Goal: Task Accomplishment & Management: Contribute content

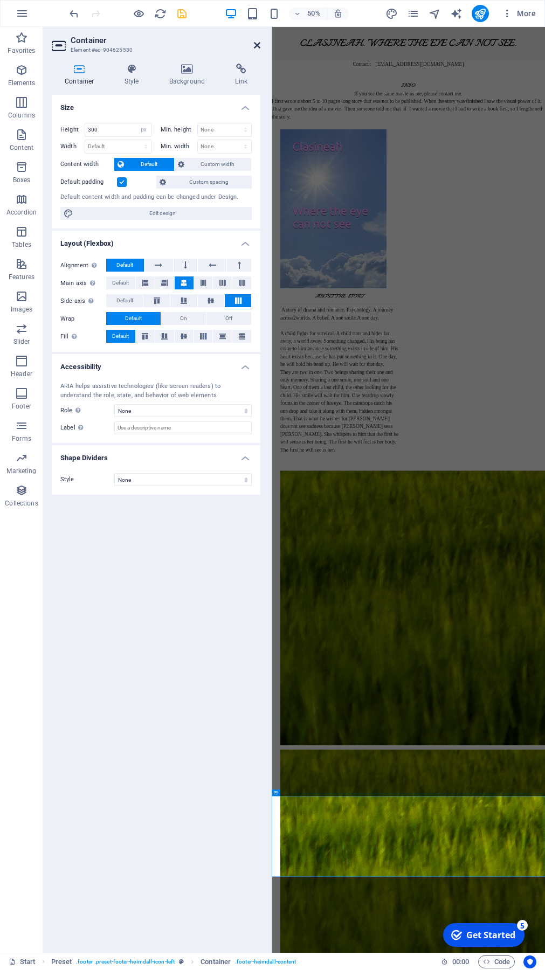
click at [256, 46] on icon at bounding box center [257, 45] width 6 height 9
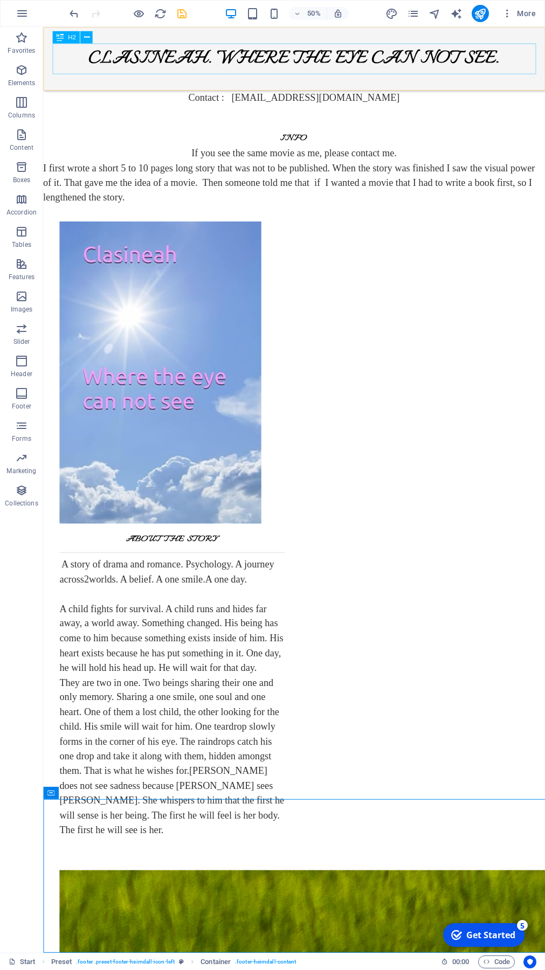
scroll to position [725, 0]
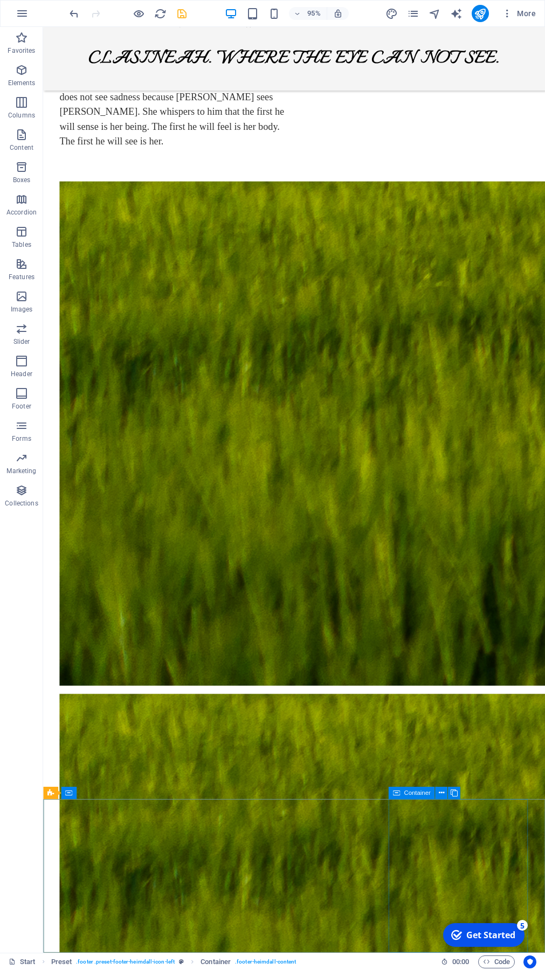
click at [410, 691] on span "Container" at bounding box center [417, 793] width 26 height 6
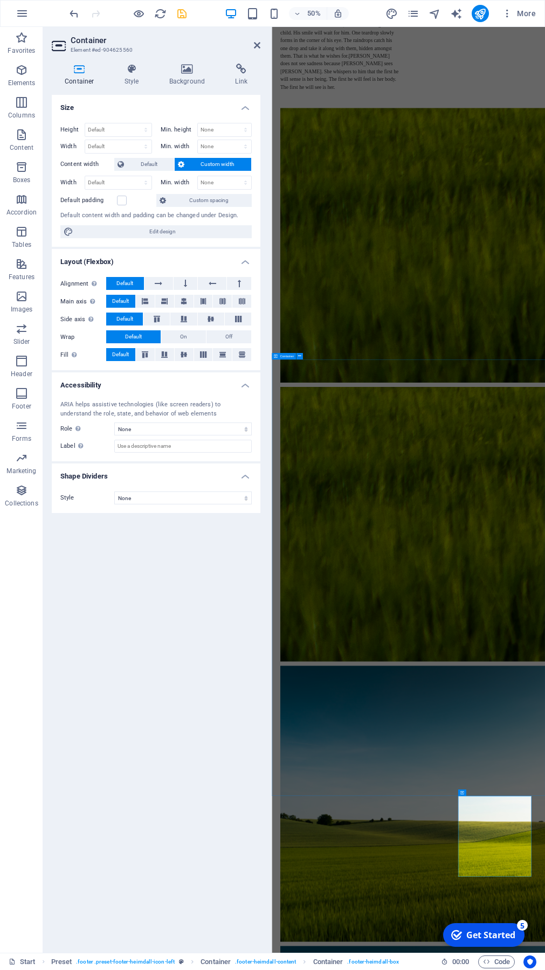
scroll to position [0, 0]
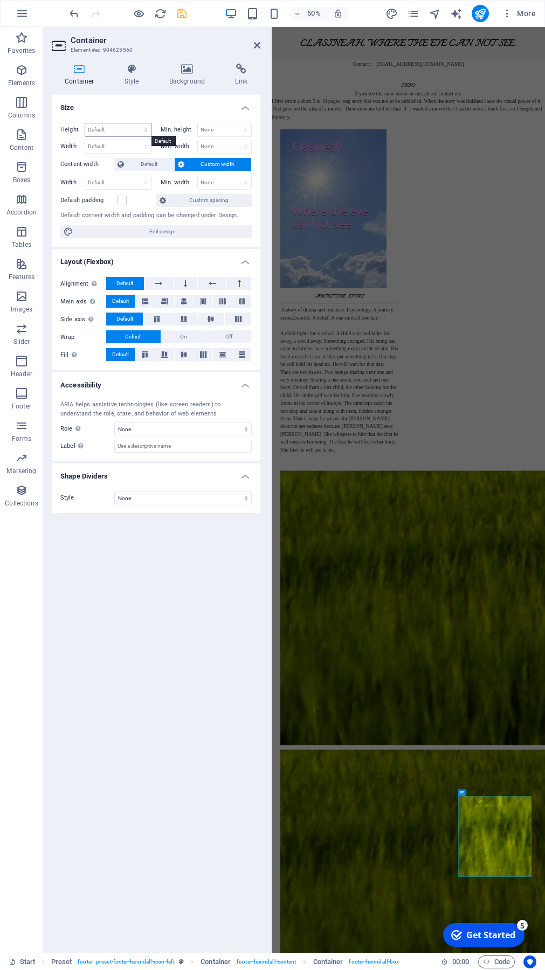
click at [85, 123] on select "Default px rem % vh vw" at bounding box center [118, 129] width 66 height 13
select select "px"
click option "px" at bounding box center [0, 0] width 0 height 0
type input "300"
click at [258, 45] on icon at bounding box center [257, 45] width 6 height 9
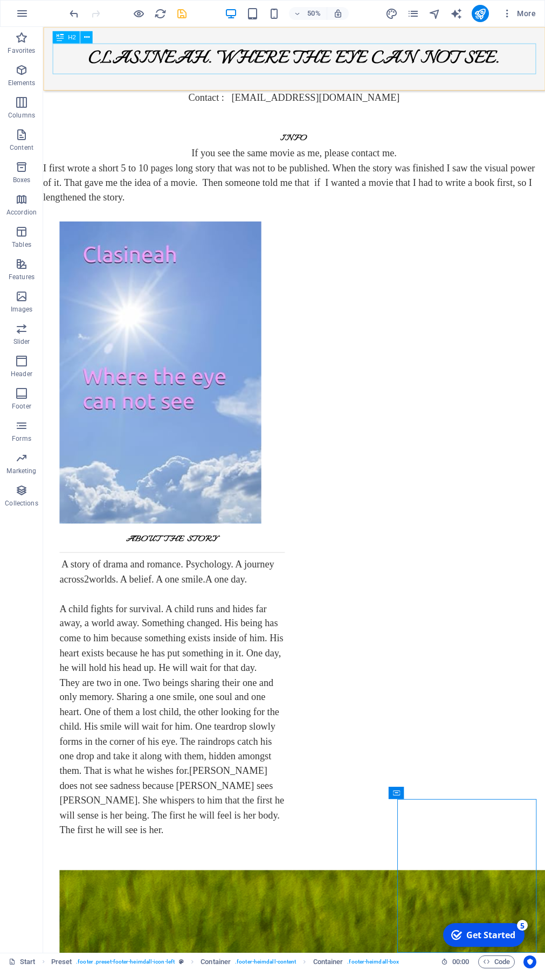
scroll to position [725, 0]
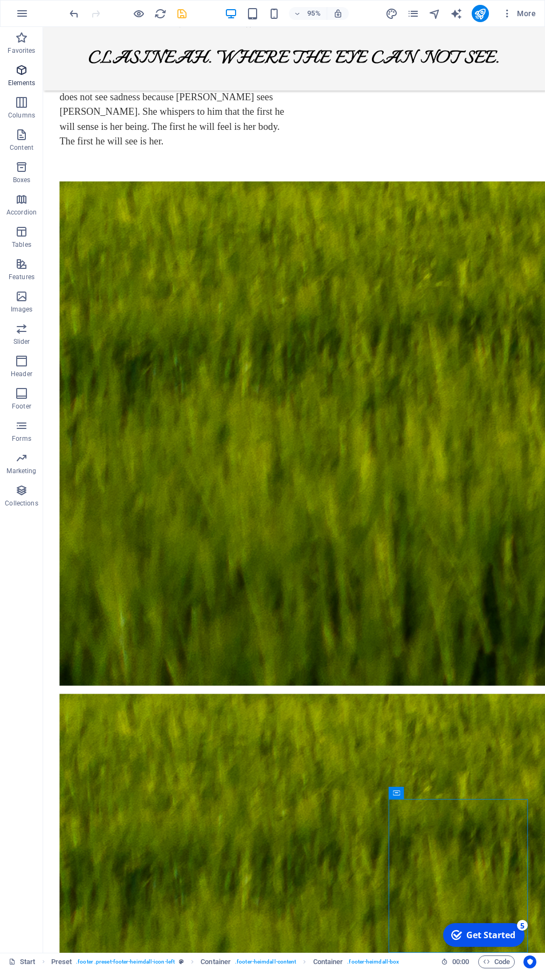
click at [25, 75] on icon "button" at bounding box center [21, 70] width 13 height 13
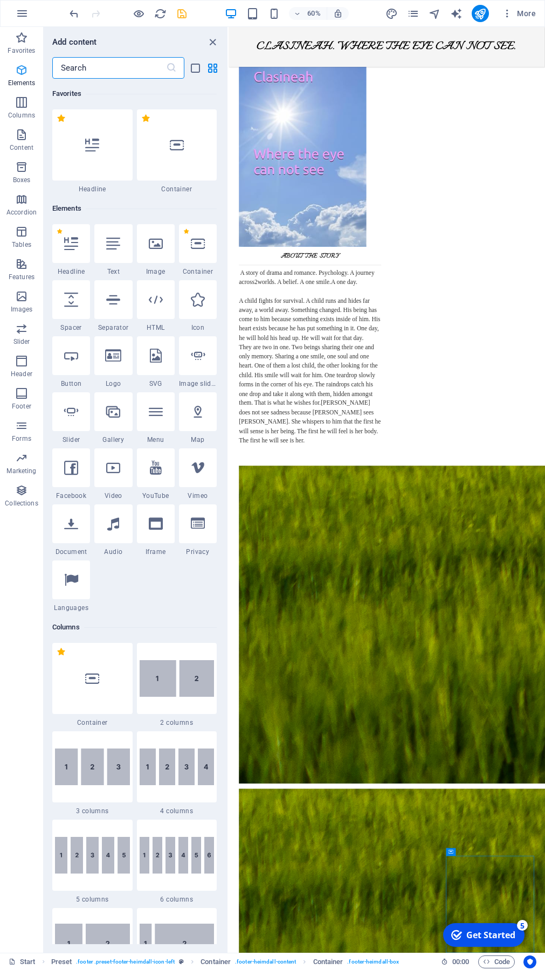
scroll to position [115, 0]
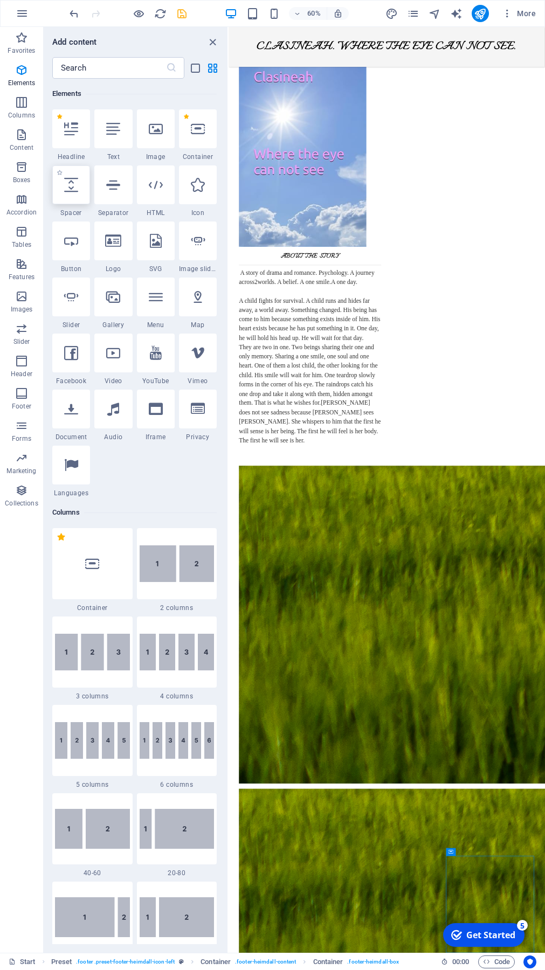
click at [72, 186] on icon at bounding box center [71, 185] width 14 height 14
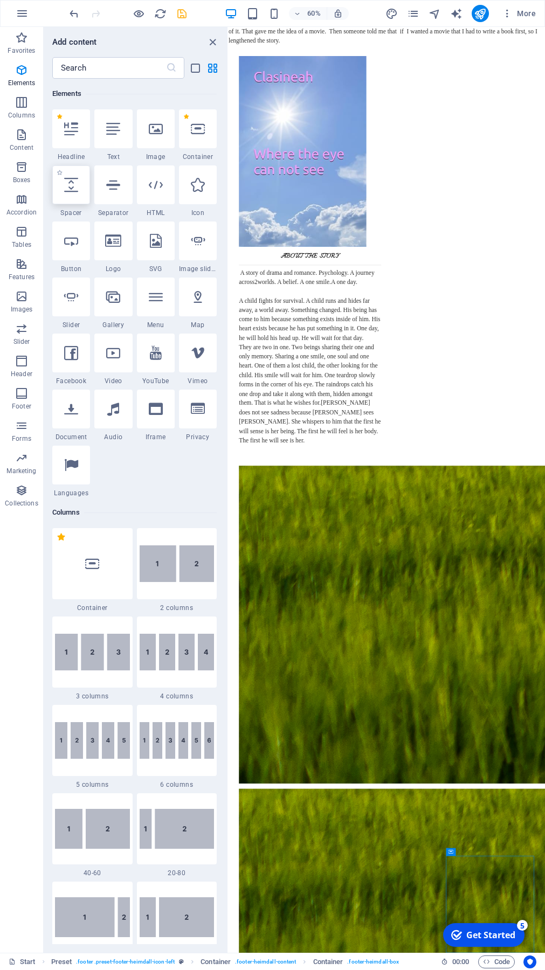
select select "px"
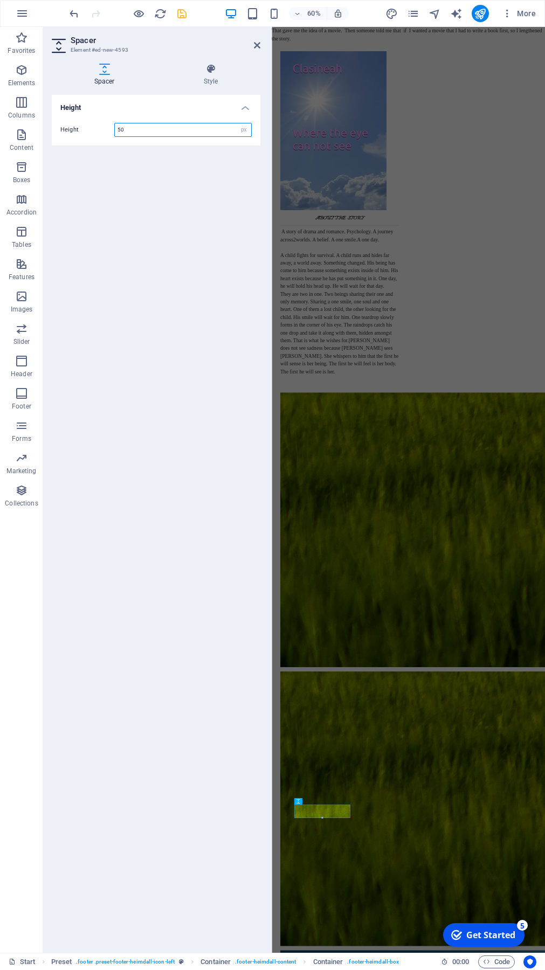
scroll to position [0, 0]
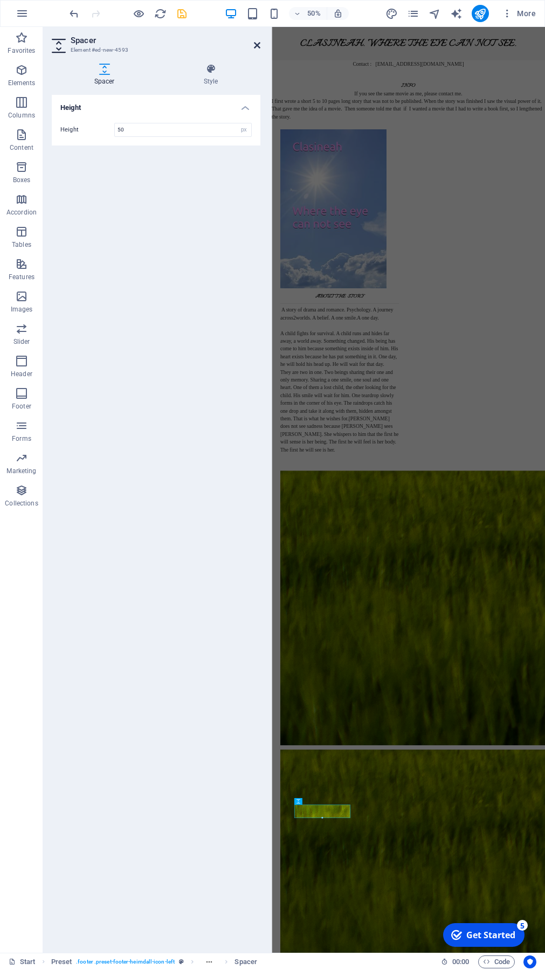
click at [258, 43] on icon at bounding box center [257, 45] width 6 height 9
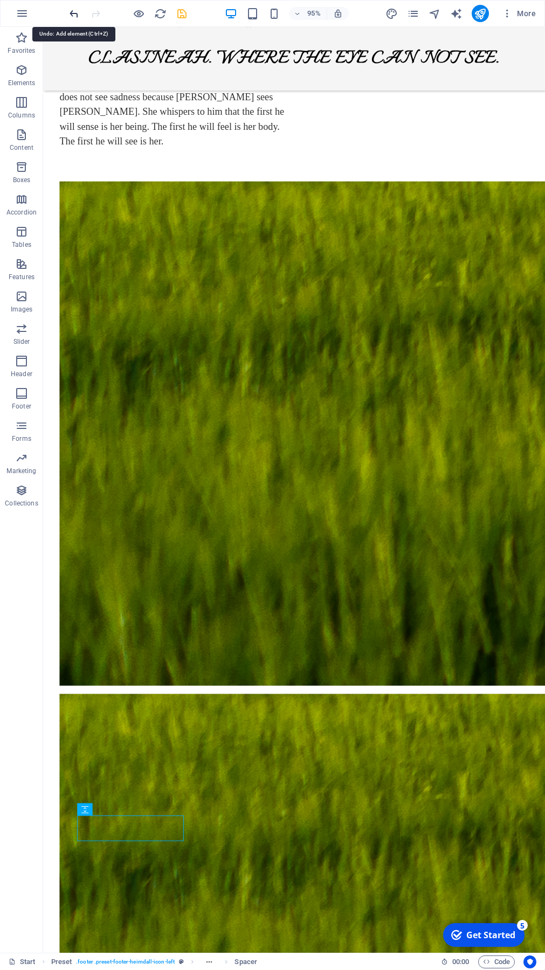
click at [72, 12] on icon "undo" at bounding box center [74, 14] width 12 height 12
click at [75, 14] on icon "undo" at bounding box center [74, 14] width 12 height 12
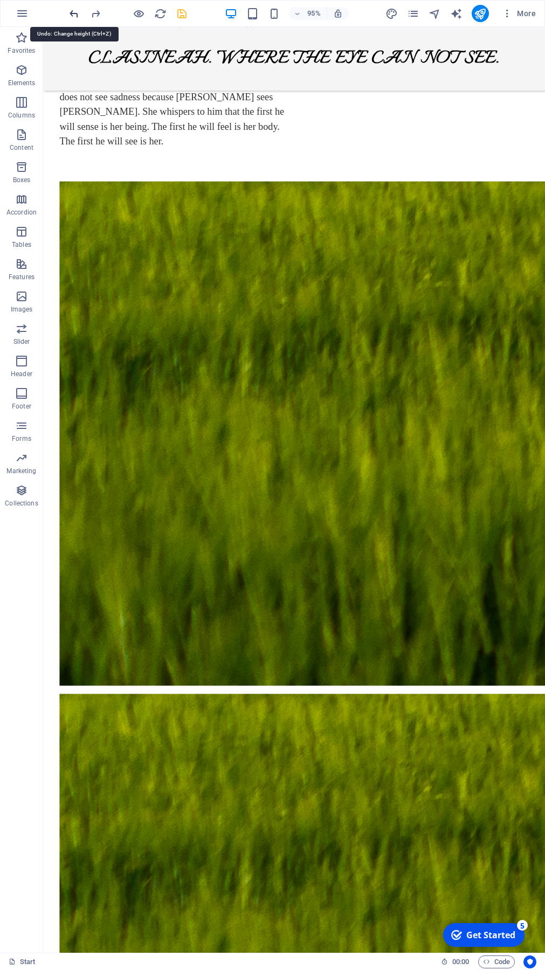
click at [75, 14] on icon "undo" at bounding box center [74, 14] width 12 height 12
click at [85, 691] on span "Container" at bounding box center [89, 809] width 26 height 6
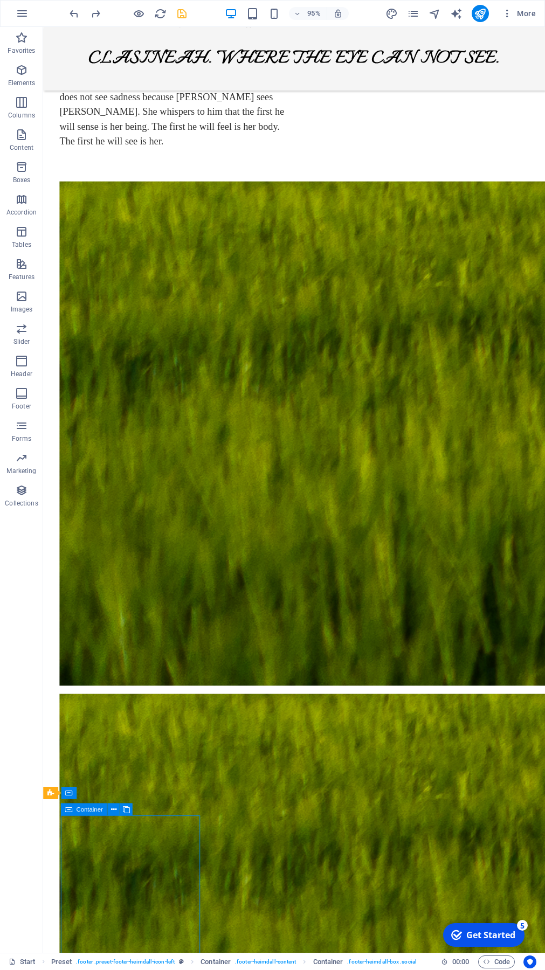
click at [85, 691] on span "Container" at bounding box center [89, 809] width 26 height 6
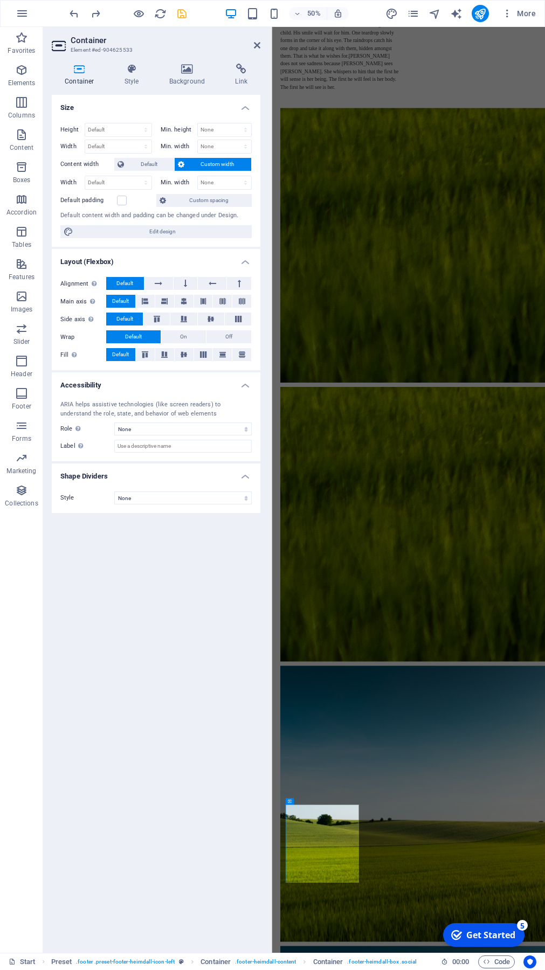
scroll to position [0, 0]
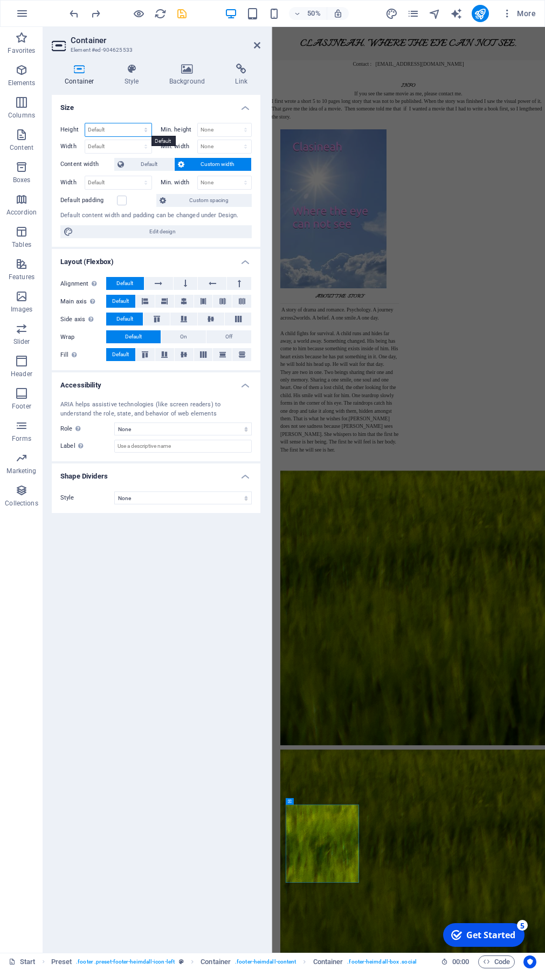
click at [85, 123] on select "Default px rem % vh vw" at bounding box center [118, 129] width 66 height 13
select select "px"
click option "px" at bounding box center [0, 0] width 0 height 0
type input "300"
click at [259, 45] on icon at bounding box center [257, 45] width 6 height 9
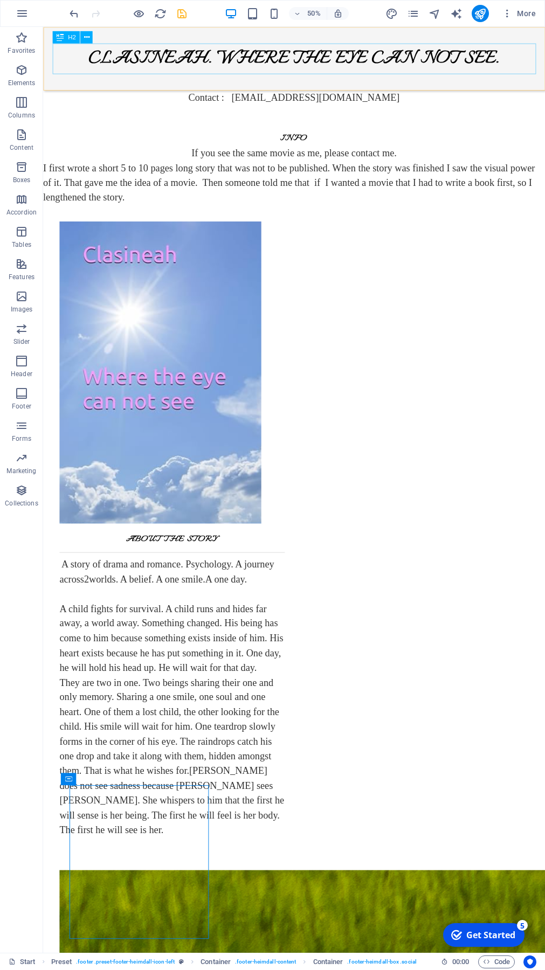
scroll to position [754, 0]
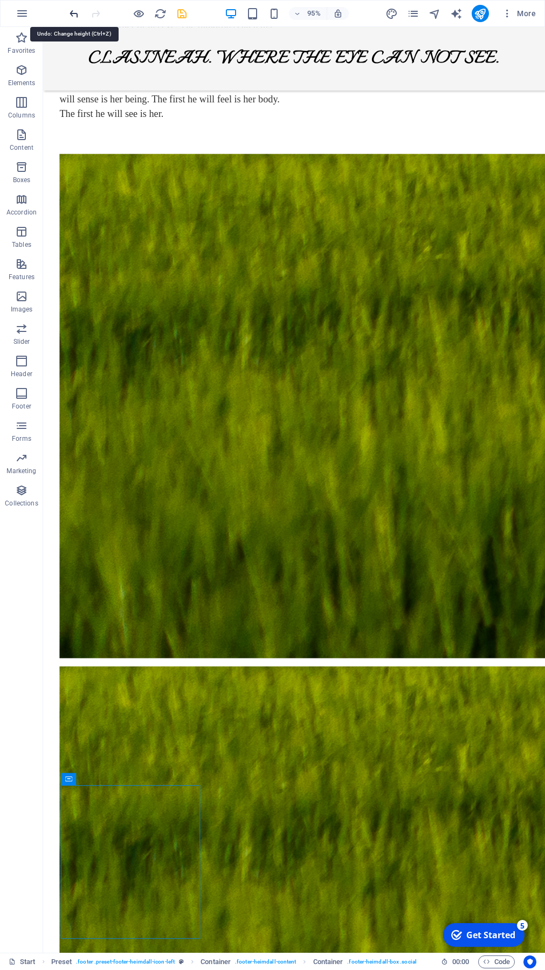
click at [74, 12] on icon "undo" at bounding box center [74, 14] width 12 height 12
click at [72, 14] on icon "undo" at bounding box center [74, 14] width 12 height 12
click at [72, 691] on icon at bounding box center [68, 781] width 7 height 12
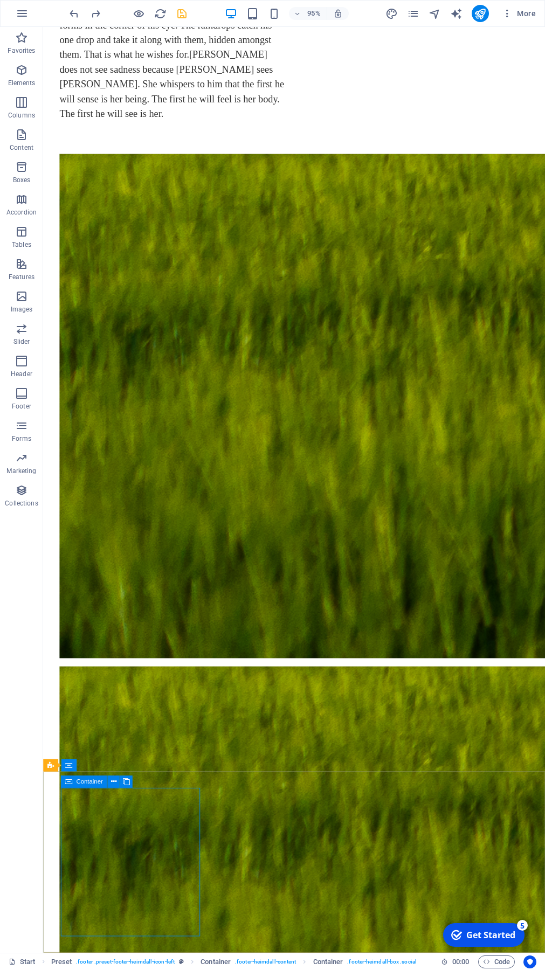
scroll to position [0, 0]
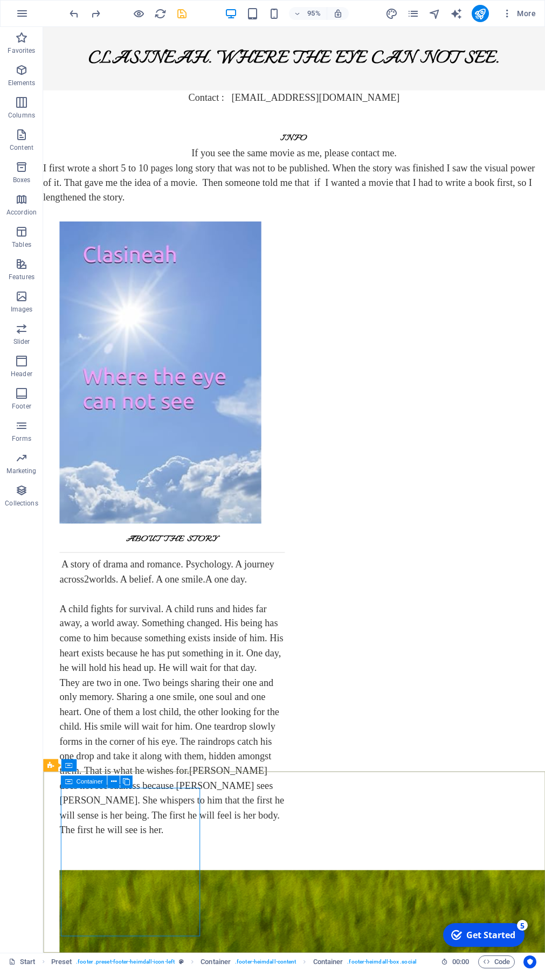
select select "px"
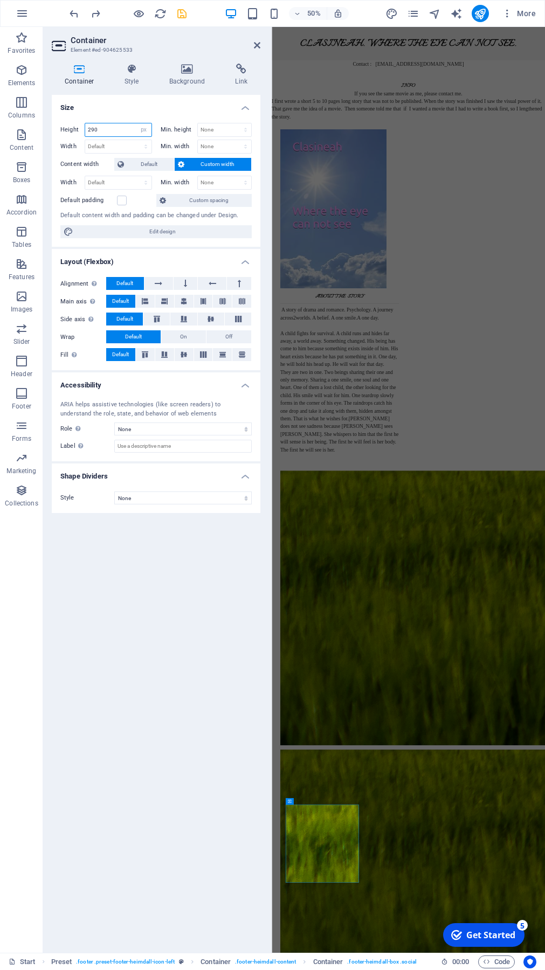
drag, startPoint x: 105, startPoint y: 128, endPoint x: 78, endPoint y: 123, distance: 26.9
click at [85, 123] on input "290" at bounding box center [118, 129] width 66 height 13
click at [136, 123] on select "Default px rem % vh vw" at bounding box center [143, 129] width 15 height 13
click option "Default" at bounding box center [0, 0] width 0 height 0
select select "DISABLED_OPTION_VALUE"
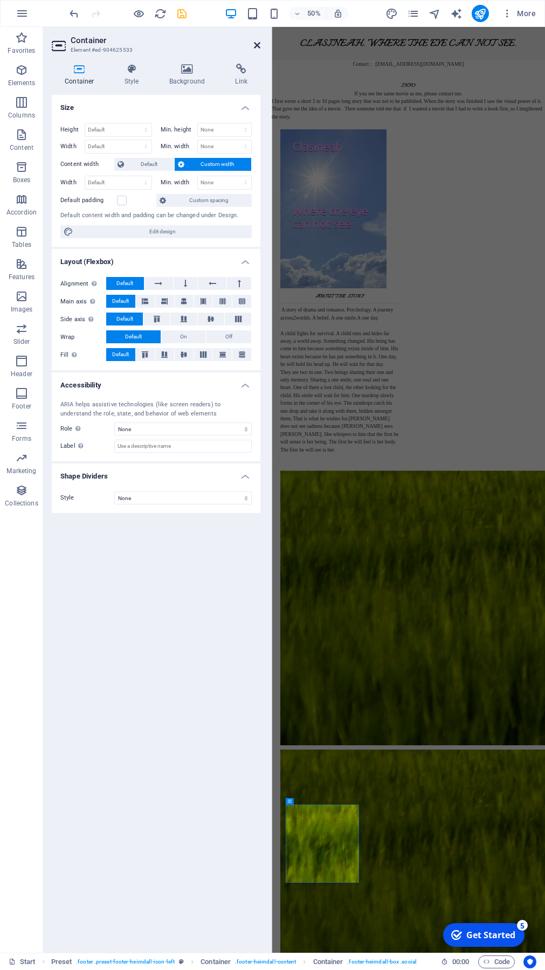
click at [257, 46] on icon at bounding box center [257, 45] width 6 height 9
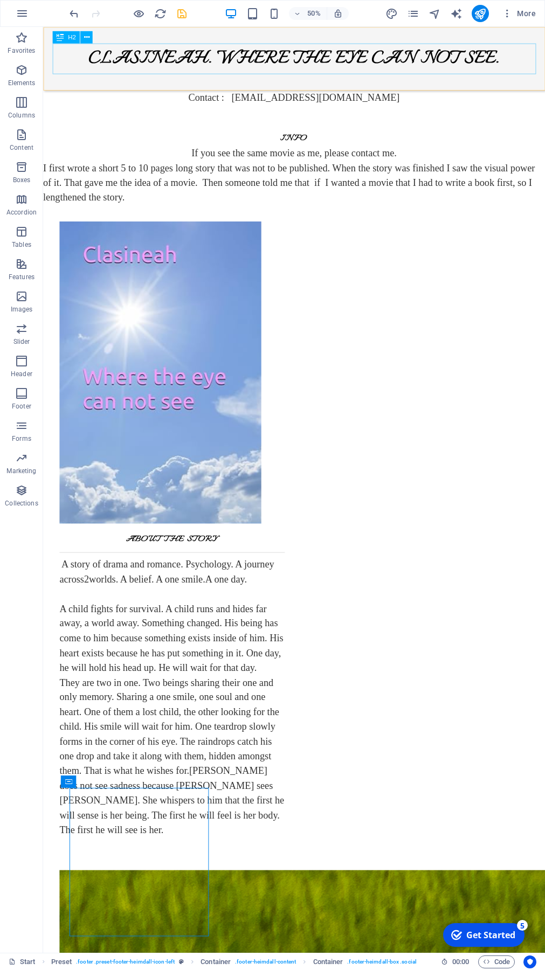
scroll to position [754, 0]
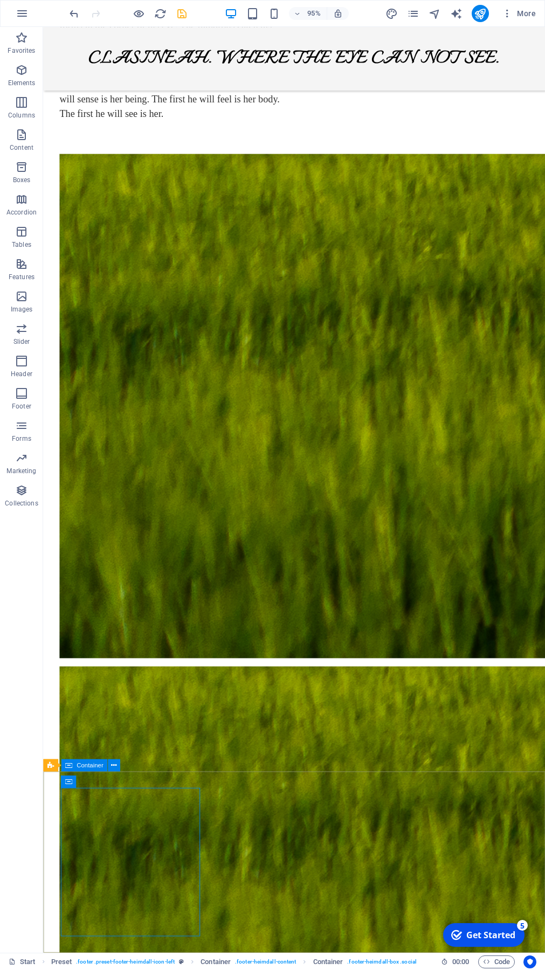
click at [69, 691] on icon at bounding box center [68, 765] width 7 height 12
select select "px"
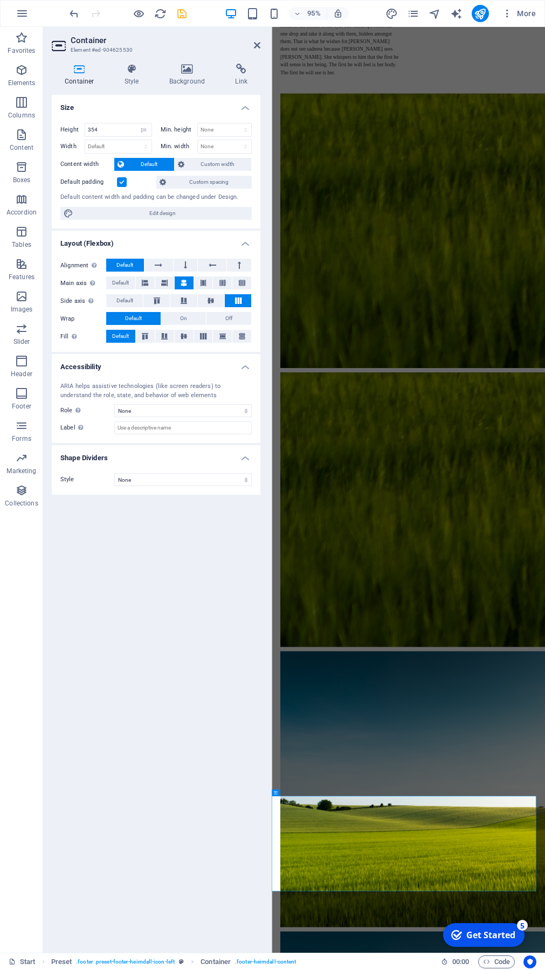
scroll to position [0, 0]
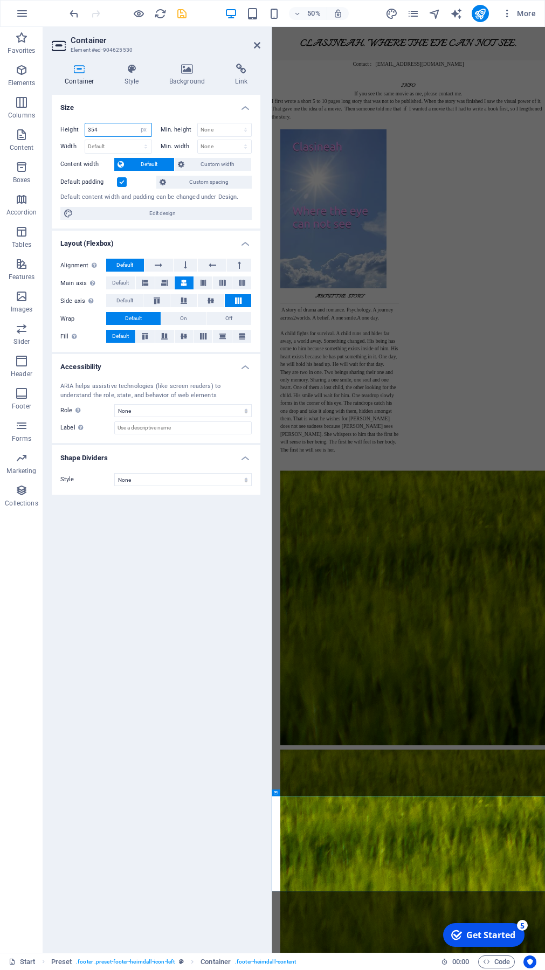
drag, startPoint x: 109, startPoint y: 127, endPoint x: 78, endPoint y: 126, distance: 31.3
click at [85, 126] on input "354" at bounding box center [118, 129] width 66 height 13
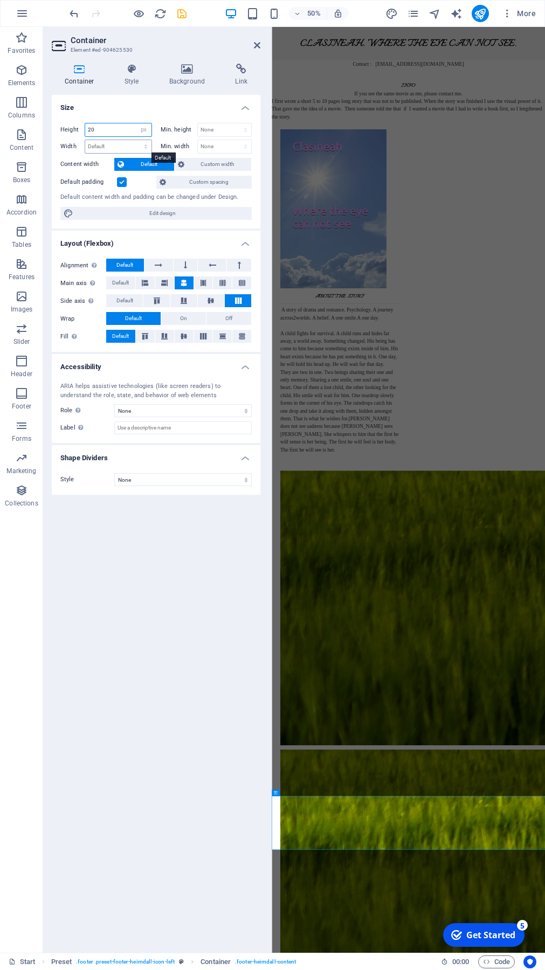
type input "2"
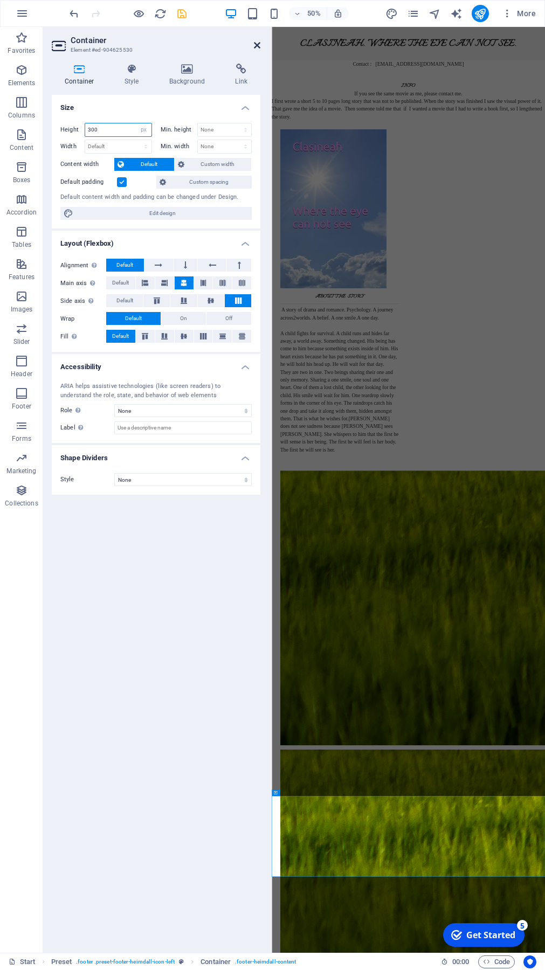
type input "300"
drag, startPoint x: 257, startPoint y: 45, endPoint x: 203, endPoint y: 30, distance: 55.8
click at [257, 45] on icon at bounding box center [257, 45] width 6 height 9
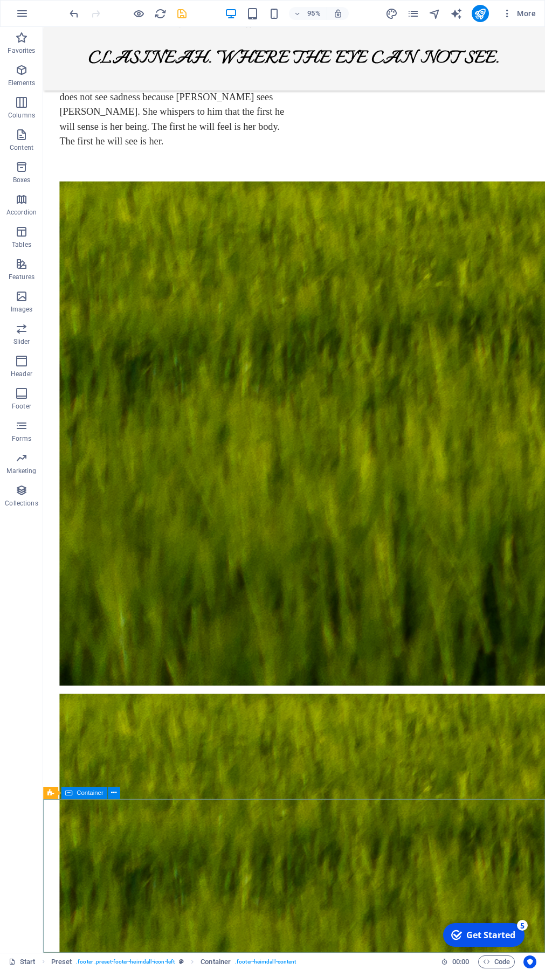
click at [67, 691] on icon at bounding box center [68, 793] width 7 height 12
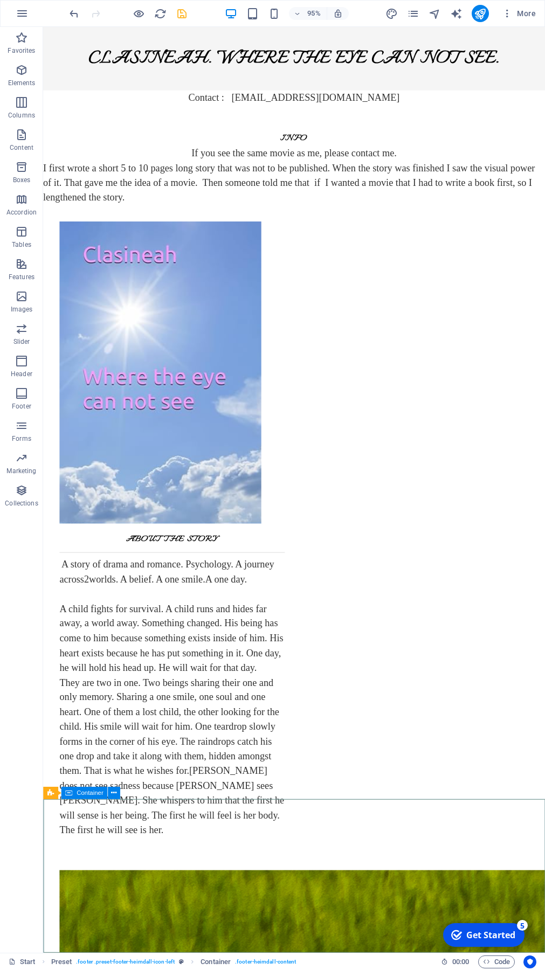
select select "px"
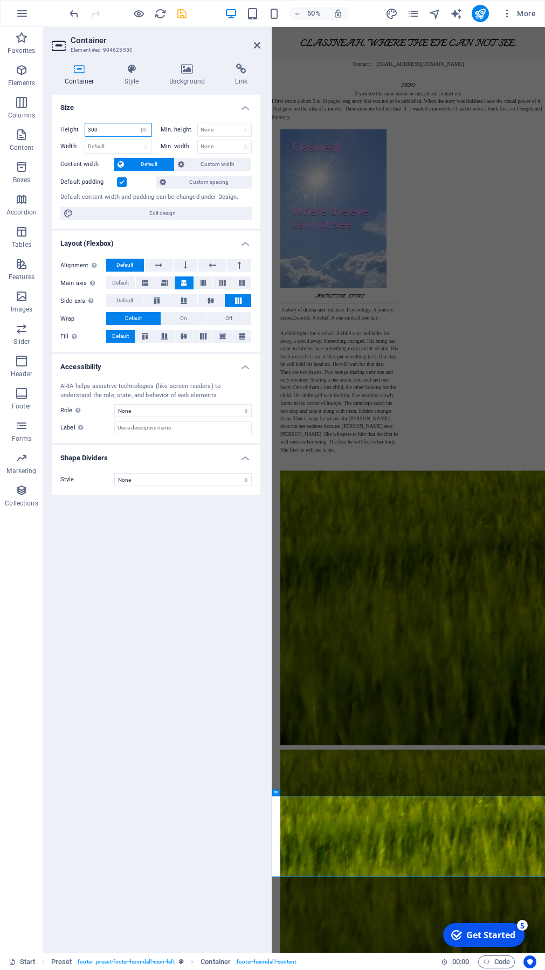
click at [109, 130] on input "300" at bounding box center [118, 129] width 66 height 13
type input "3"
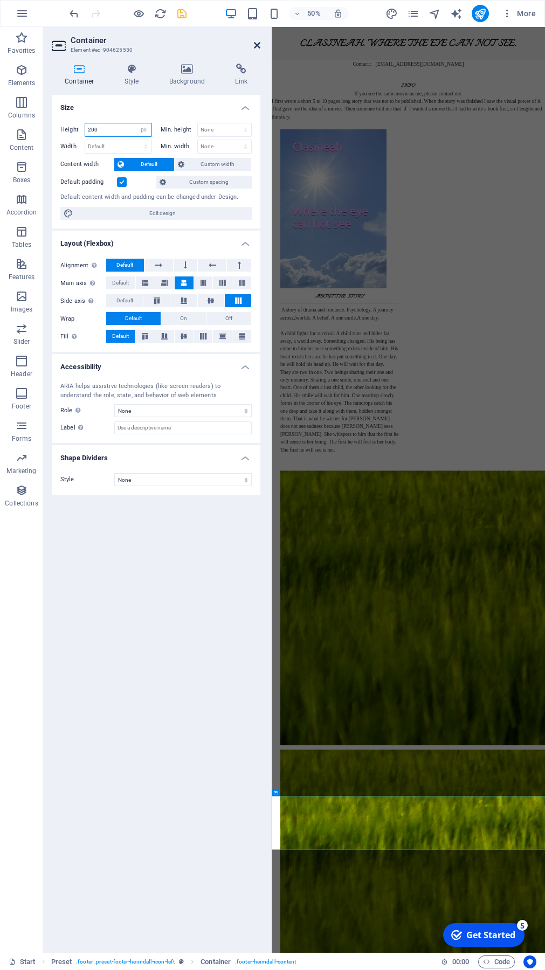
type input "200"
click at [260, 46] on icon at bounding box center [257, 45] width 6 height 9
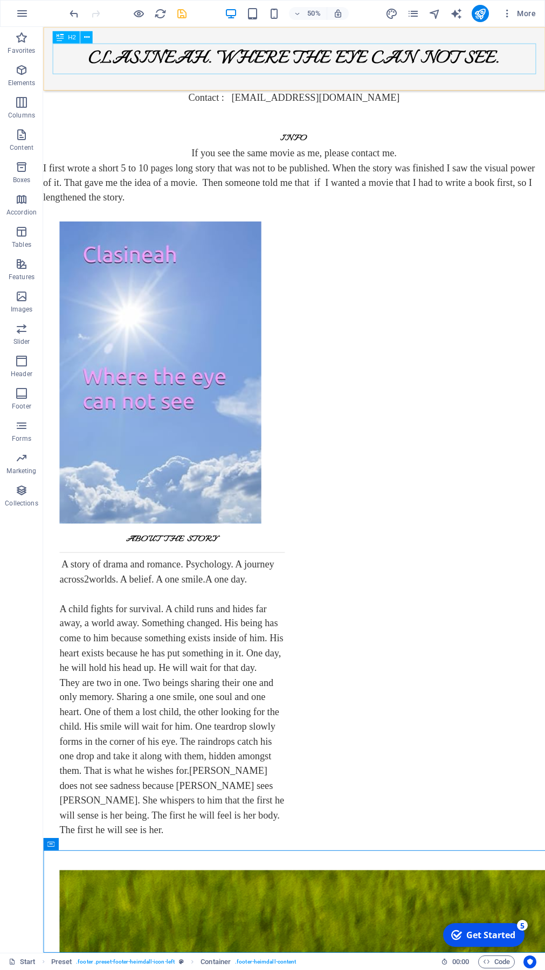
scroll to position [671, 0]
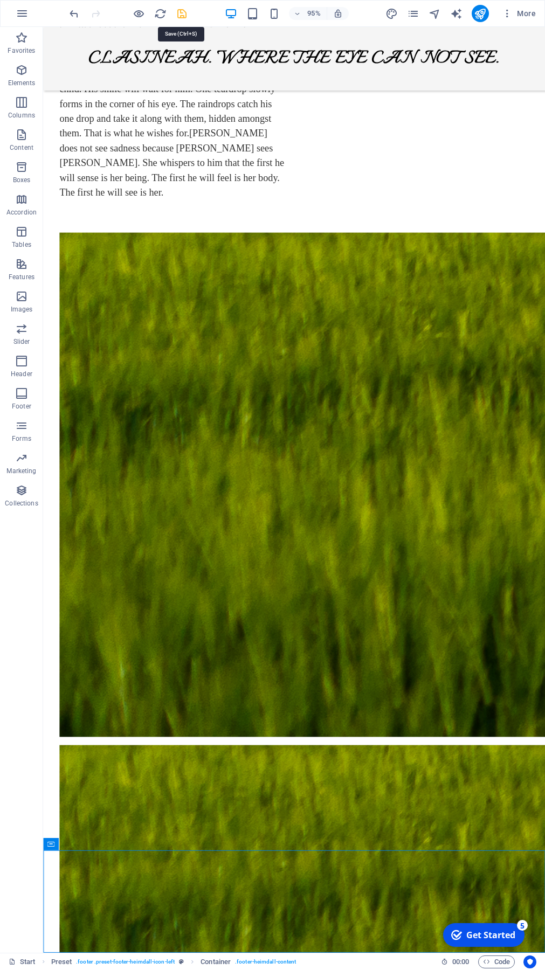
click at [179, 13] on icon "save" at bounding box center [182, 14] width 12 height 12
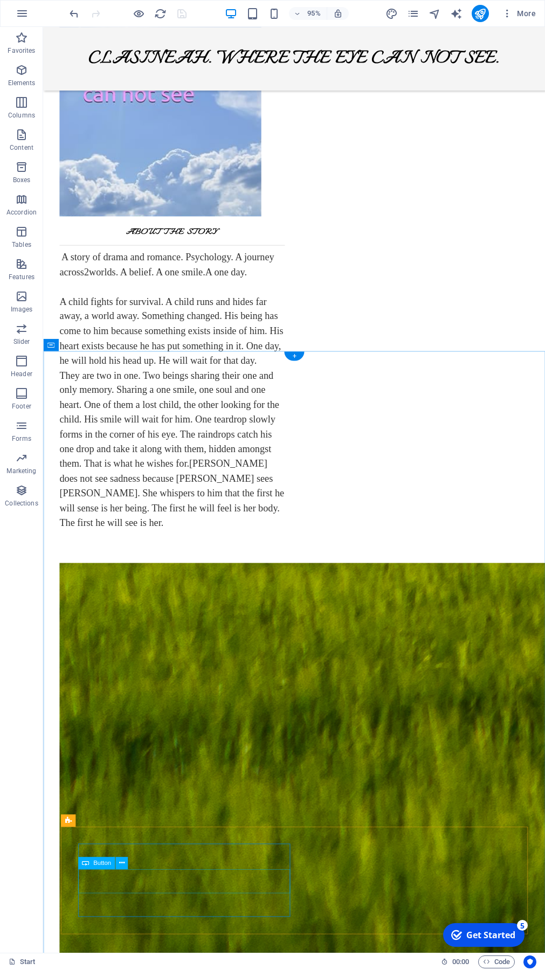
scroll to position [323, 0]
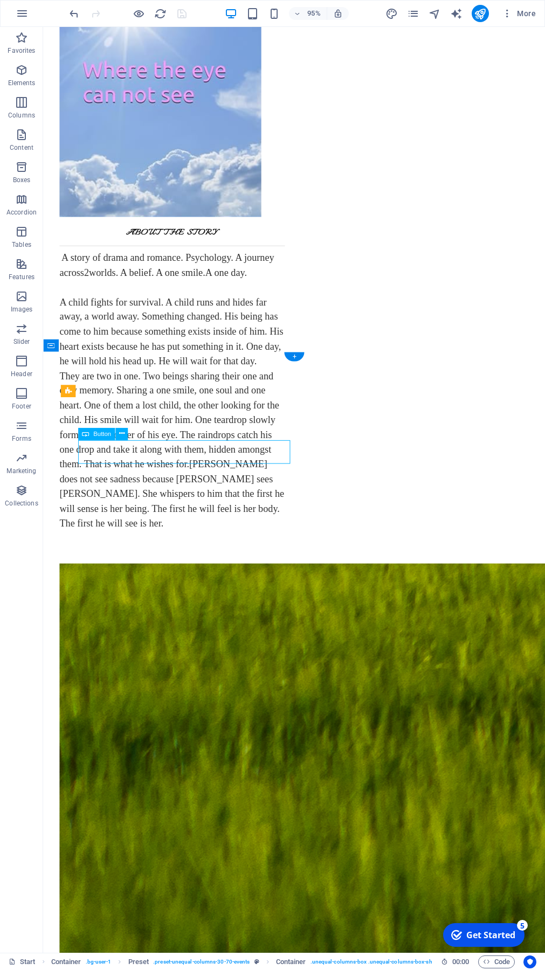
scroll to position [0, 0]
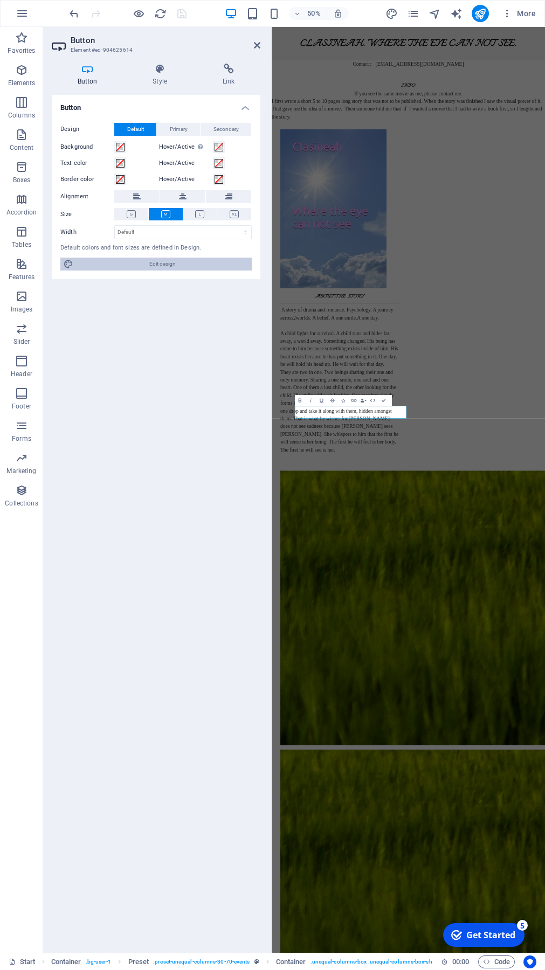
click at [185, 261] on span "Edit design" at bounding box center [163, 264] width 172 height 13
select select "rem"
select select "px"
select select "300"
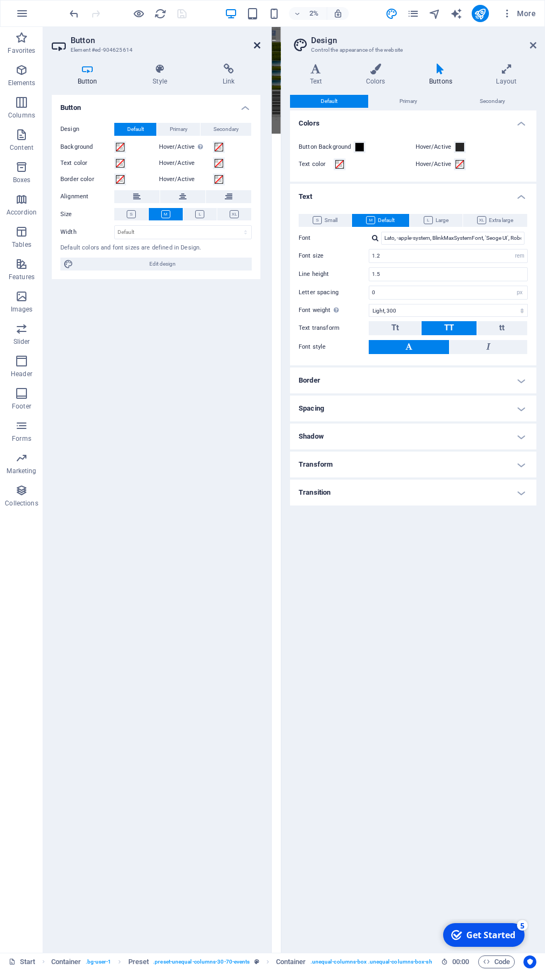
click at [259, 43] on icon at bounding box center [257, 45] width 6 height 9
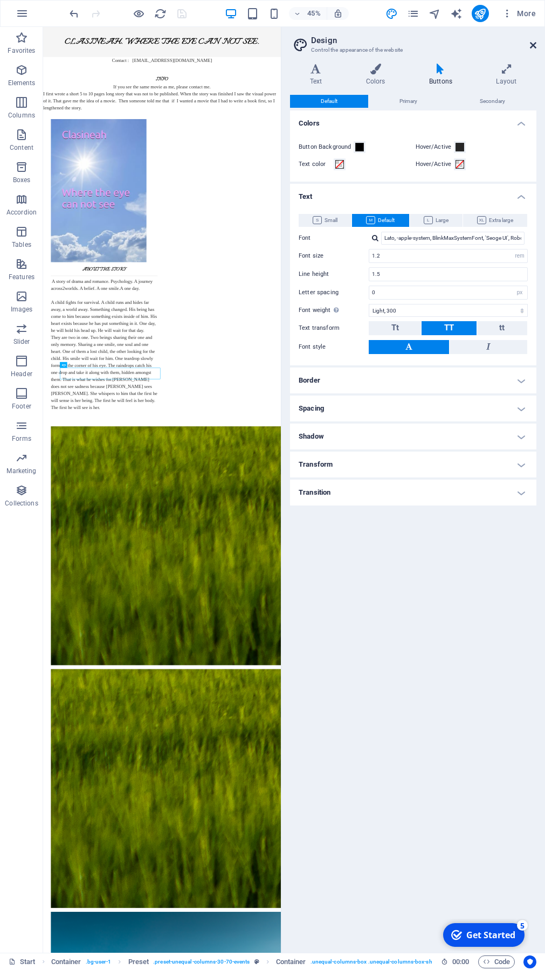
click at [534, 45] on icon at bounding box center [533, 45] width 6 height 9
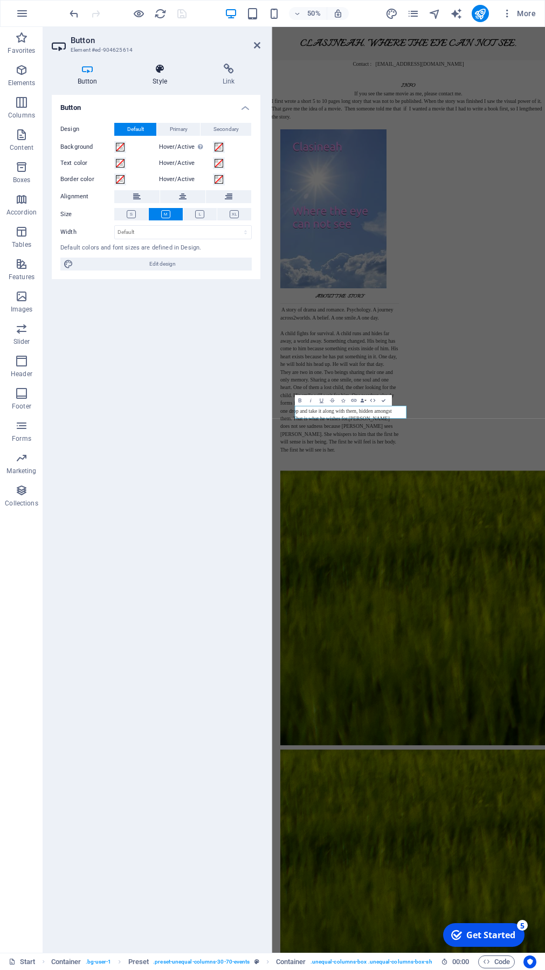
click at [157, 72] on icon at bounding box center [160, 69] width 66 height 11
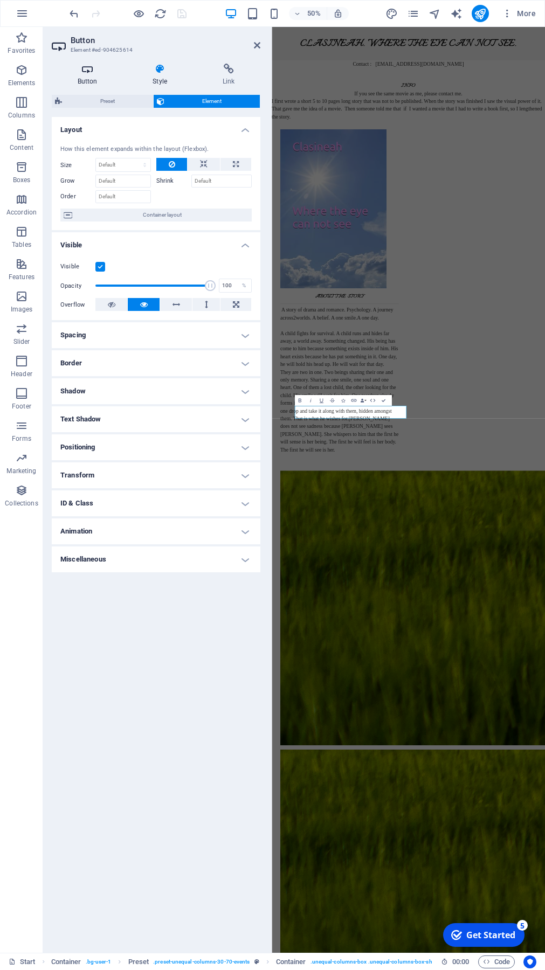
click at [91, 74] on icon at bounding box center [87, 69] width 71 height 11
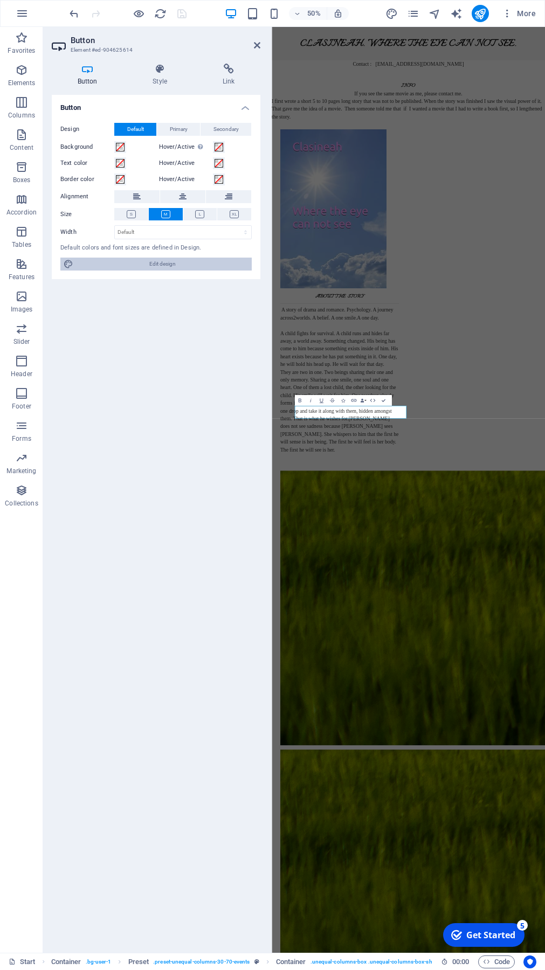
click at [166, 262] on span "Edit design" at bounding box center [163, 264] width 172 height 13
select select "rem"
select select "px"
select select "300"
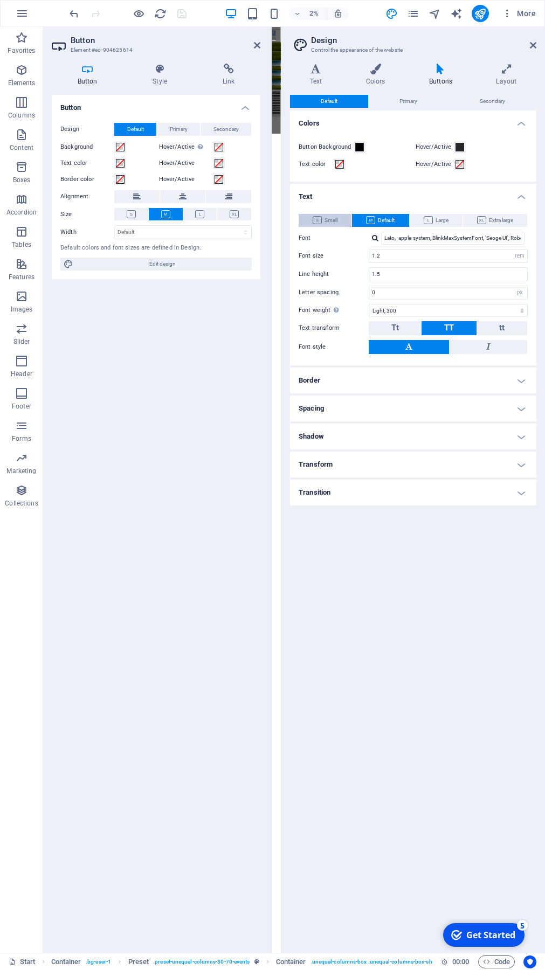
click at [328, 219] on span "Small" at bounding box center [324, 220] width 25 height 13
click at [387, 255] on input "1.2" at bounding box center [448, 255] width 158 height 13
type input "1"
click at [132, 214] on icon at bounding box center [131, 214] width 9 height 8
click at [536, 44] on icon at bounding box center [533, 45] width 6 height 9
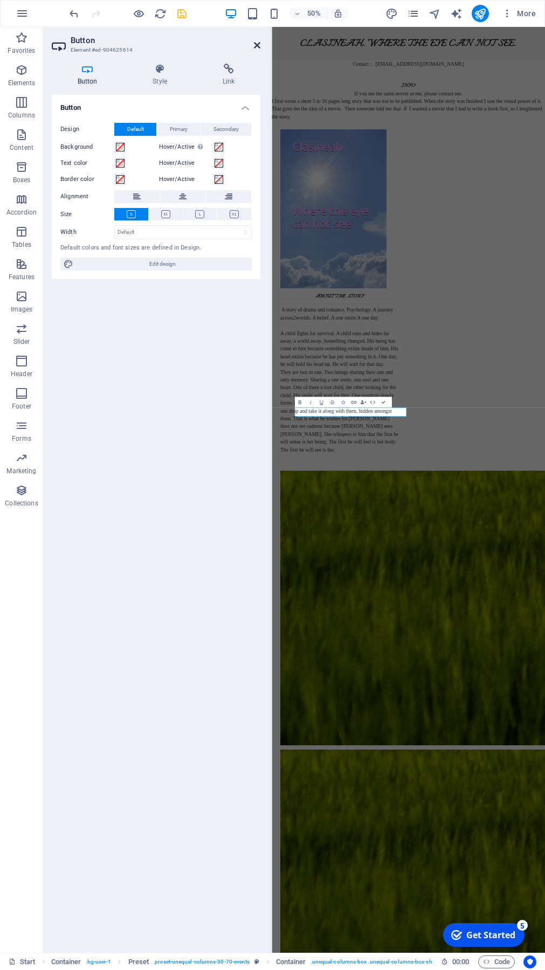
drag, startPoint x: 260, startPoint y: 45, endPoint x: 226, endPoint y: 19, distance: 42.2
click at [260, 45] on icon at bounding box center [257, 45] width 6 height 9
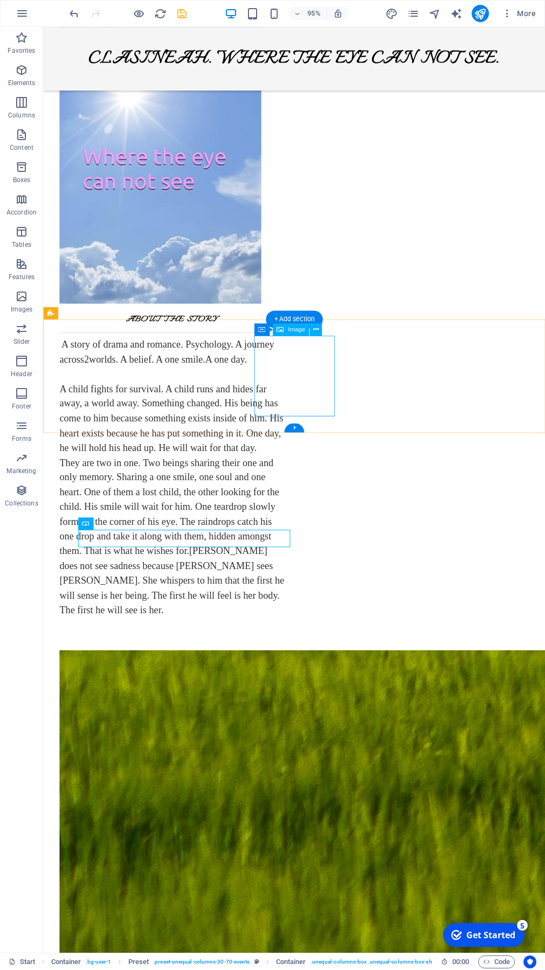
scroll to position [232, 0]
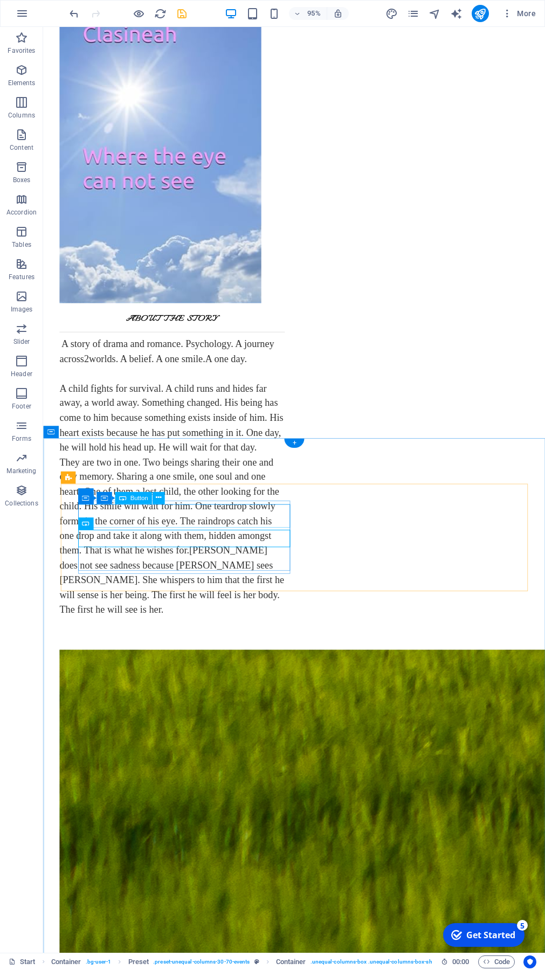
scroll to position [0, 0]
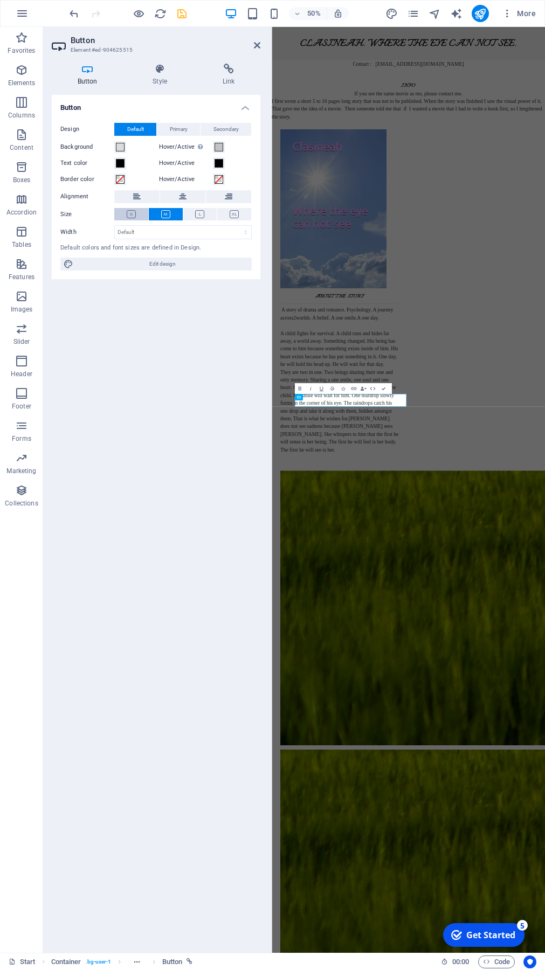
click at [124, 217] on button at bounding box center [131, 214] width 34 height 12
click at [257, 46] on icon at bounding box center [257, 45] width 6 height 9
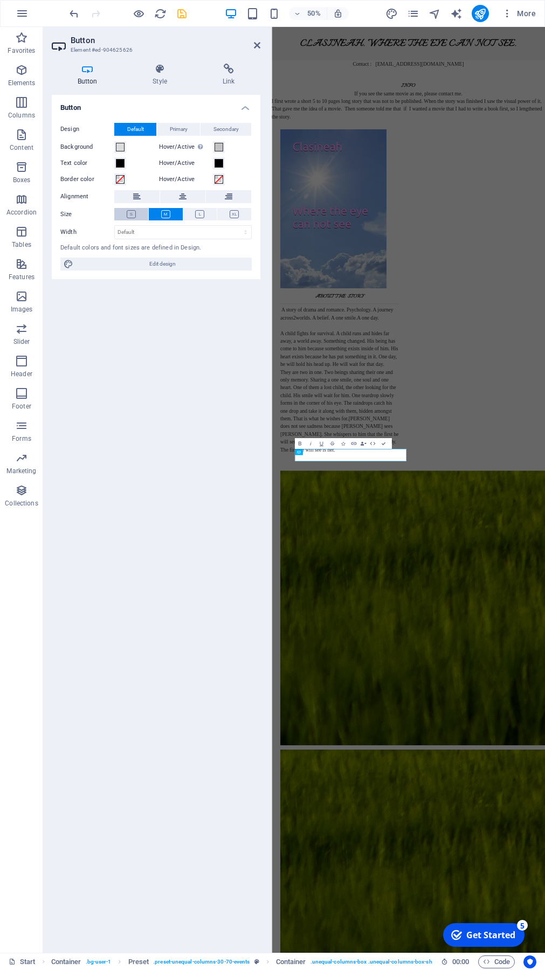
click at [128, 212] on icon at bounding box center [131, 214] width 9 height 8
click at [256, 44] on icon at bounding box center [257, 45] width 6 height 9
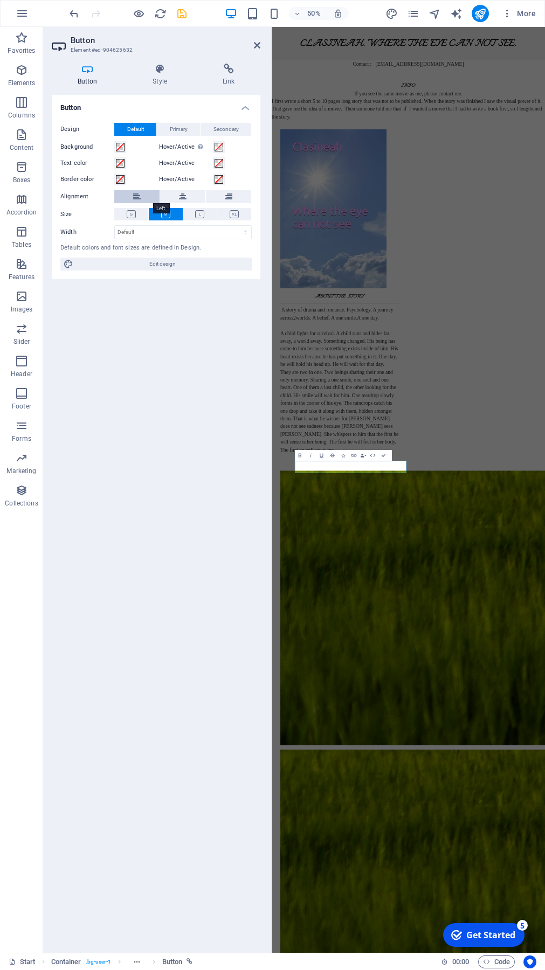
click at [140, 199] on icon at bounding box center [137, 196] width 8 height 13
click at [258, 46] on icon at bounding box center [257, 45] width 6 height 9
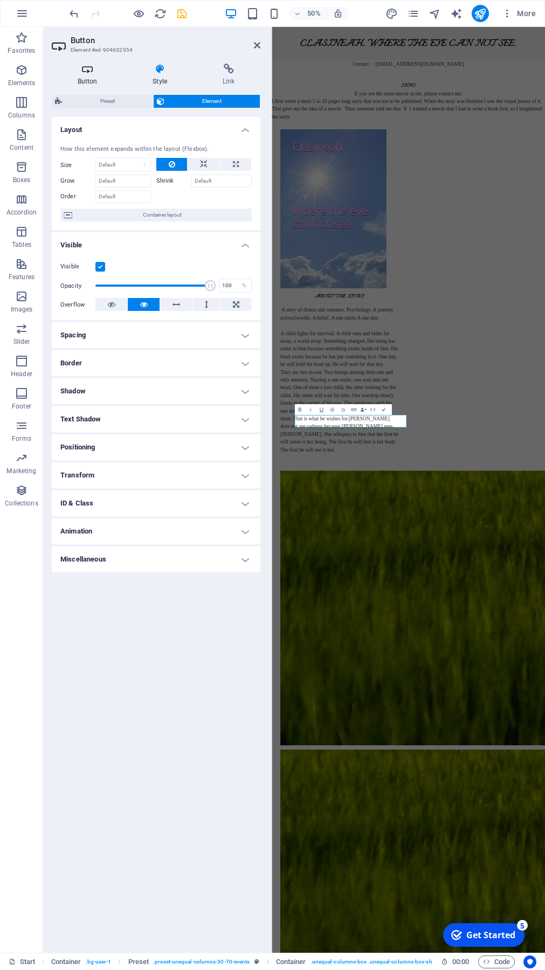
click at [92, 77] on h4 "Button" at bounding box center [89, 75] width 75 height 23
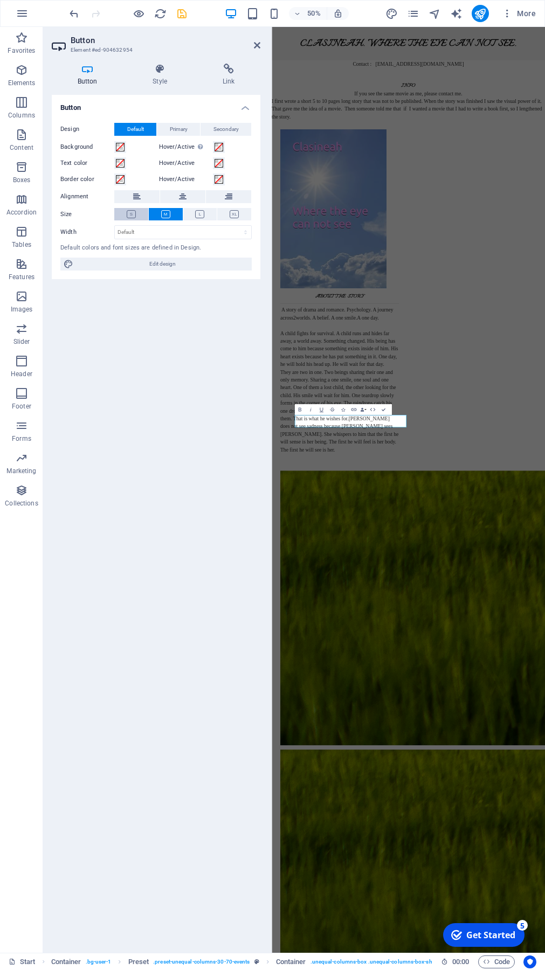
click at [135, 213] on icon at bounding box center [131, 214] width 9 height 8
click at [257, 44] on icon at bounding box center [257, 45] width 6 height 9
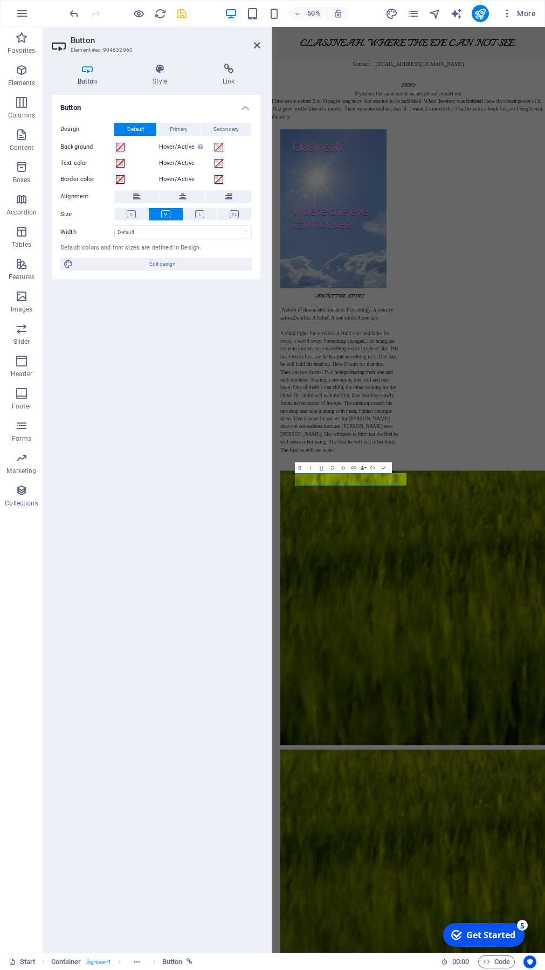
click at [87, 75] on h4 "Button" at bounding box center [89, 75] width 75 height 23
click at [137, 212] on button at bounding box center [131, 214] width 34 height 12
click at [255, 44] on icon at bounding box center [257, 45] width 6 height 9
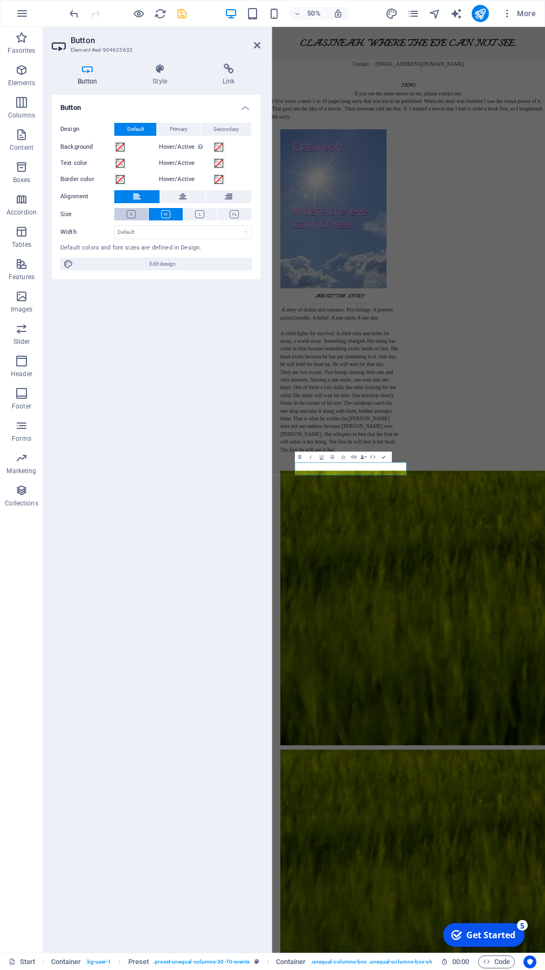
click at [134, 214] on icon at bounding box center [131, 214] width 9 height 8
click at [255, 43] on icon at bounding box center [257, 45] width 6 height 9
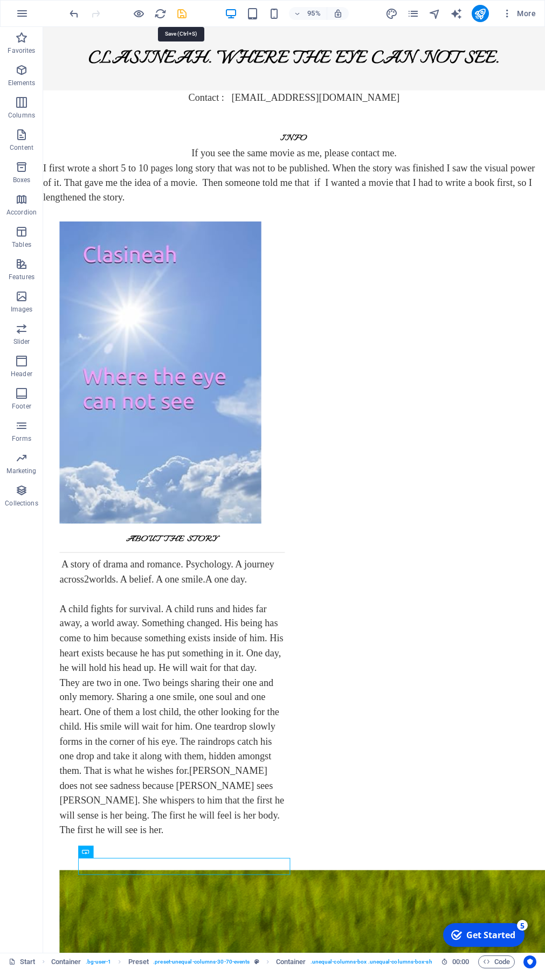
click at [179, 14] on icon "save" at bounding box center [182, 14] width 12 height 12
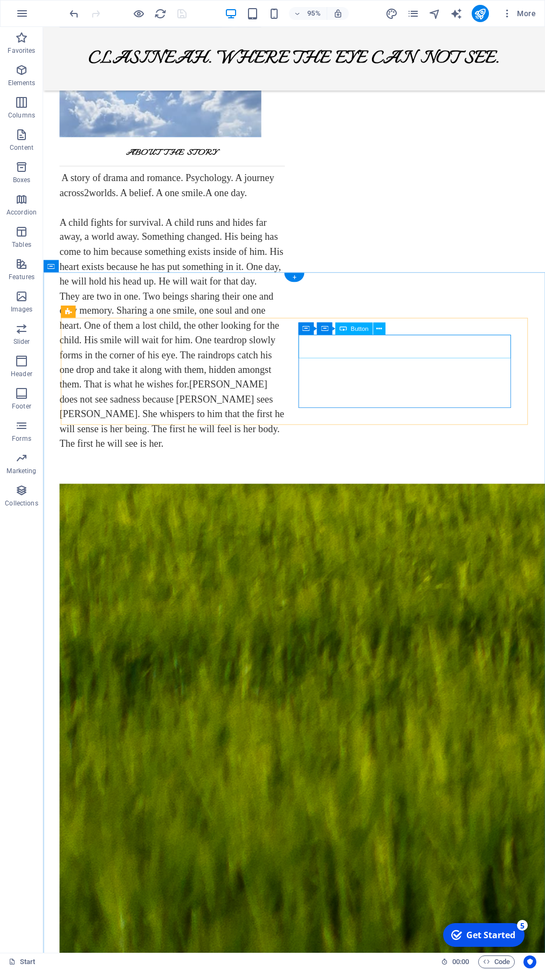
scroll to position [407, 0]
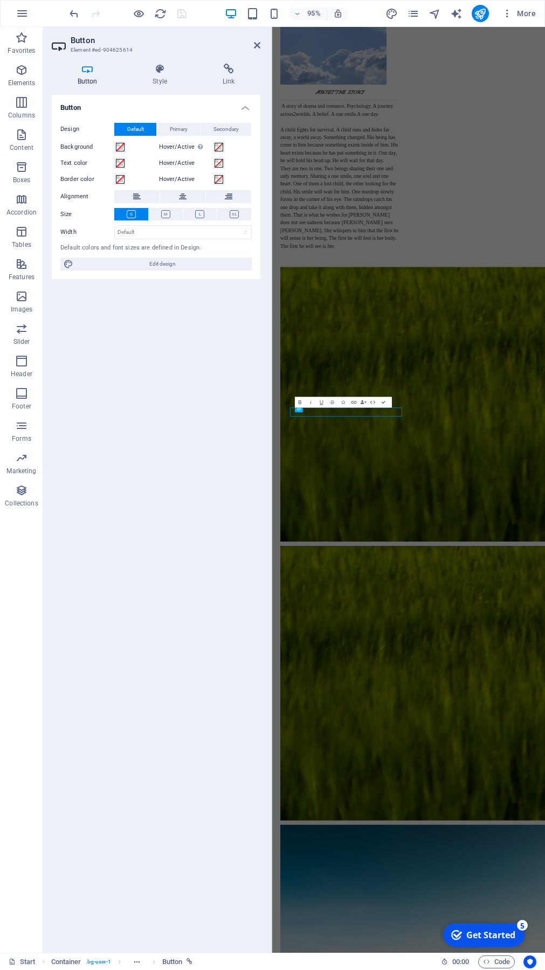
scroll to position [0, 0]
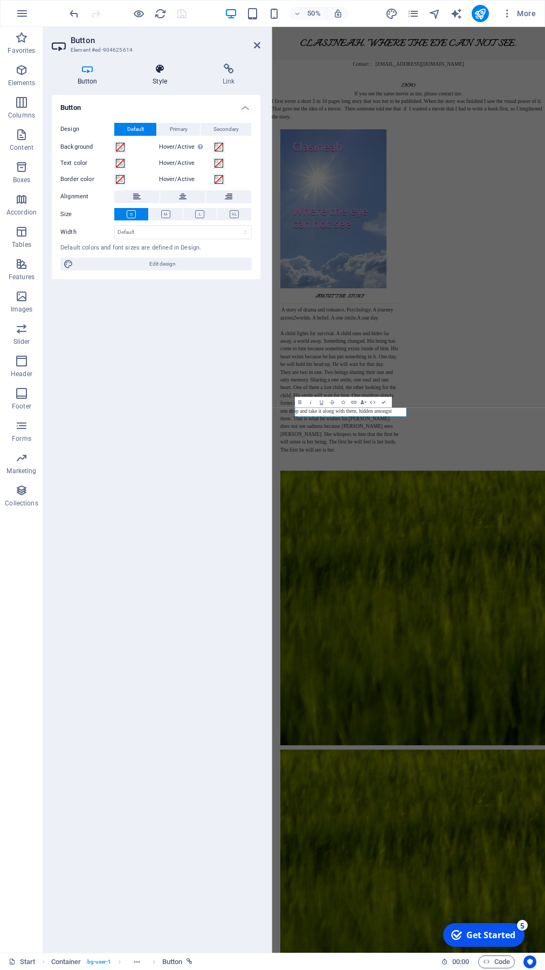
click at [161, 74] on icon at bounding box center [160, 69] width 66 height 11
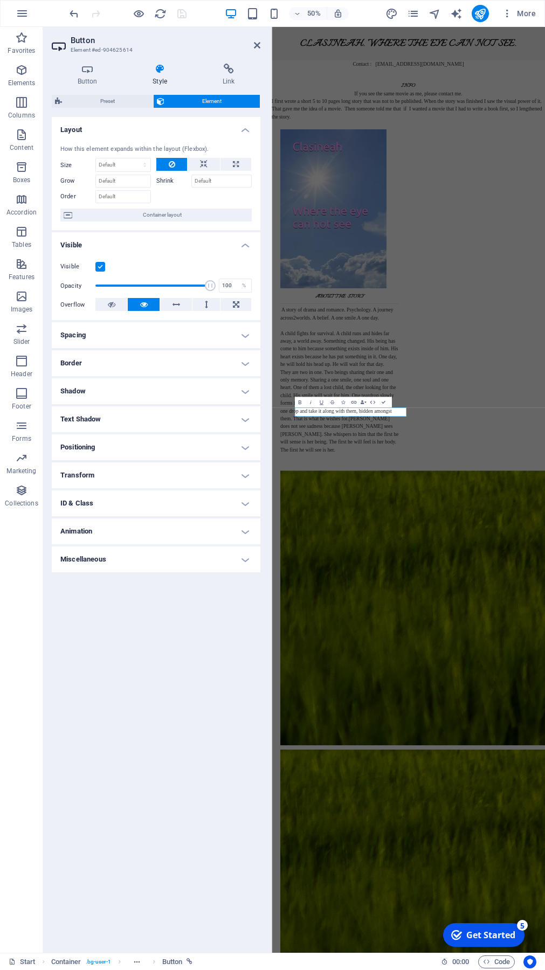
click at [247, 365] on h4 "Border" at bounding box center [156, 363] width 208 height 26
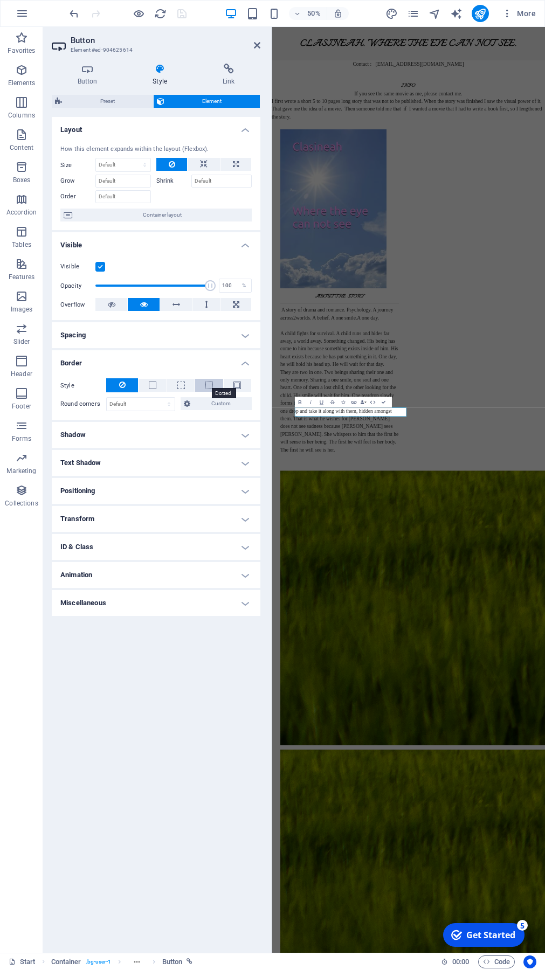
click at [207, 384] on span at bounding box center [209, 385] width 8 height 8
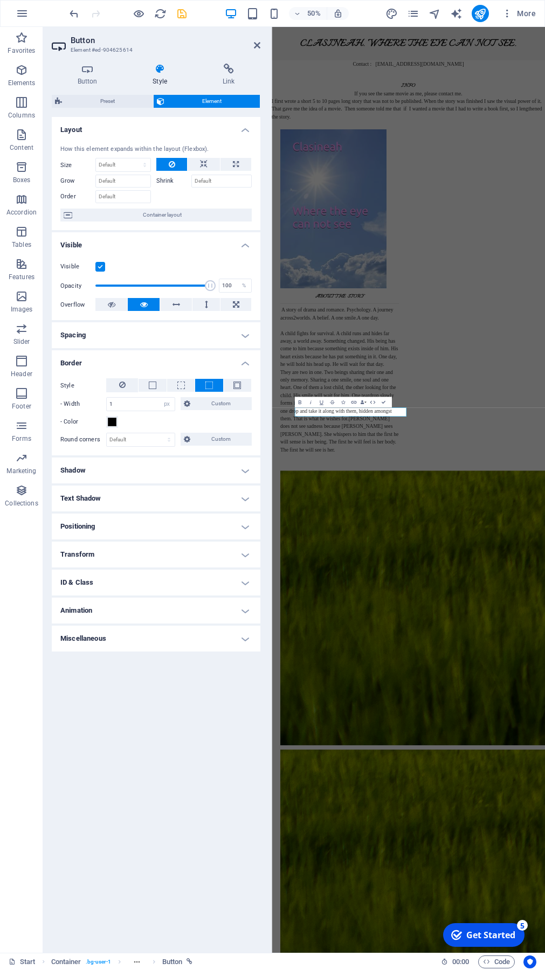
click at [207, 384] on span at bounding box center [209, 385] width 8 height 8
click at [256, 45] on icon at bounding box center [257, 45] width 6 height 9
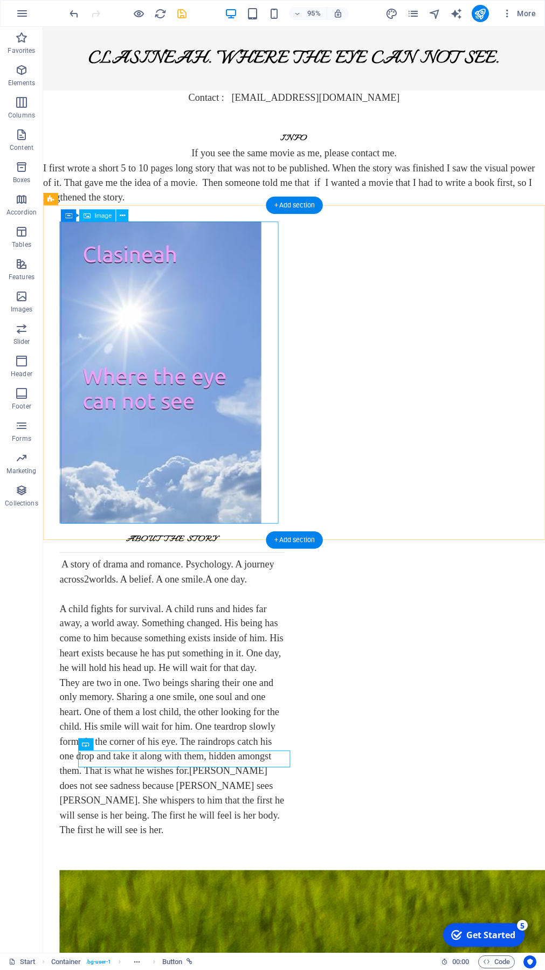
click at [117, 538] on figure at bounding box center [174, 391] width 229 height 318
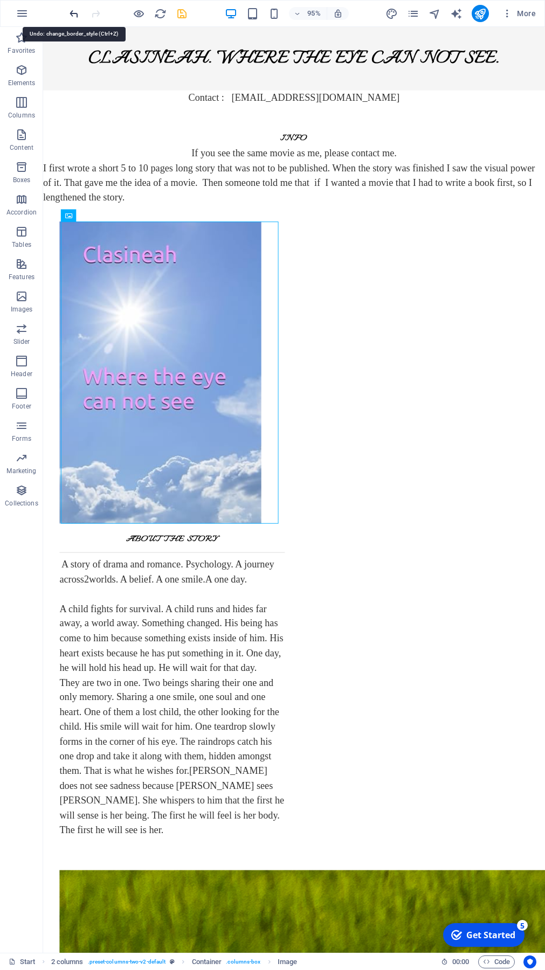
click at [75, 17] on icon "undo" at bounding box center [74, 14] width 12 height 12
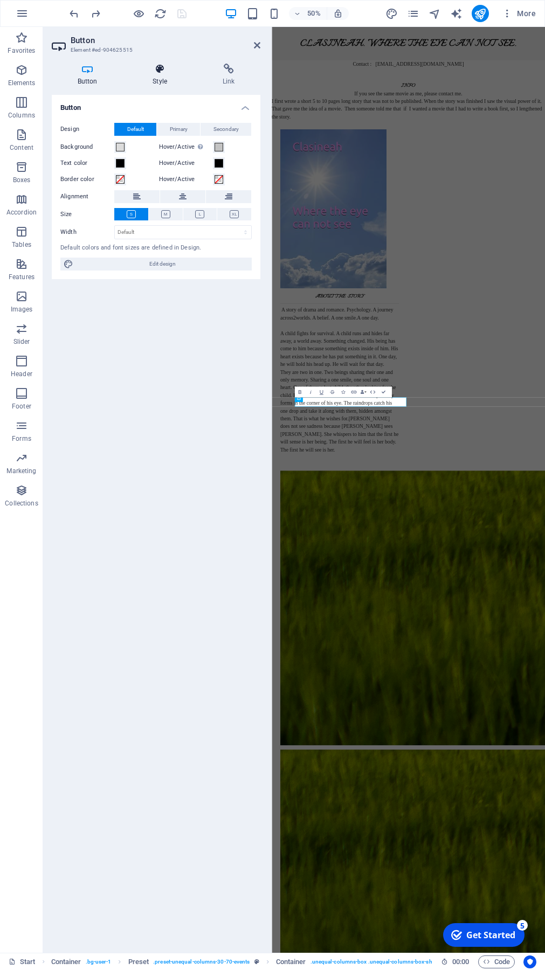
click at [159, 71] on icon at bounding box center [160, 69] width 66 height 11
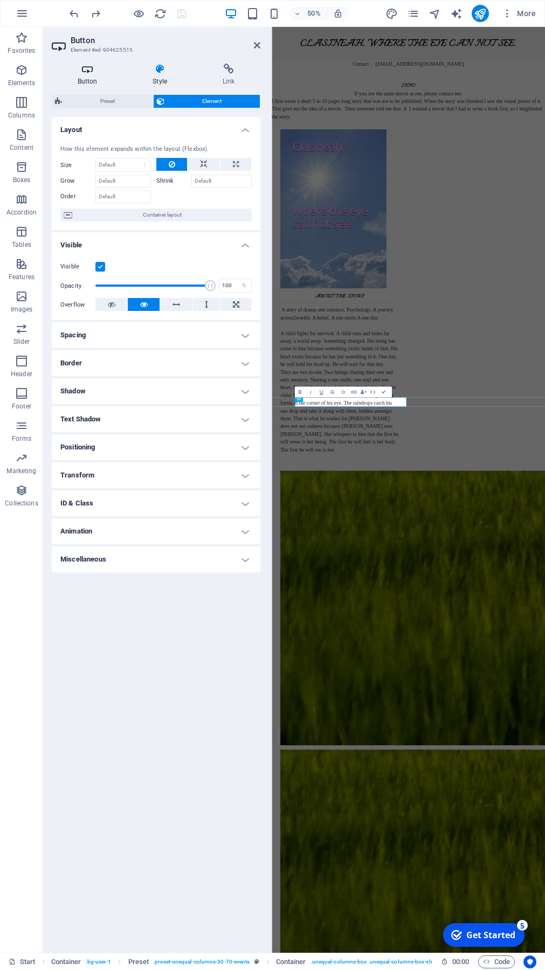
click at [90, 69] on icon at bounding box center [87, 69] width 71 height 11
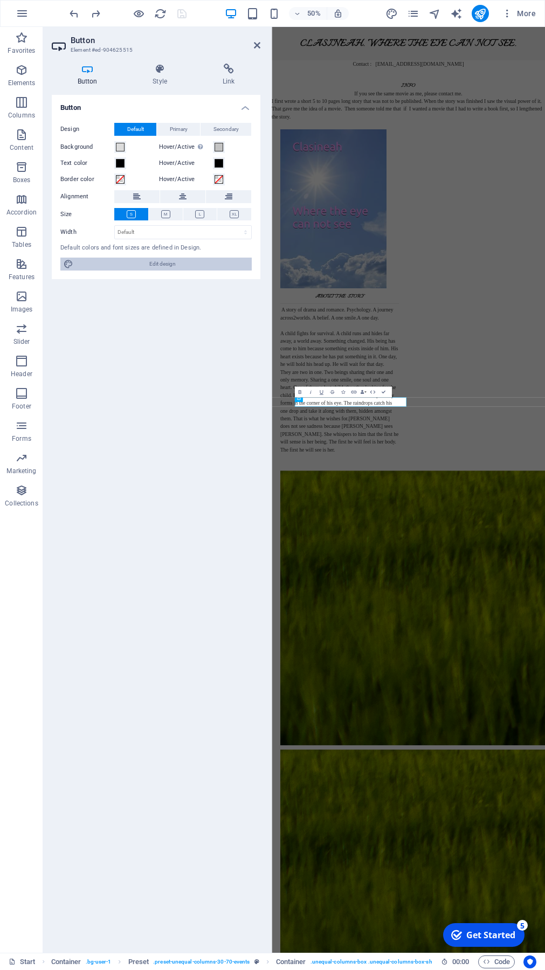
click at [158, 263] on span "Edit design" at bounding box center [163, 264] width 172 height 13
select select "rem"
select select "px"
select select "300"
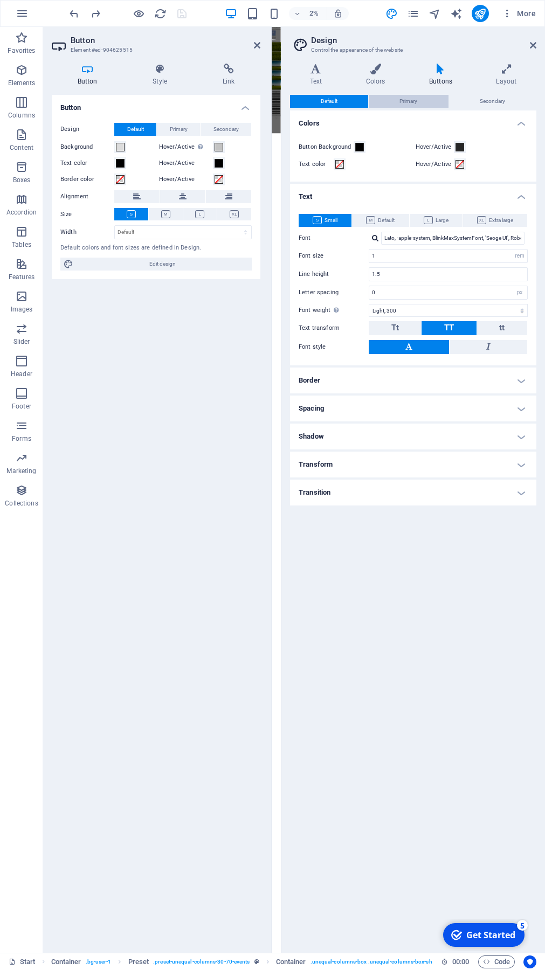
click at [400, 101] on span "Primary" at bounding box center [408, 101] width 18 height 13
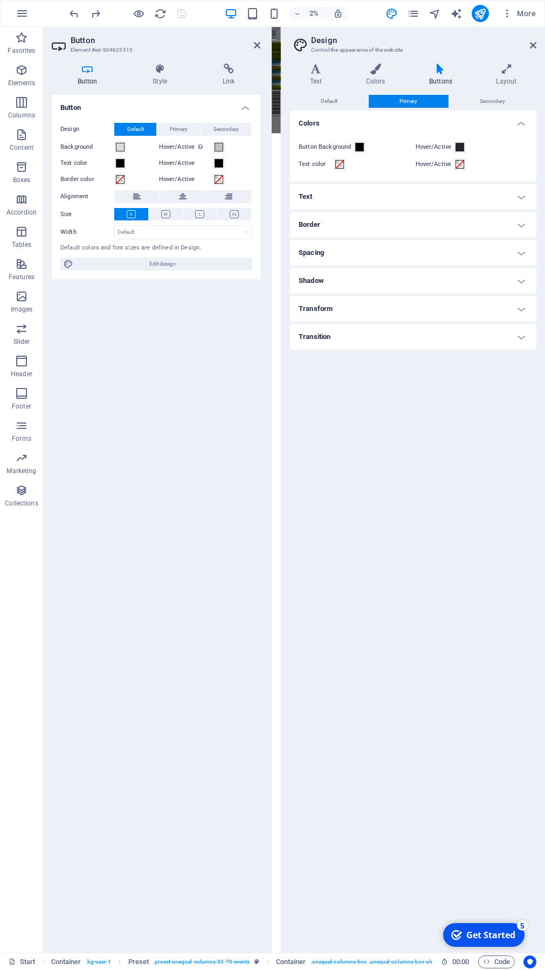
click at [522, 254] on h4 "Spacing" at bounding box center [413, 253] width 246 height 26
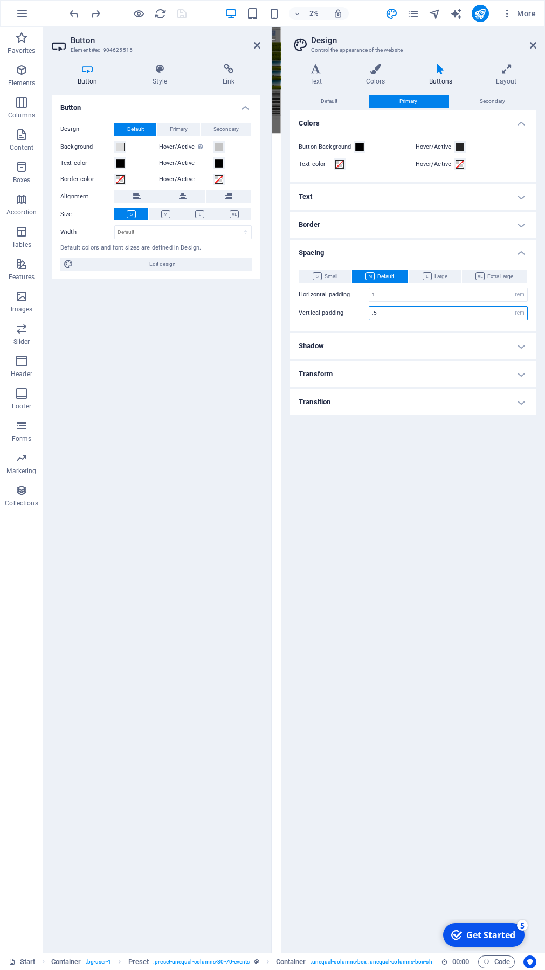
click at [389, 312] on input ".5" at bounding box center [448, 313] width 158 height 13
type input "1"
click at [533, 44] on icon at bounding box center [533, 45] width 6 height 9
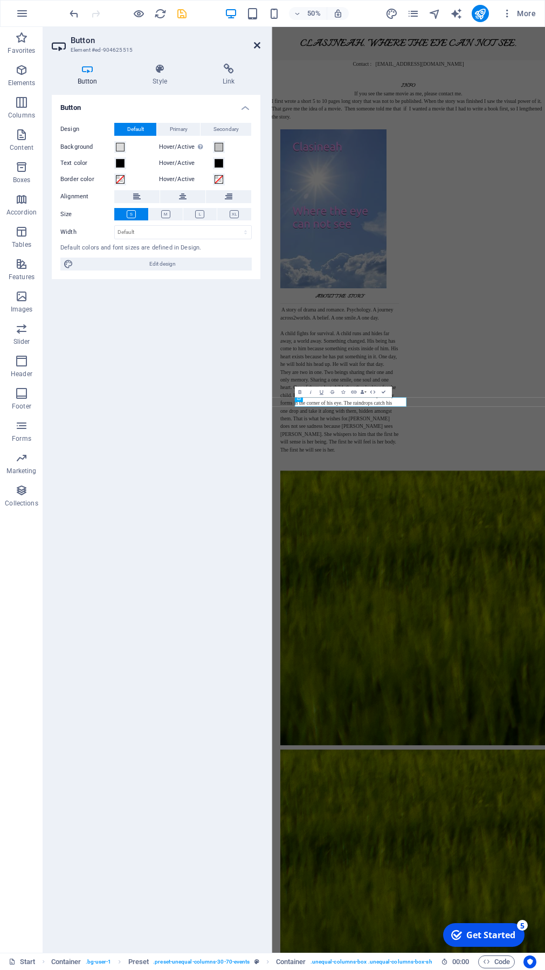
click at [258, 45] on icon at bounding box center [257, 45] width 6 height 9
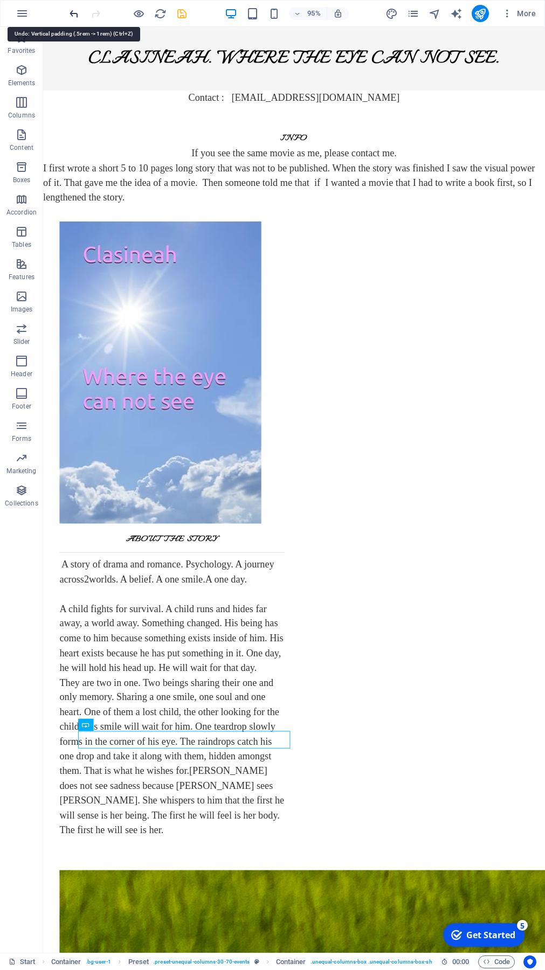
click at [71, 11] on icon "undo" at bounding box center [74, 14] width 12 height 12
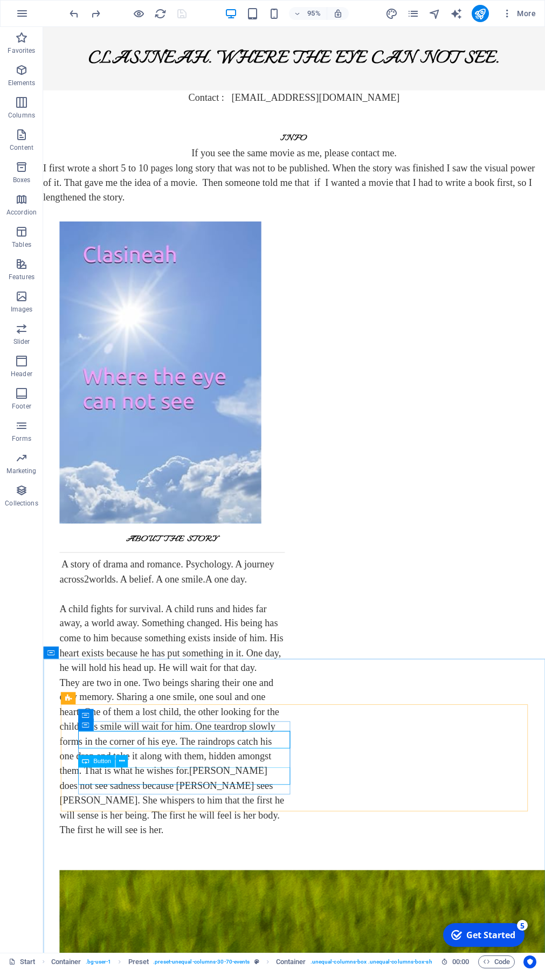
click at [99, 691] on span "Button" at bounding box center [102, 761] width 18 height 6
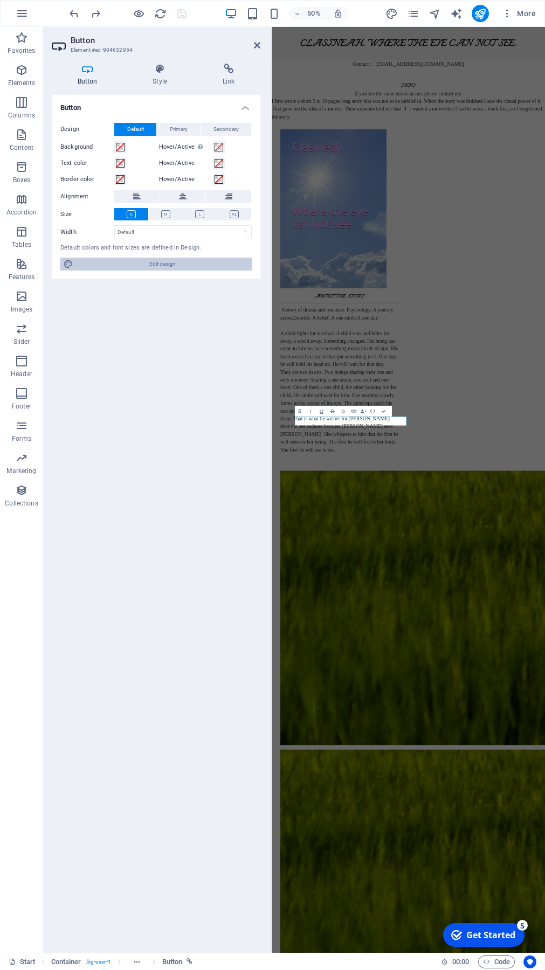
click at [141, 261] on span "Edit design" at bounding box center [163, 264] width 172 height 13
select select "rem"
select select "px"
select select "300"
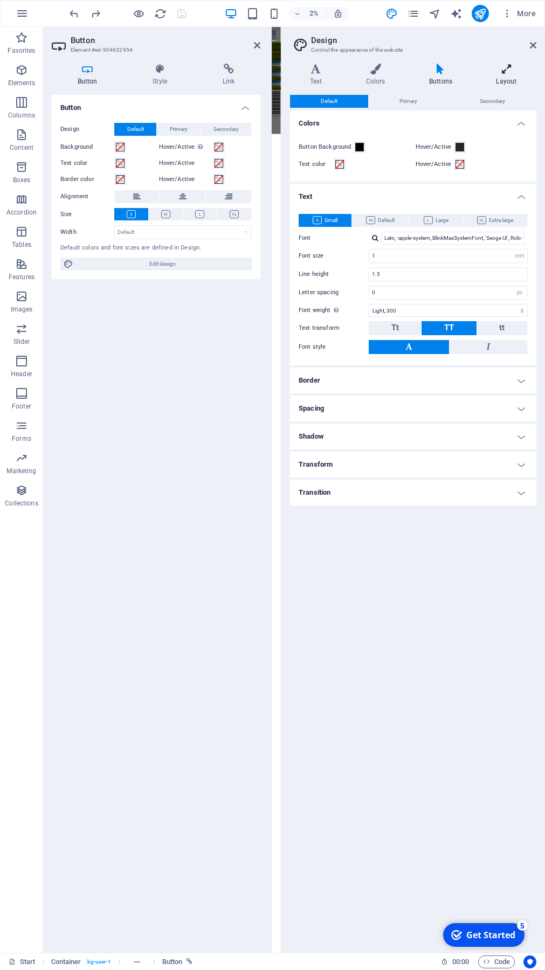
click at [507, 67] on icon at bounding box center [506, 69] width 60 height 11
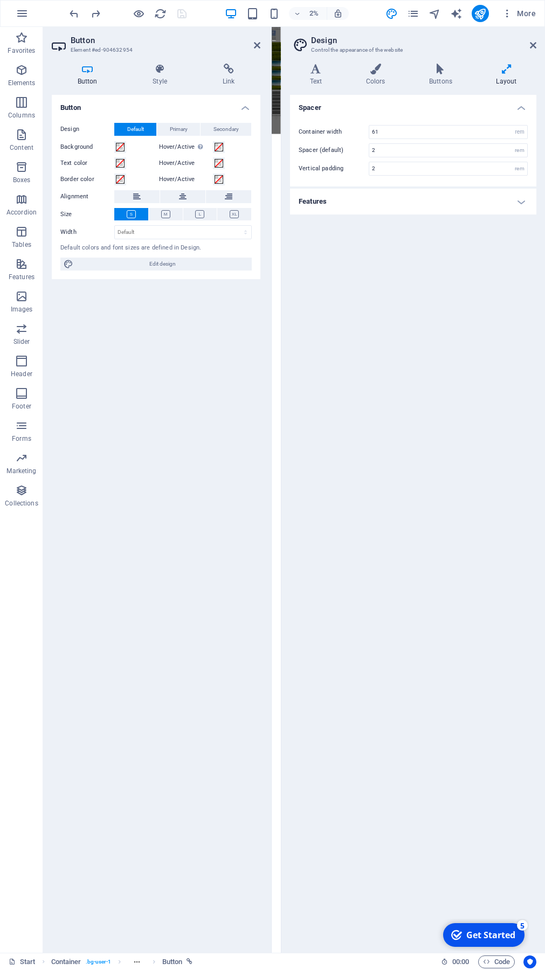
click at [521, 201] on h4 "Features" at bounding box center [413, 202] width 246 height 26
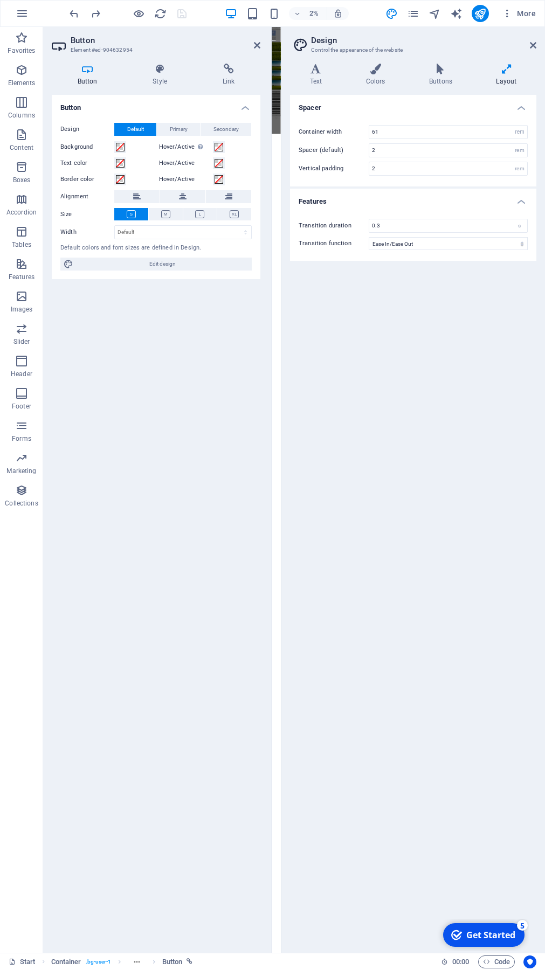
click at [521, 201] on h4 "Features" at bounding box center [413, 198] width 246 height 19
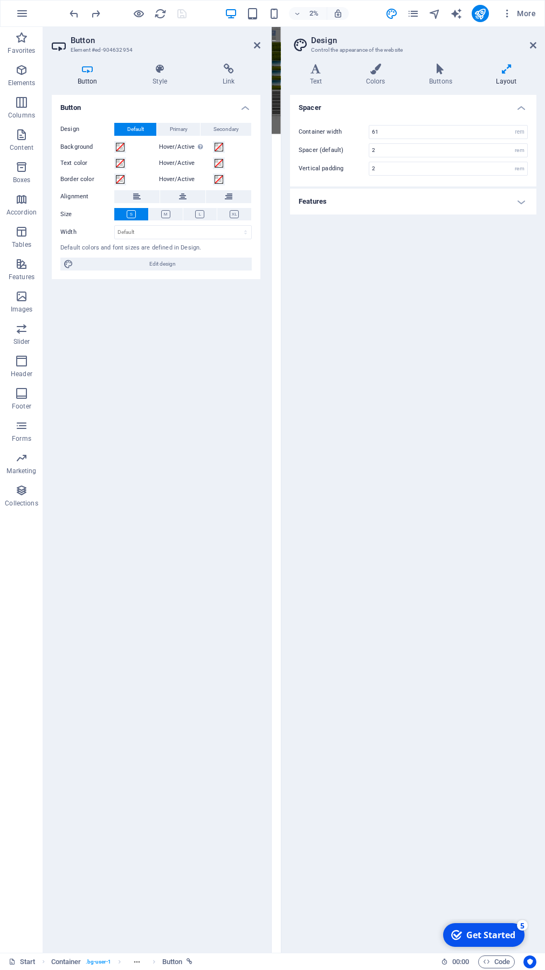
click at [91, 74] on icon at bounding box center [87, 69] width 71 height 11
click at [324, 69] on icon at bounding box center [316, 69] width 52 height 11
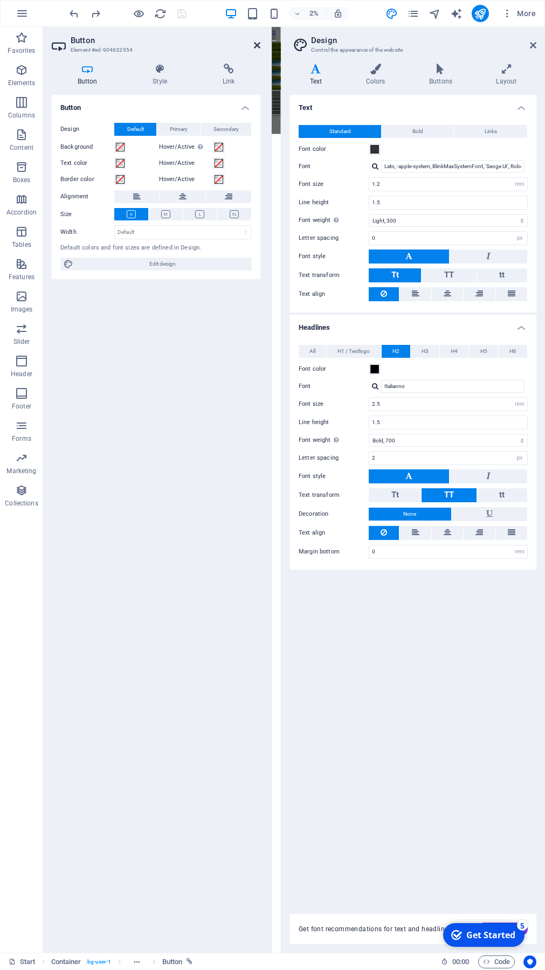
click at [254, 45] on icon at bounding box center [257, 45] width 6 height 9
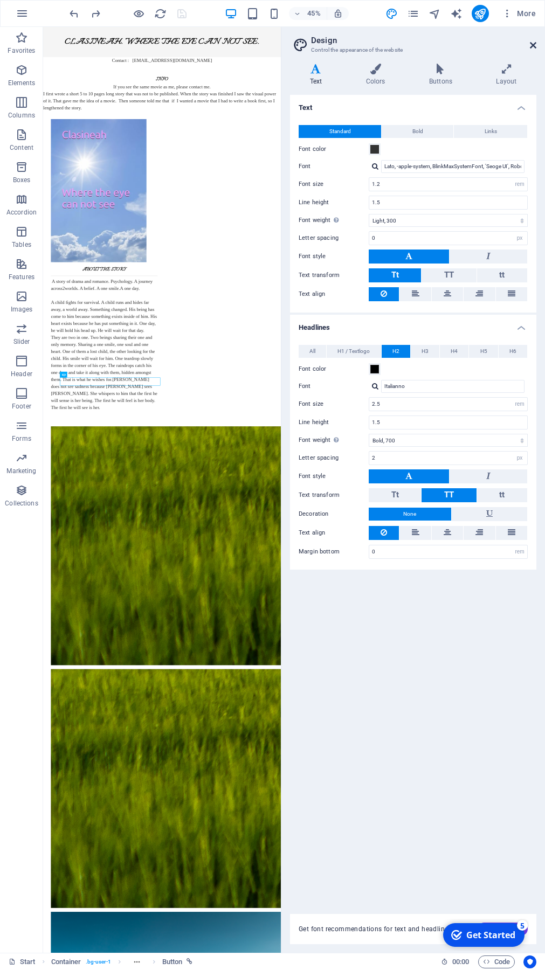
click at [533, 42] on icon at bounding box center [533, 45] width 6 height 9
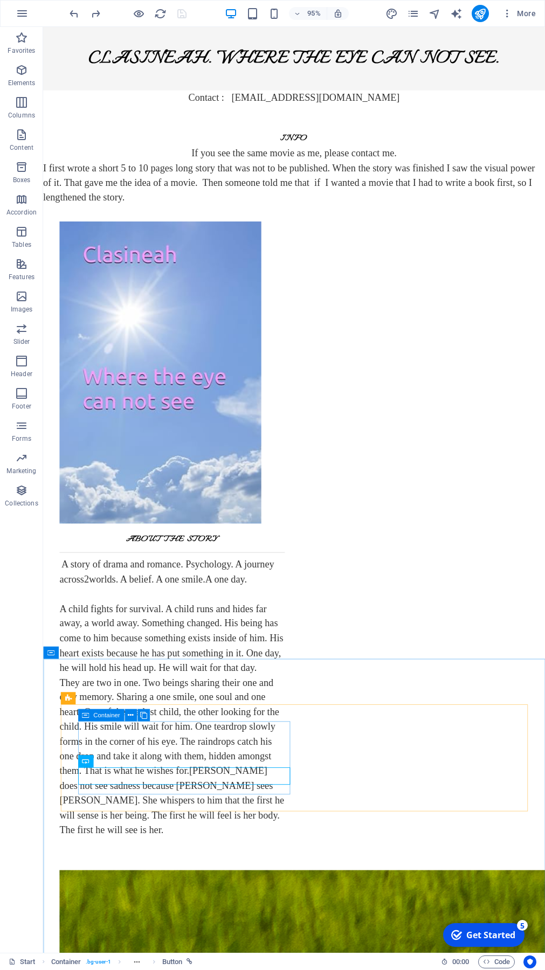
click at [90, 691] on div "Container" at bounding box center [101, 714] width 46 height 12
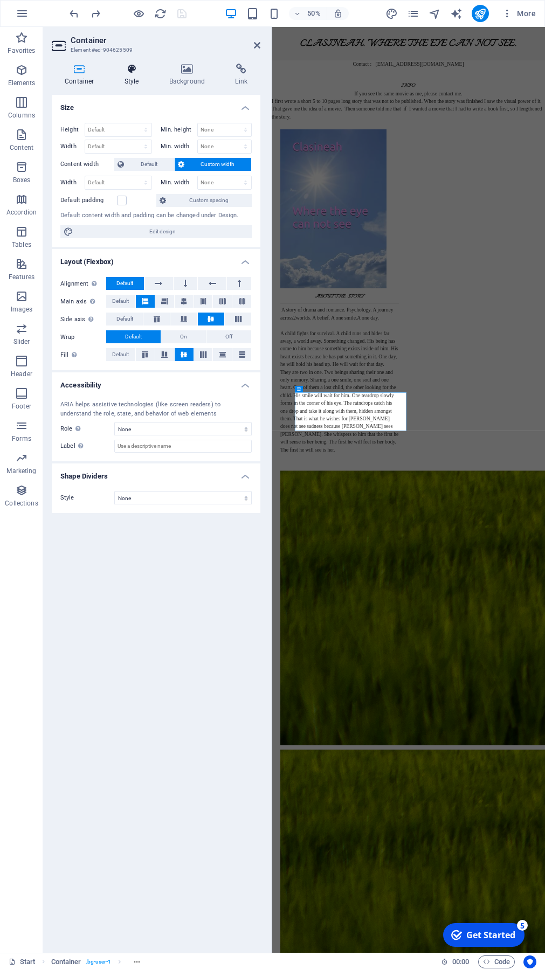
click at [131, 69] on icon at bounding box center [132, 69] width 40 height 11
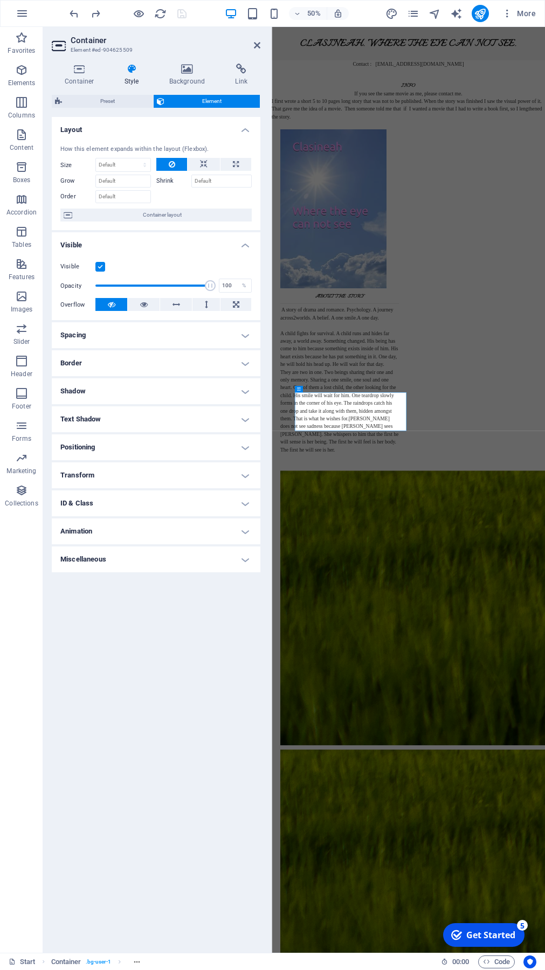
click at [247, 335] on h4 "Spacing" at bounding box center [156, 335] width 208 height 26
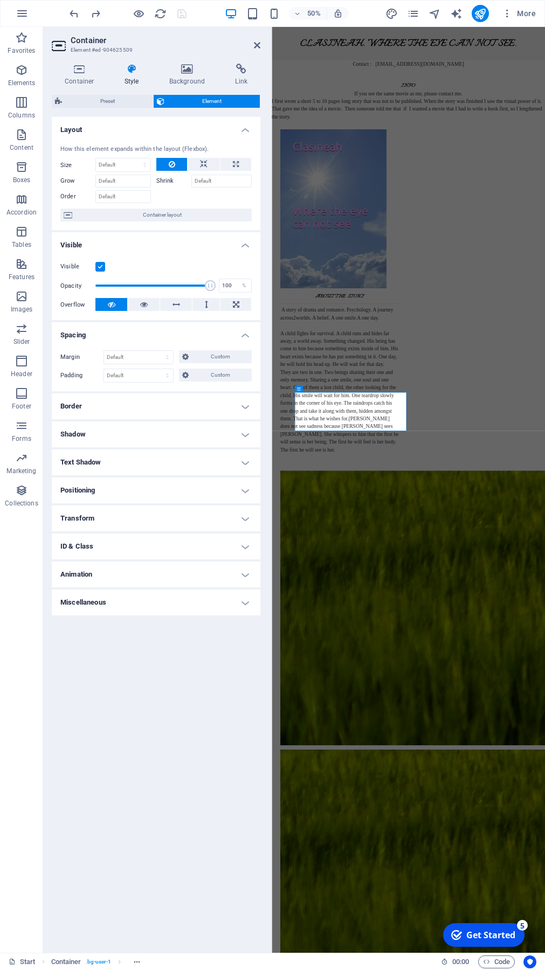
click at [244, 408] on h4 "Border" at bounding box center [156, 406] width 208 height 26
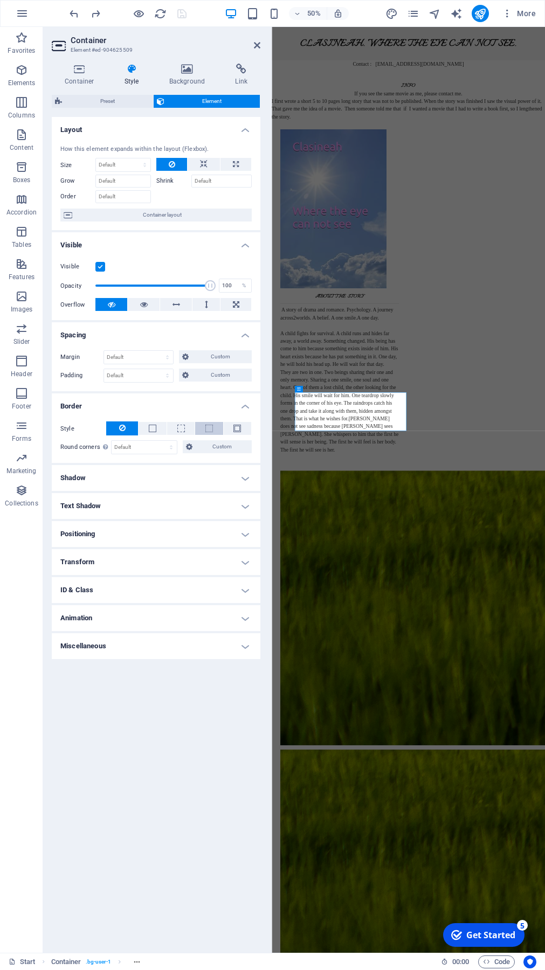
click at [212, 426] on span at bounding box center [209, 429] width 8 height 8
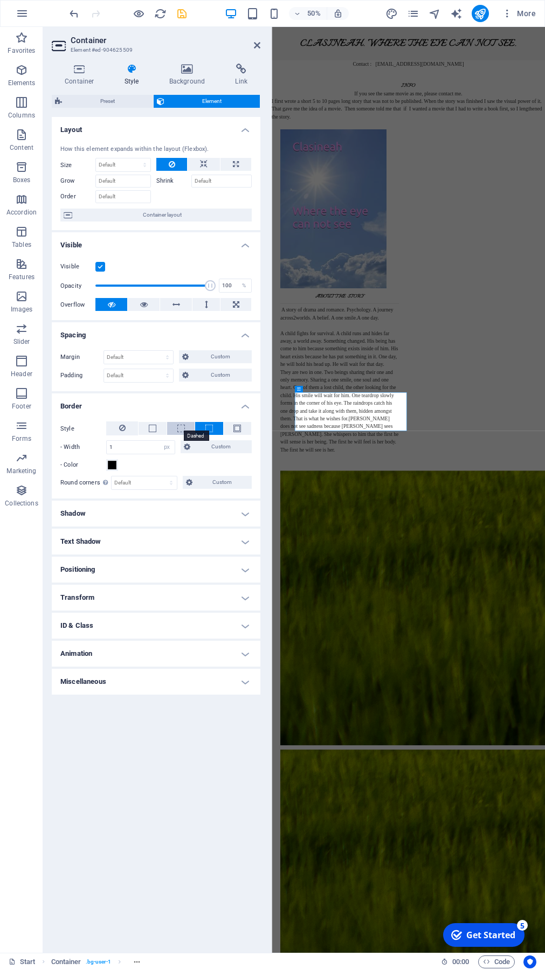
click at [180, 426] on span at bounding box center [181, 429] width 8 height 8
drag, startPoint x: 256, startPoint y: 46, endPoint x: 218, endPoint y: 16, distance: 48.3
click at [256, 46] on icon at bounding box center [257, 45] width 6 height 9
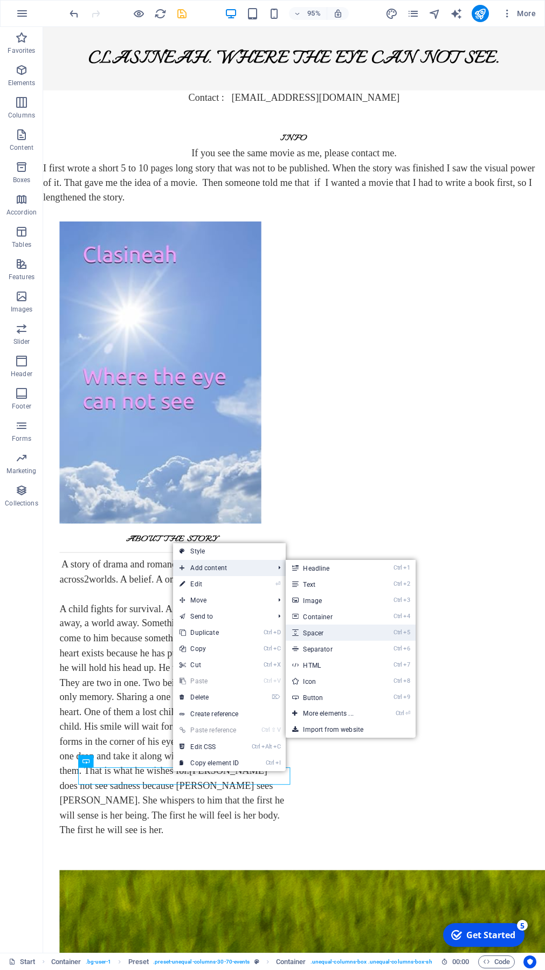
click at [337, 630] on link "Ctrl 5 Spacer" at bounding box center [330, 632] width 89 height 16
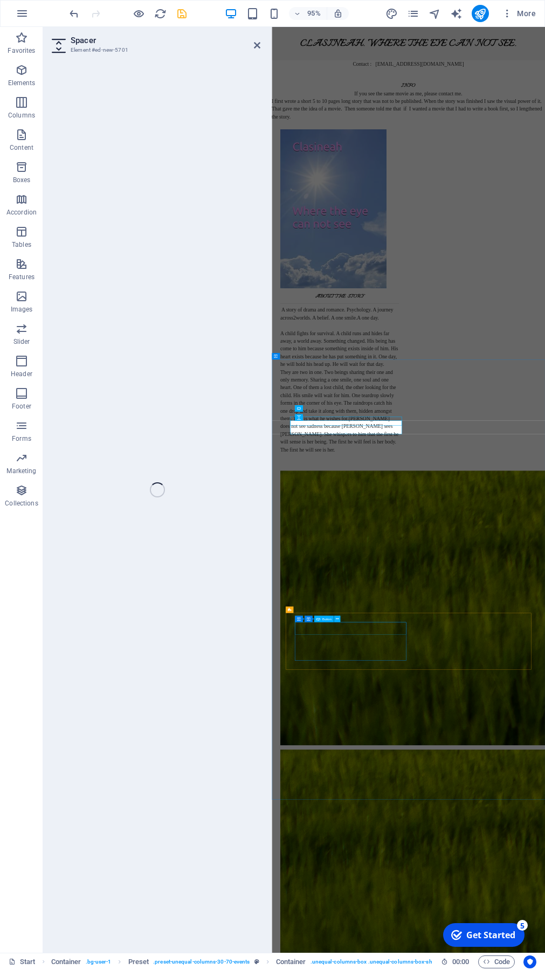
select select "px"
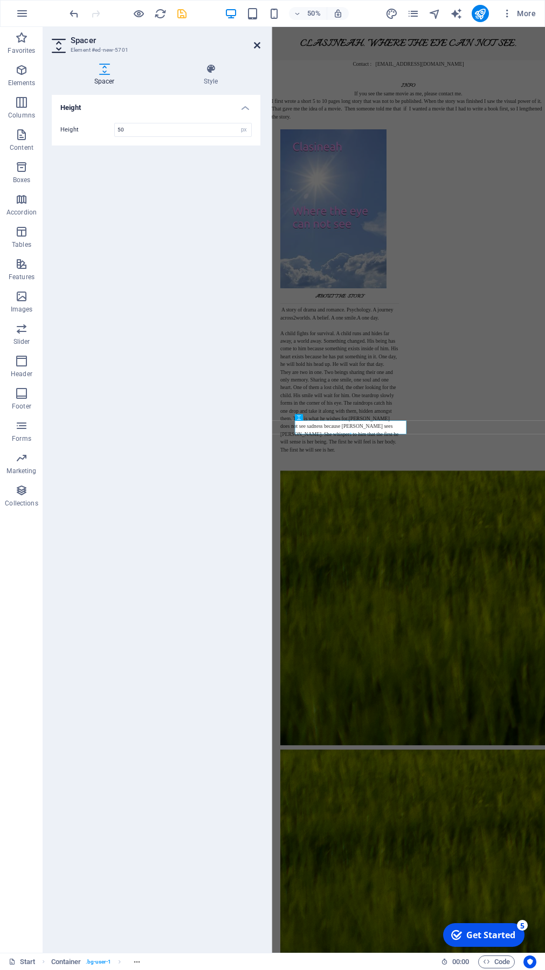
drag, startPoint x: 258, startPoint y: 45, endPoint x: 226, endPoint y: 19, distance: 41.4
click at [258, 45] on icon at bounding box center [257, 45] width 6 height 9
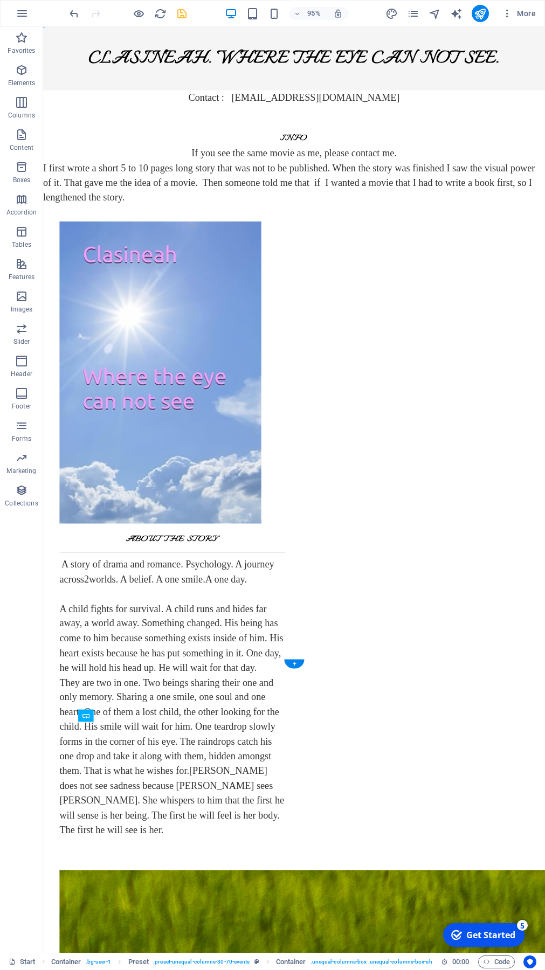
drag, startPoint x: 194, startPoint y: 805, endPoint x: 194, endPoint y: 812, distance: 7.5
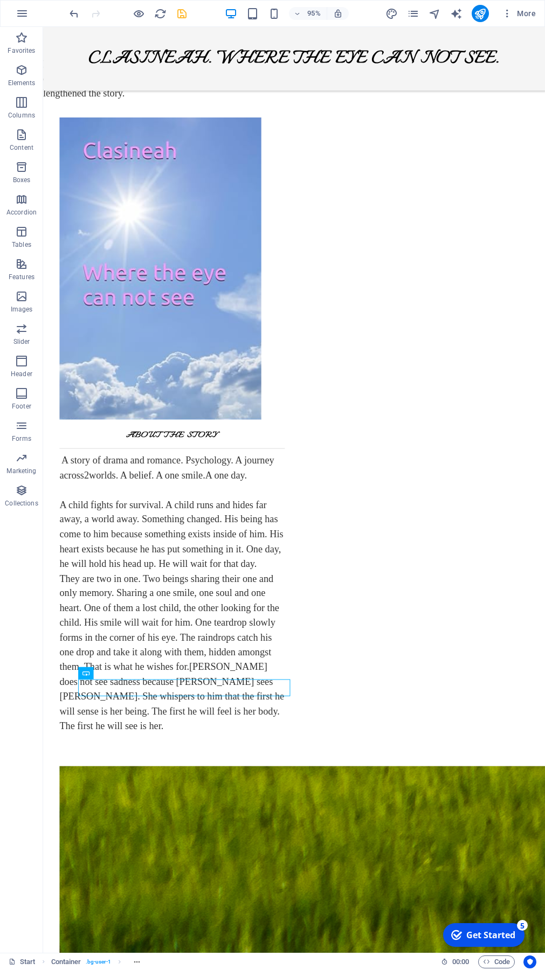
scroll to position [116, 0]
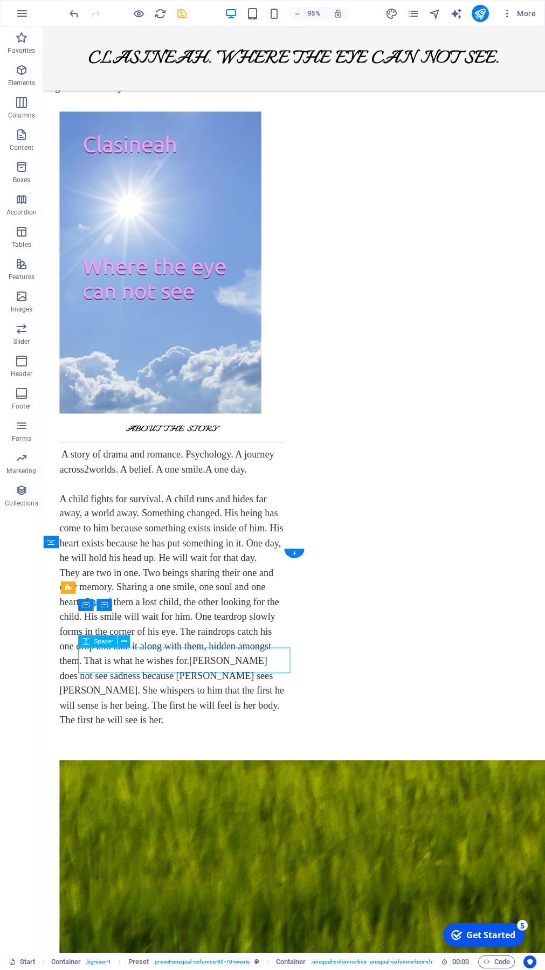
select select "px"
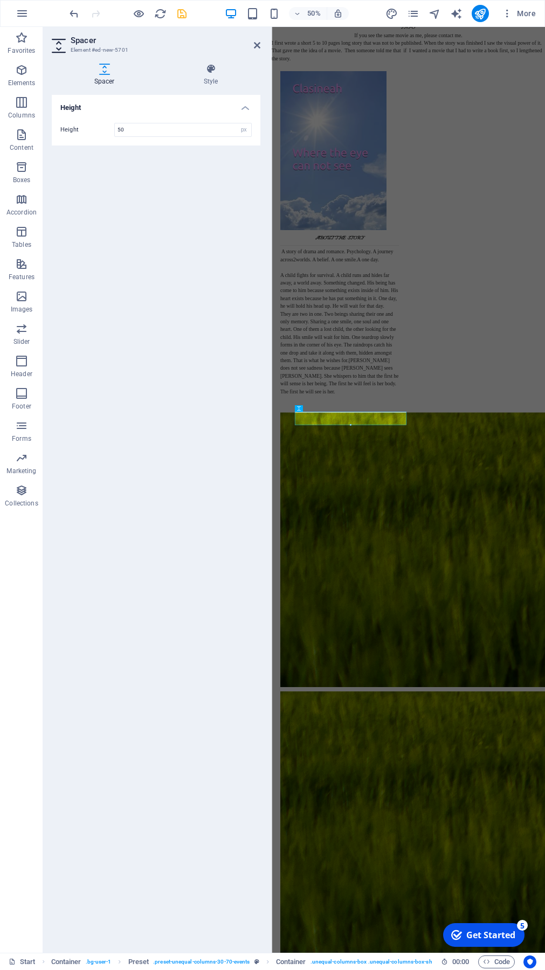
scroll to position [0, 0]
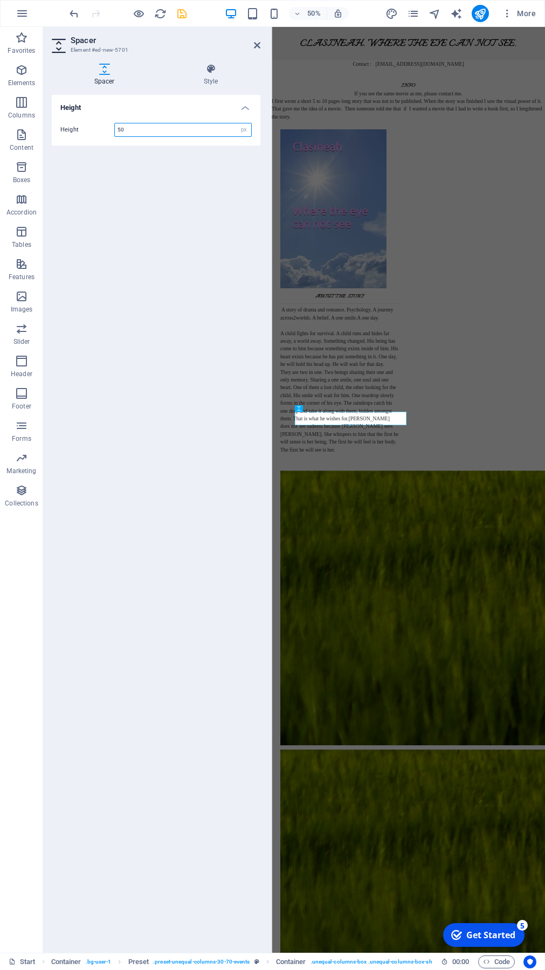
click at [138, 129] on input "50" at bounding box center [183, 129] width 136 height 13
type input "5"
type input "1"
click at [259, 46] on icon at bounding box center [257, 45] width 6 height 9
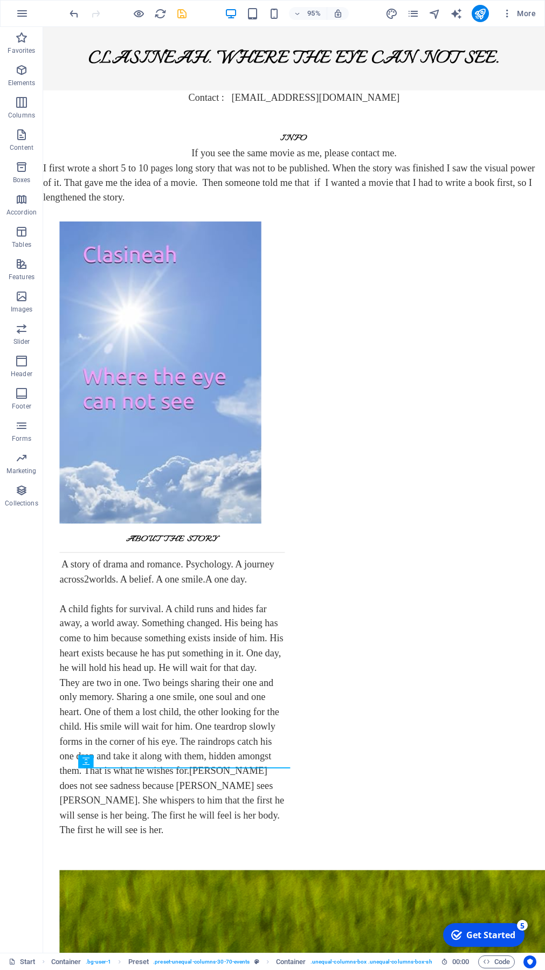
click at [26, 596] on div "Favorites Elements Columns Content Boxes Accordion Tables Features Images Slide…" at bounding box center [21, 490] width 43 height 926
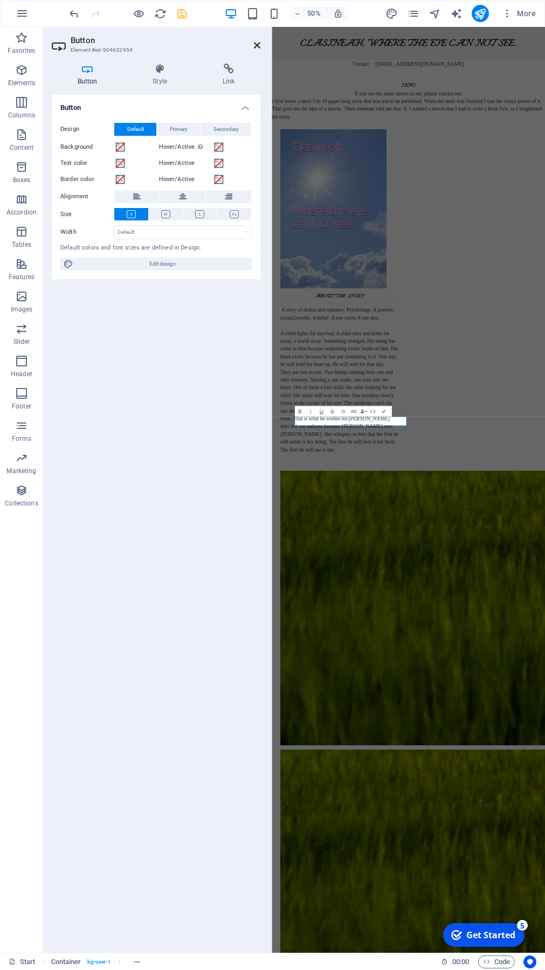
click at [259, 44] on icon at bounding box center [257, 45] width 6 height 9
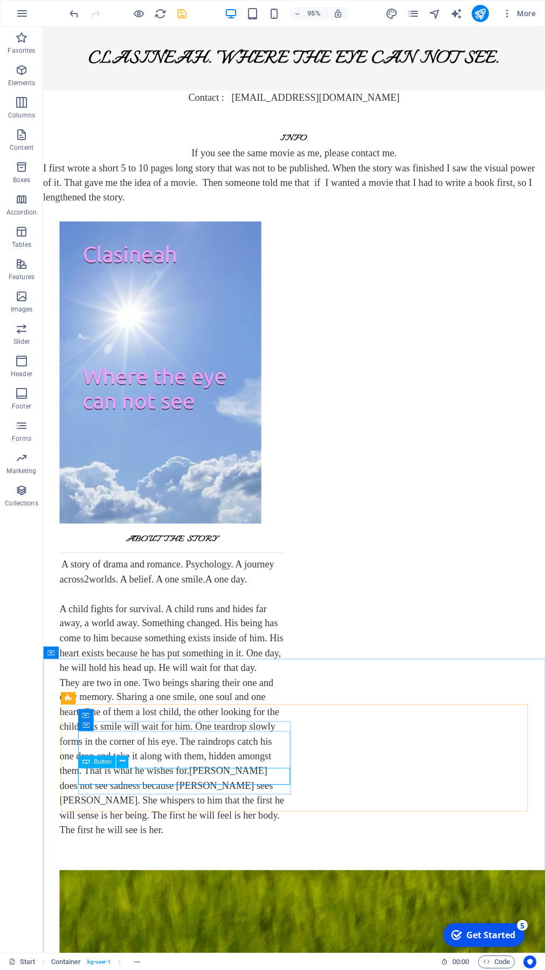
click at [91, 691] on div "Button" at bounding box center [96, 761] width 37 height 12
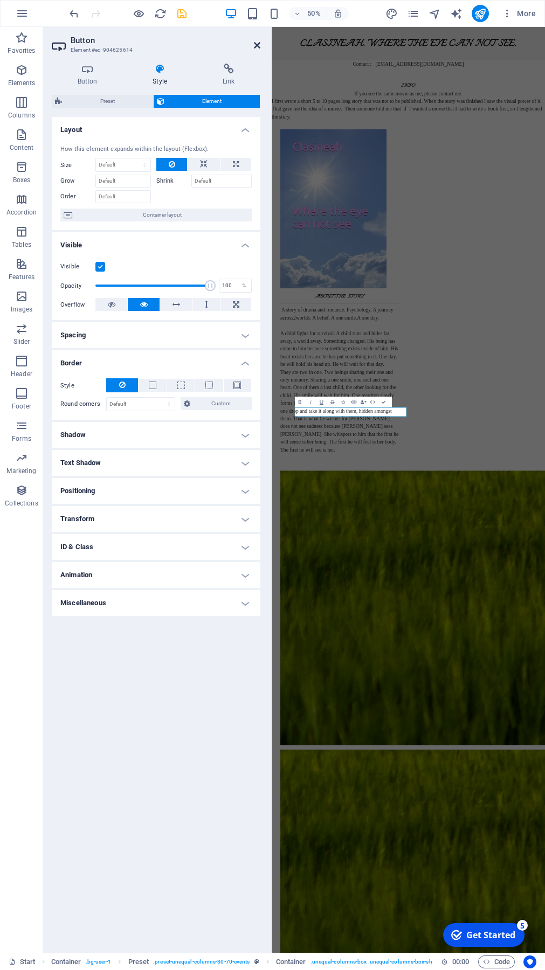
click at [256, 45] on icon at bounding box center [257, 45] width 6 height 9
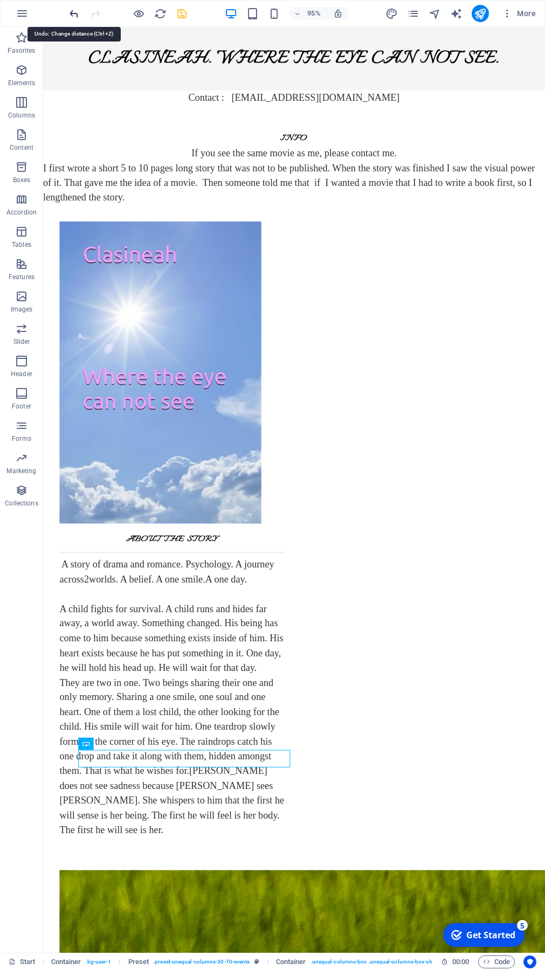
click at [77, 16] on icon "undo" at bounding box center [74, 14] width 12 height 12
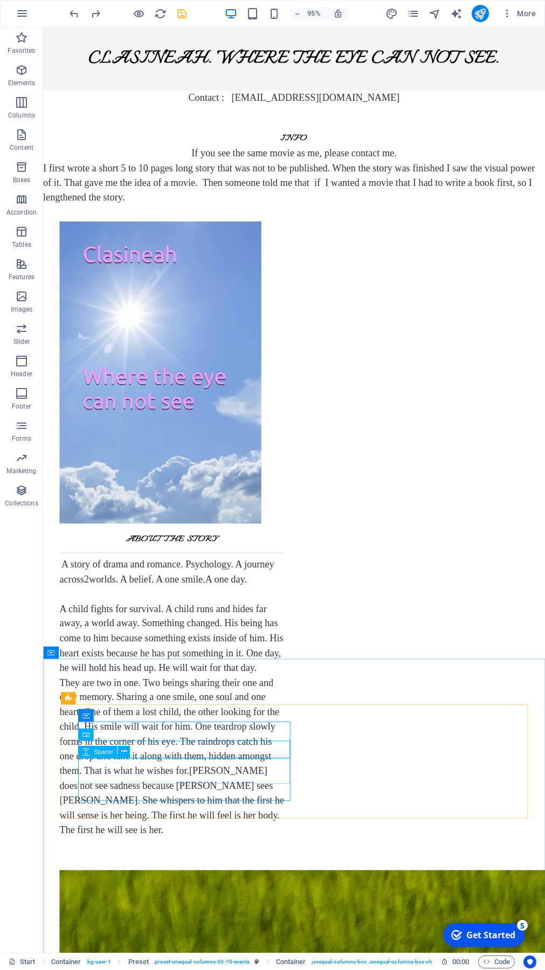
click at [105, 691] on span "Spacer" at bounding box center [102, 751] width 19 height 6
select select "px"
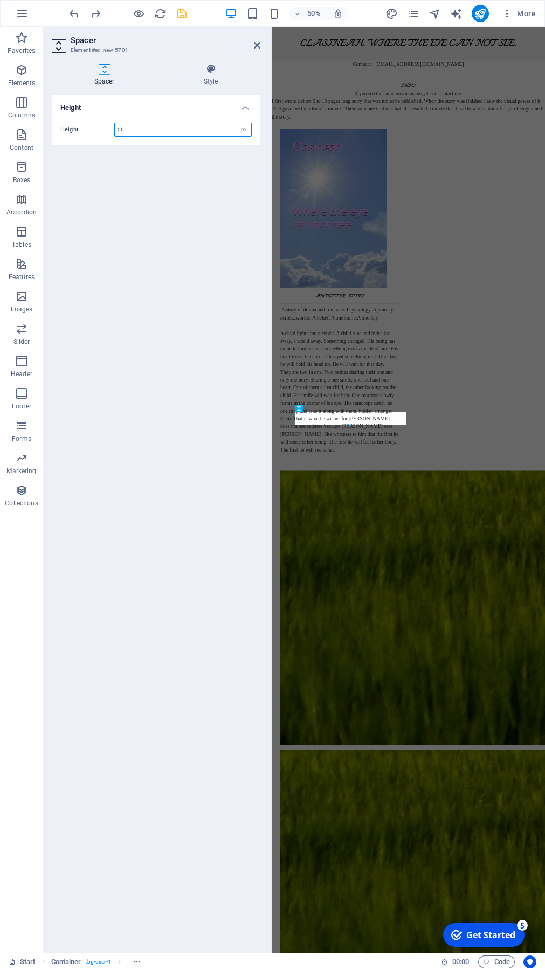
click at [139, 129] on input "50" at bounding box center [183, 129] width 136 height 13
type input "5"
type input "2"
click at [255, 46] on icon at bounding box center [257, 45] width 6 height 9
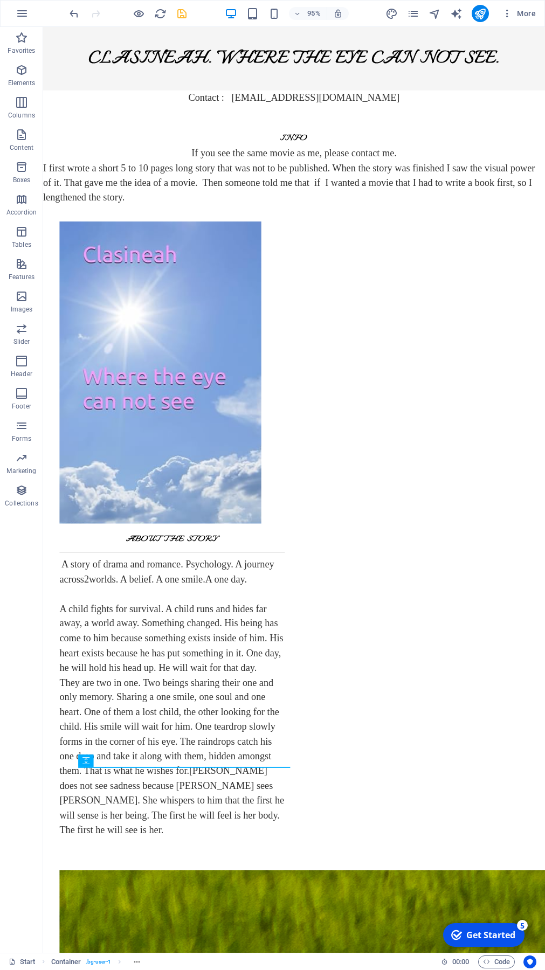
click at [25, 575] on div "Favorites Elements Columns Content Boxes Accordion Tables Features Images Slide…" at bounding box center [21, 490] width 43 height 926
click at [297, 585] on div "A story of drama and romance. Psychology. A journey across 2 worlds. A belief. …" at bounding box center [178, 732] width 237 height 295
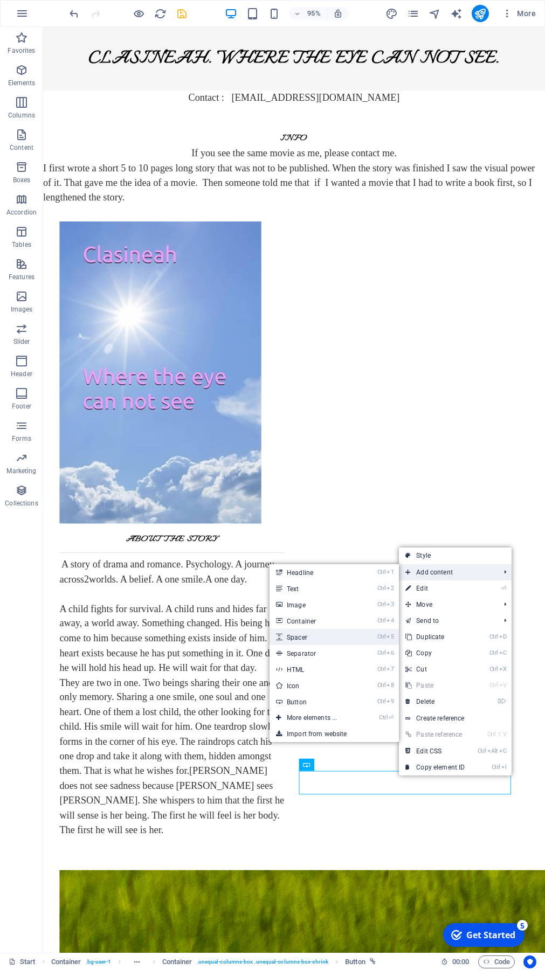
click at [310, 636] on link "Ctrl 5 Spacer" at bounding box center [313, 637] width 89 height 16
select select "px"
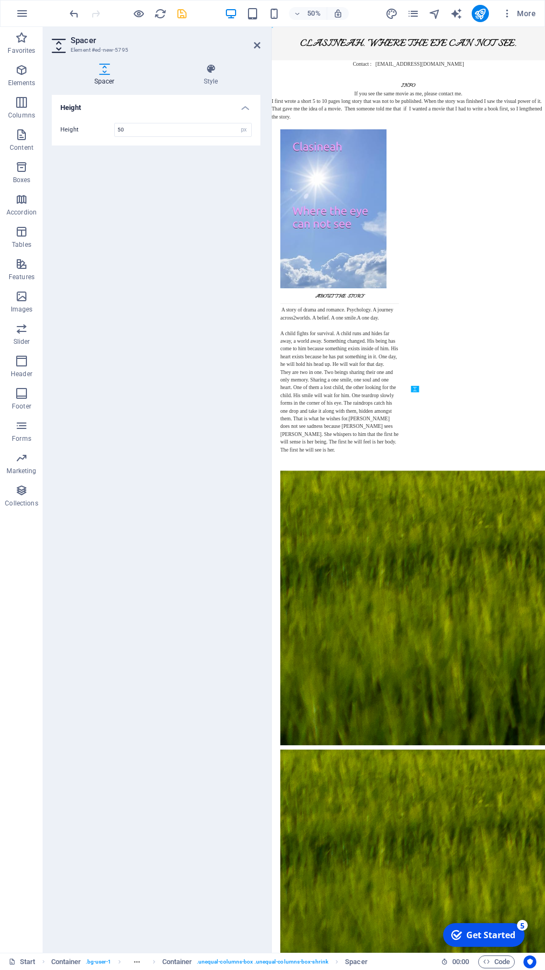
drag, startPoint x: 575, startPoint y: 852, endPoint x: 575, endPoint y: 823, distance: 29.1
click at [145, 128] on input "50" at bounding box center [183, 129] width 136 height 13
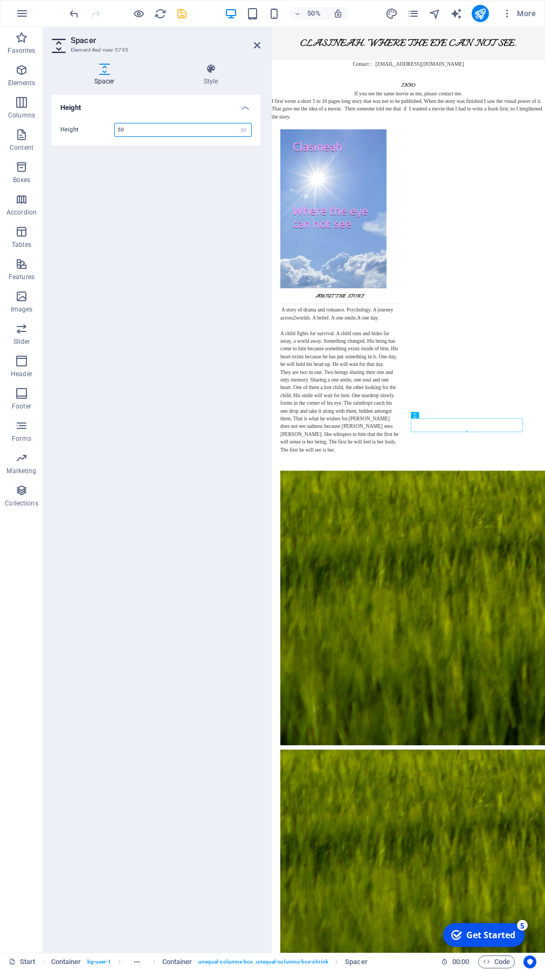
type input "5"
type input "2"
click at [259, 45] on icon at bounding box center [257, 45] width 6 height 9
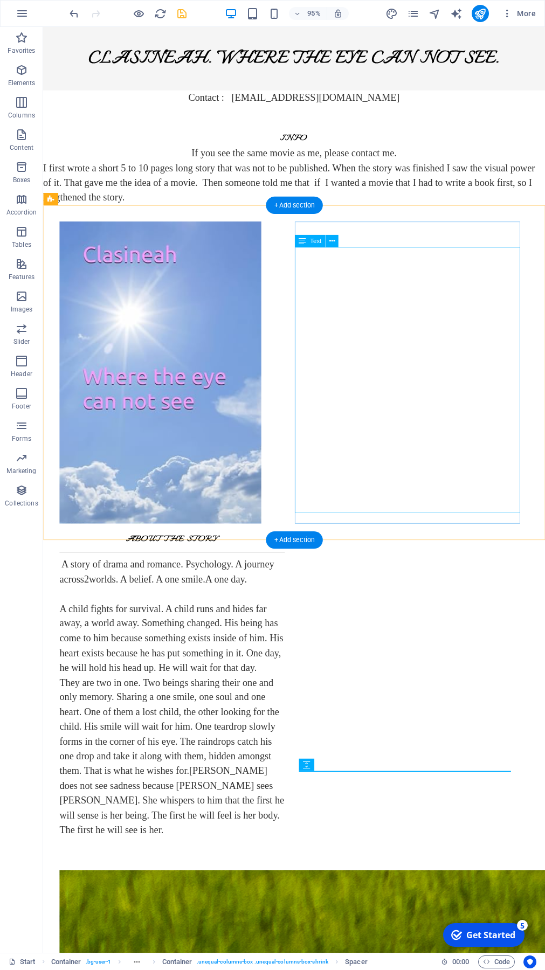
click at [297, 585] on div "A story of drama and romance. Psychology. A journey across 2 worlds. A belief. …" at bounding box center [178, 732] width 237 height 295
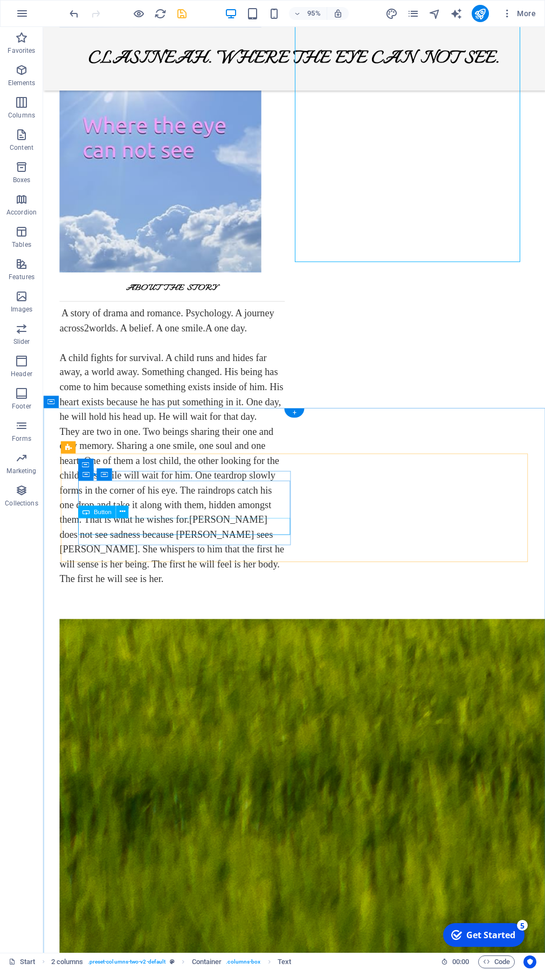
scroll to position [269, 0]
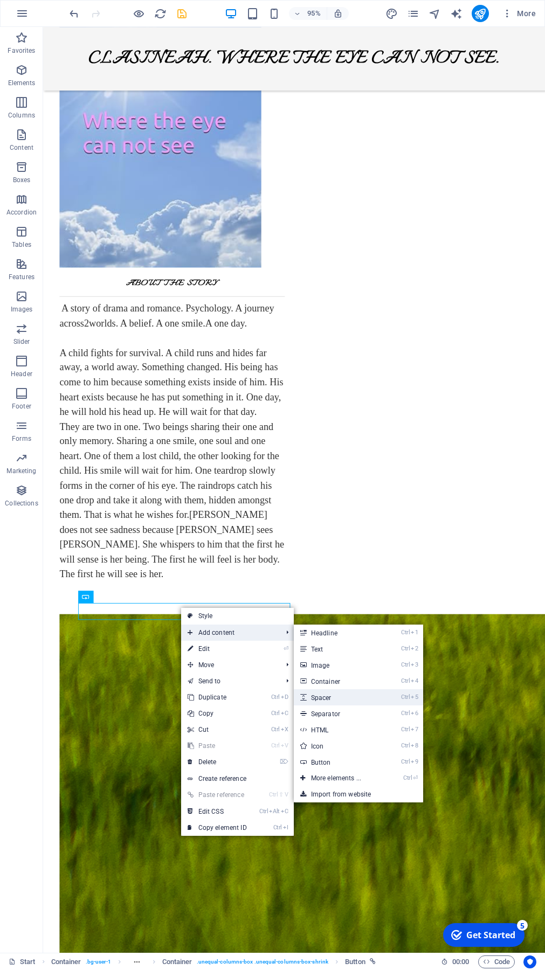
click at [319, 691] on link "Ctrl 5 Spacer" at bounding box center [338, 697] width 89 height 16
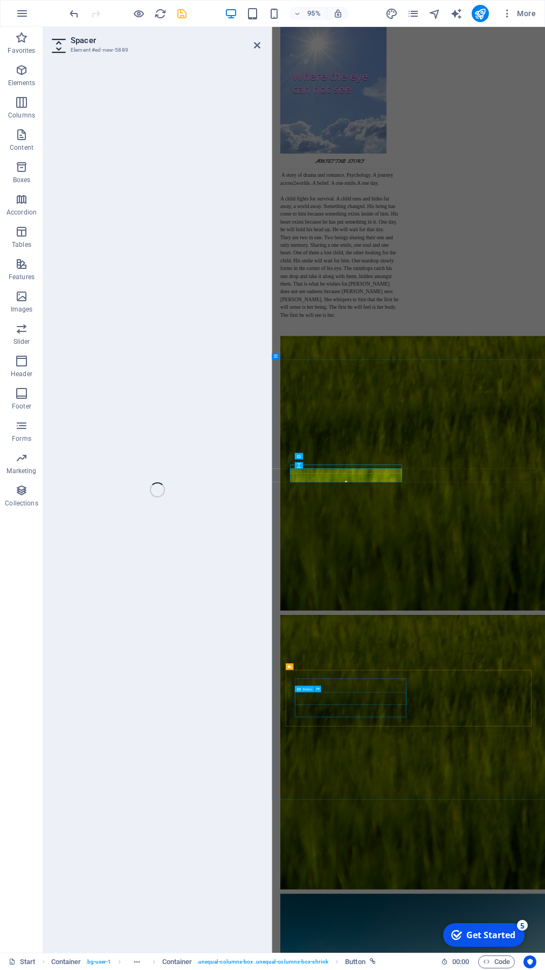
select select "px"
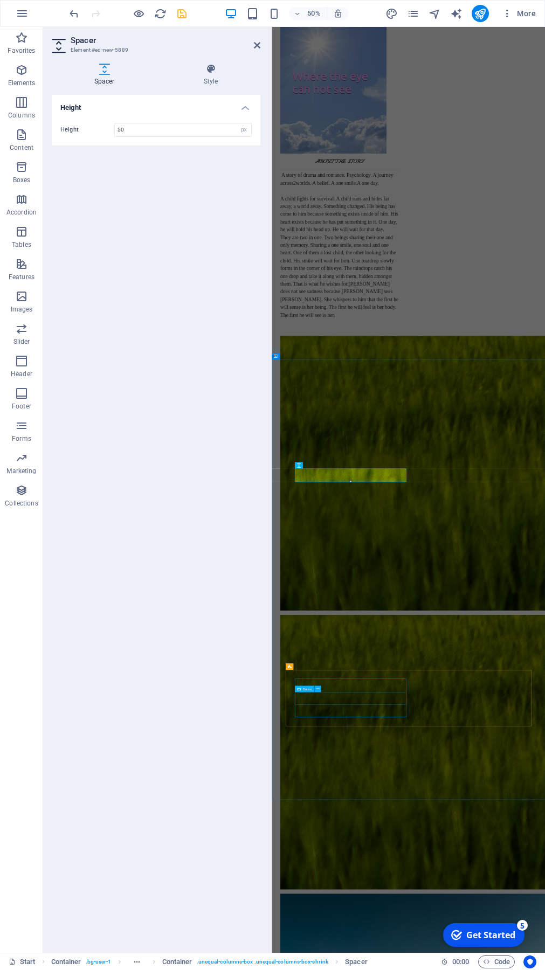
scroll to position [0, 0]
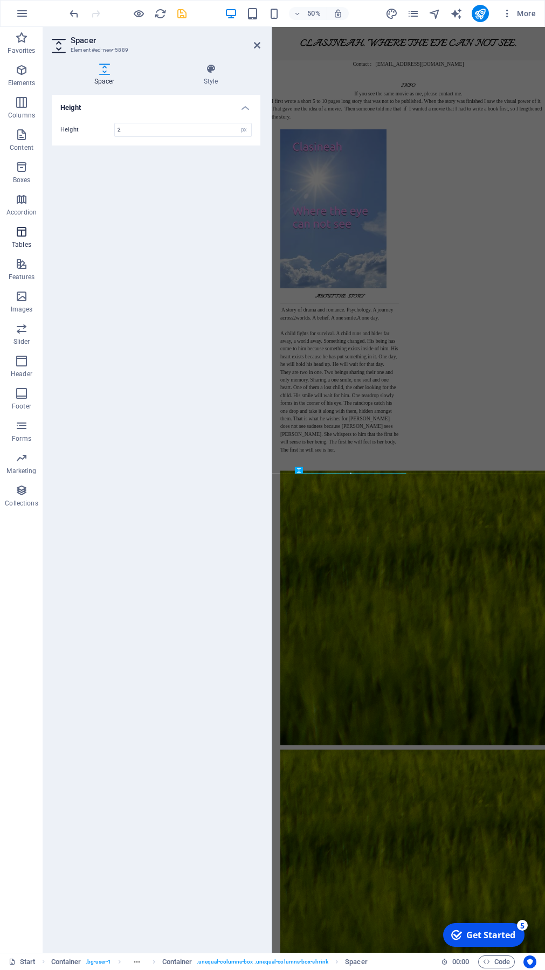
type input "2"
click at [256, 46] on icon at bounding box center [257, 45] width 6 height 9
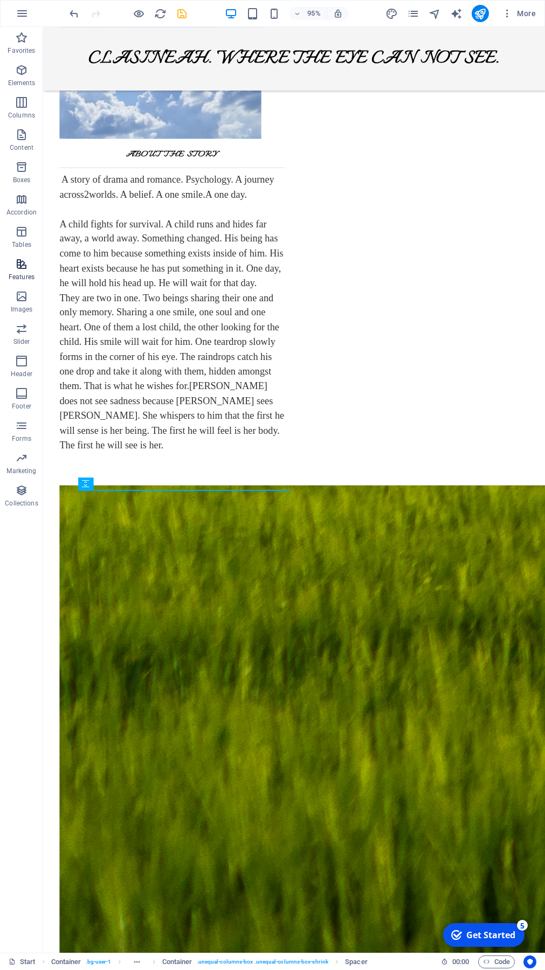
scroll to position [406, 0]
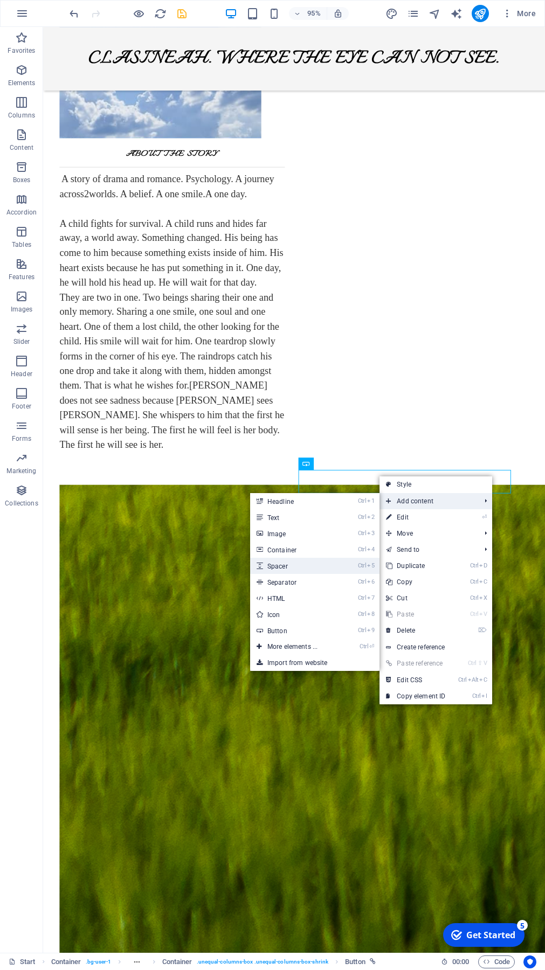
drag, startPoint x: 291, startPoint y: 562, endPoint x: 64, endPoint y: 993, distance: 487.3
click at [291, 562] on link "Ctrl 5 Spacer" at bounding box center [294, 566] width 89 height 16
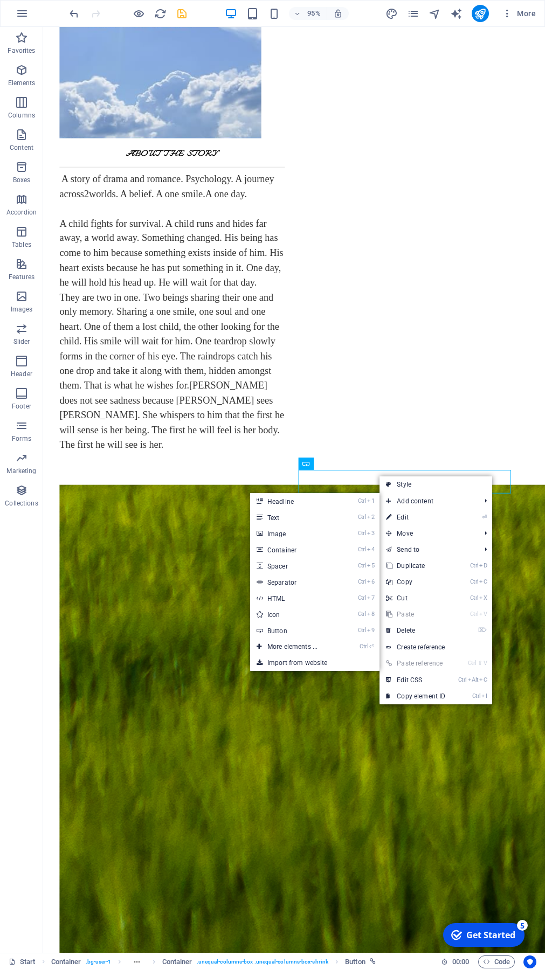
select select "px"
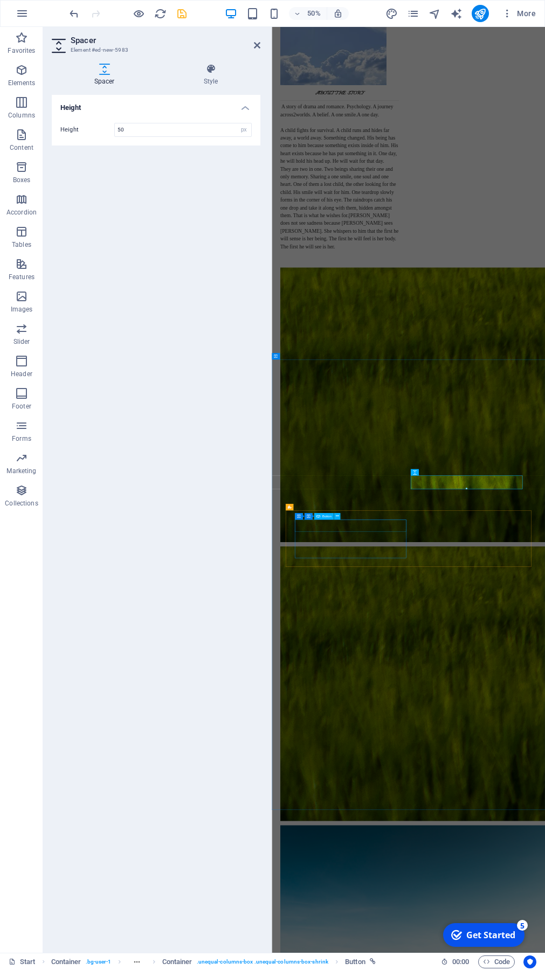
scroll to position [0, 0]
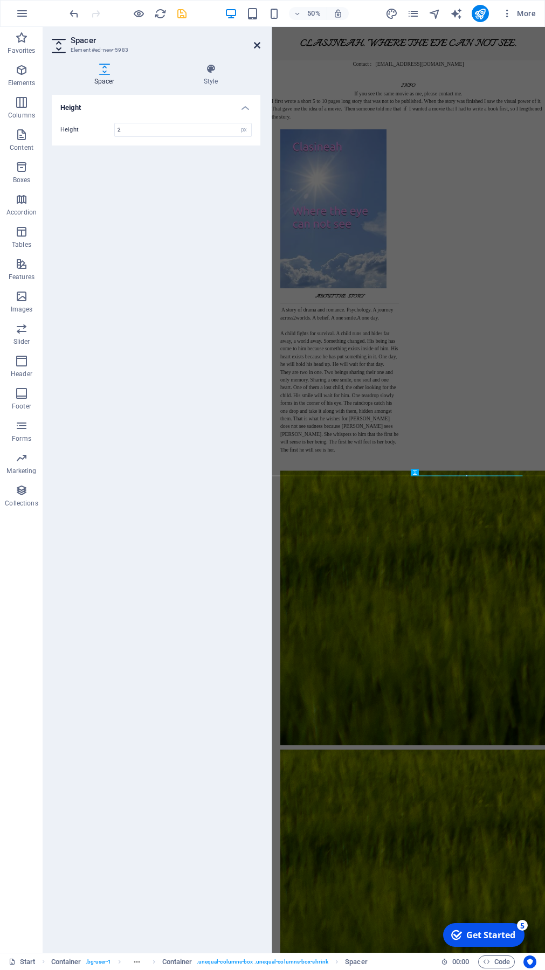
type input "2"
click at [258, 43] on icon at bounding box center [257, 45] width 6 height 9
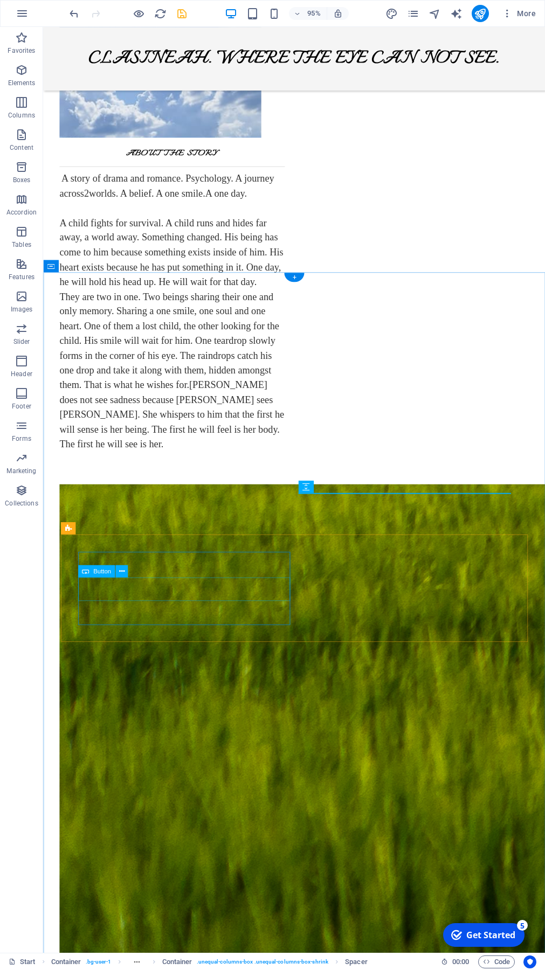
scroll to position [407, 0]
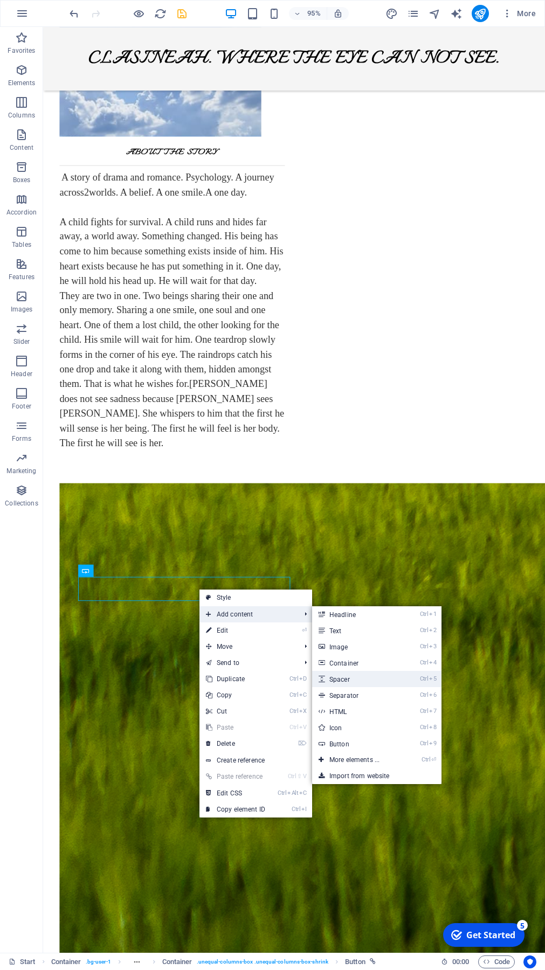
click at [352, 676] on link "Ctrl 5 Spacer" at bounding box center [356, 679] width 89 height 16
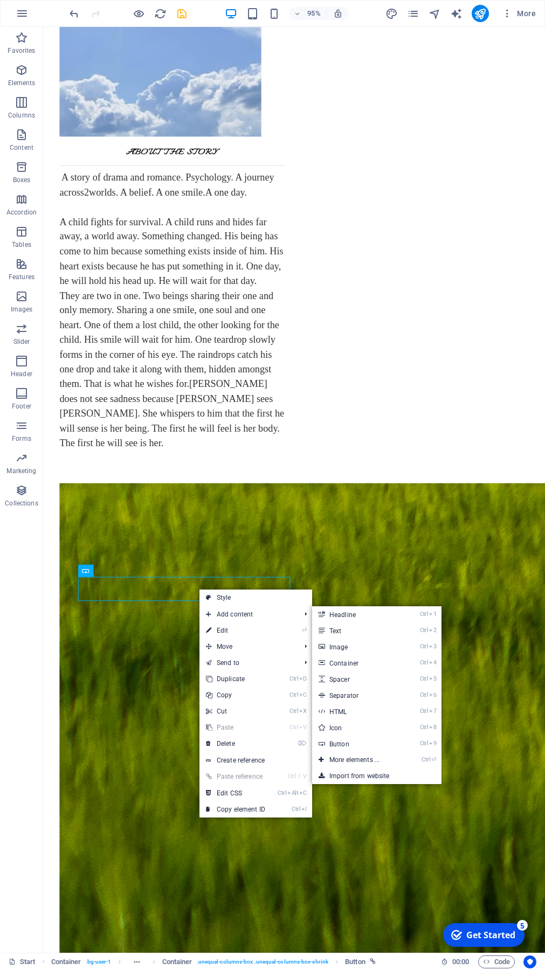
select select "px"
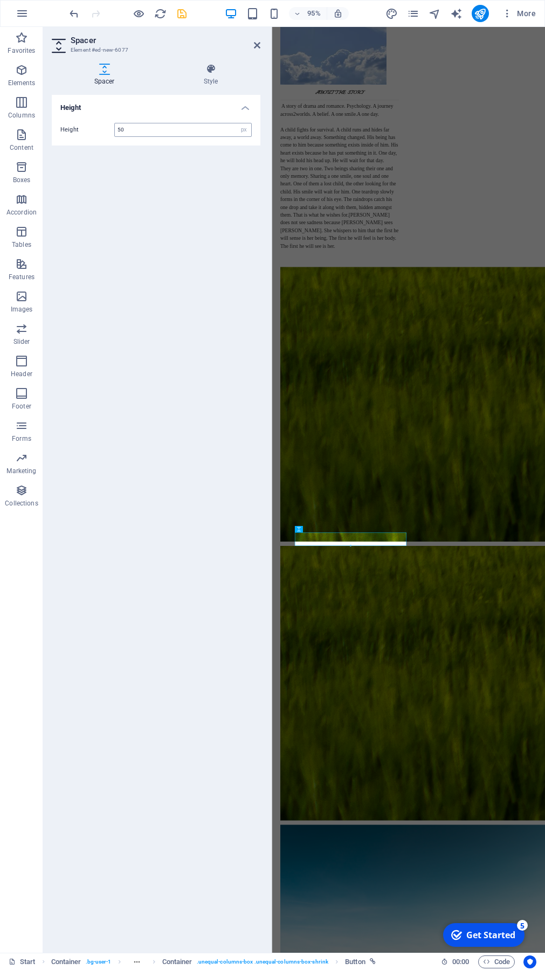
scroll to position [0, 0]
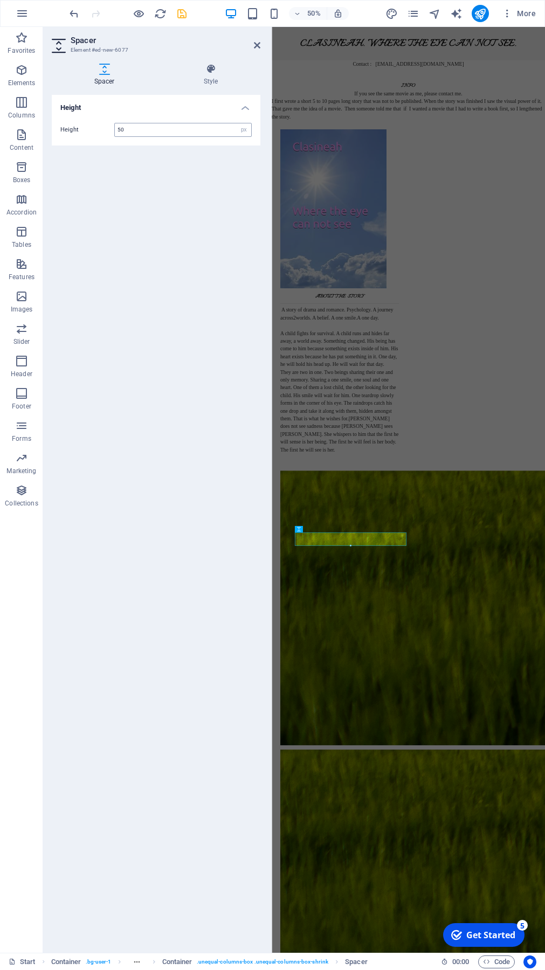
click at [147, 129] on input "50" at bounding box center [183, 129] width 136 height 13
type input "5"
type input "2"
click at [258, 45] on icon at bounding box center [257, 45] width 6 height 9
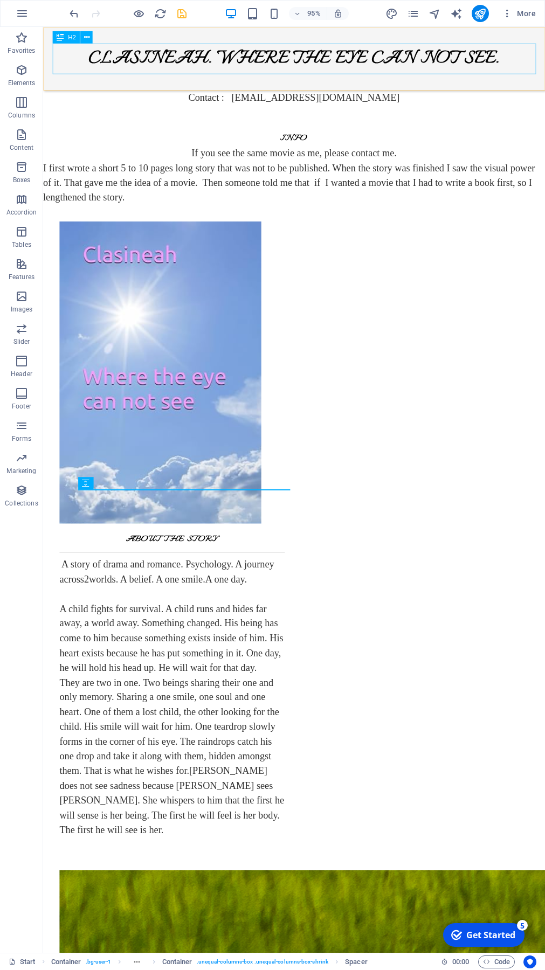
scroll to position [524, 0]
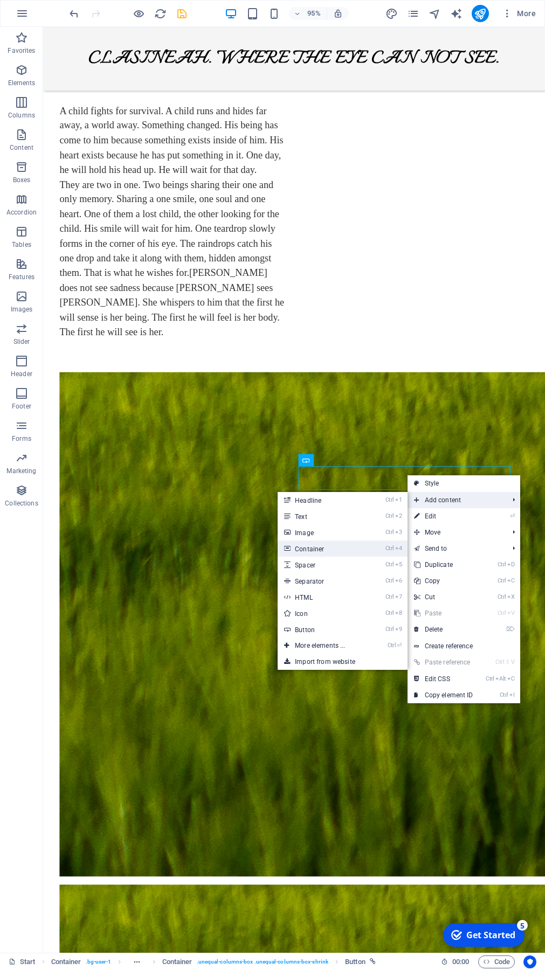
click at [333, 549] on link "Ctrl 4 Container" at bounding box center [321, 548] width 89 height 16
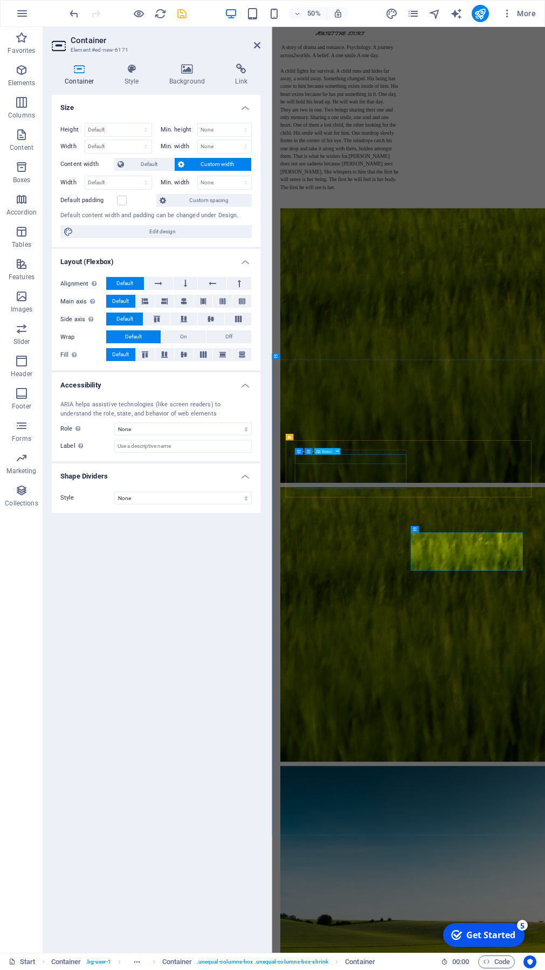
scroll to position [0, 0]
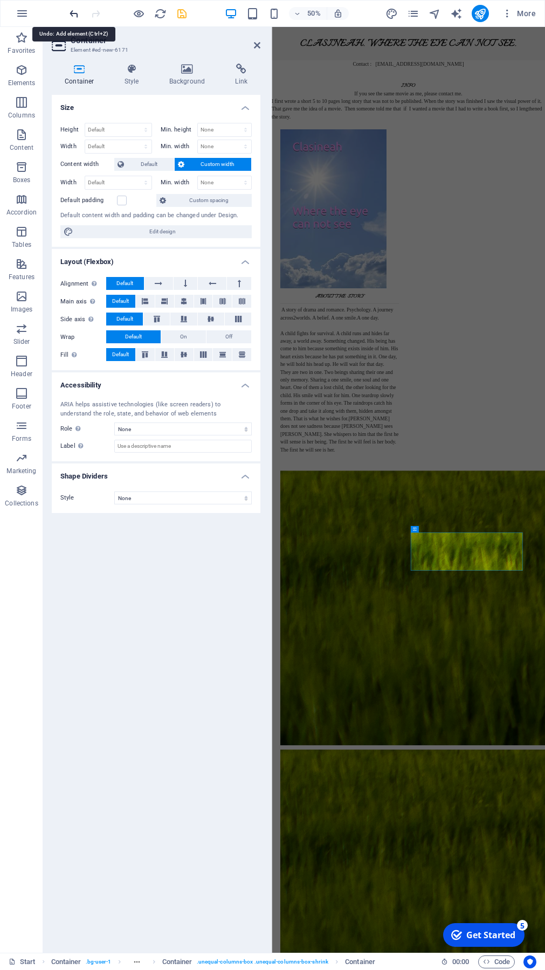
click at [74, 11] on icon "undo" at bounding box center [74, 14] width 12 height 12
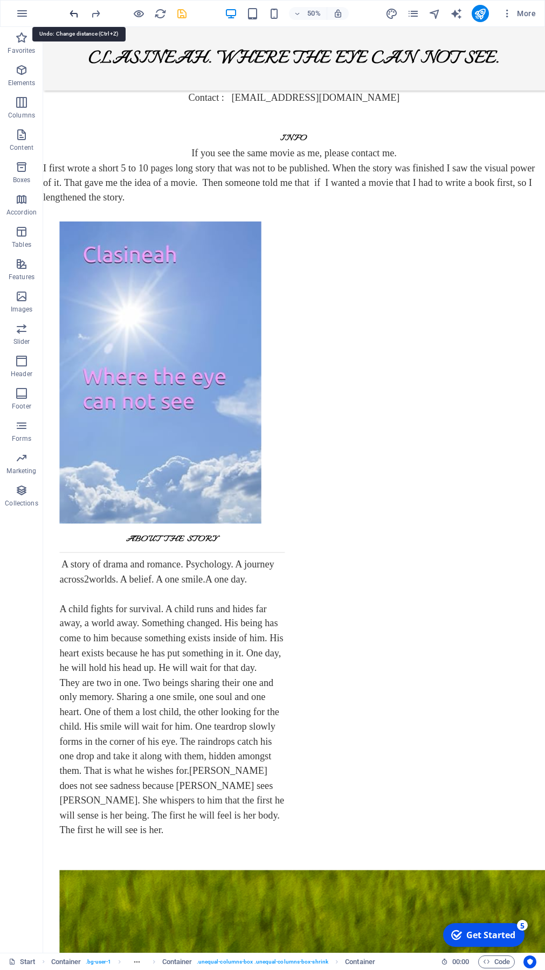
scroll to position [562, 0]
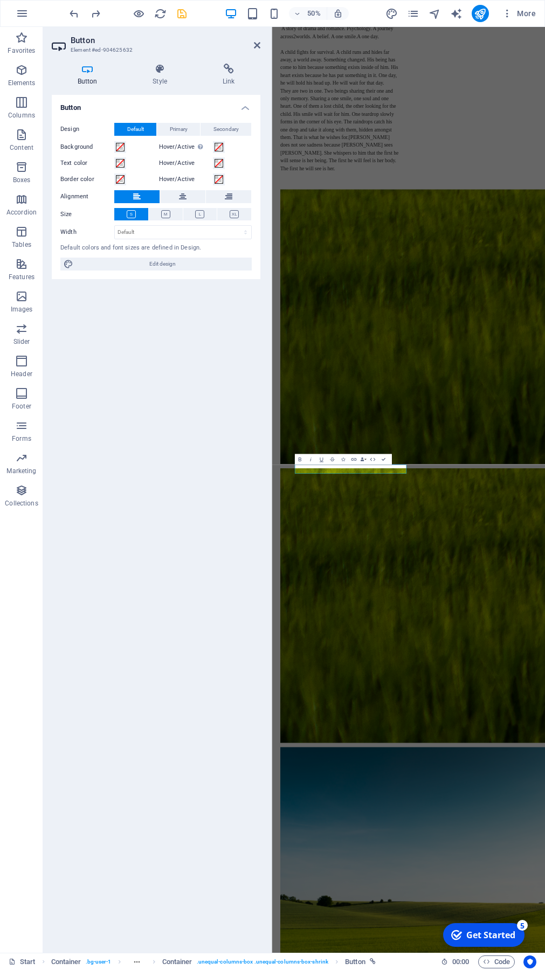
scroll to position [0, 0]
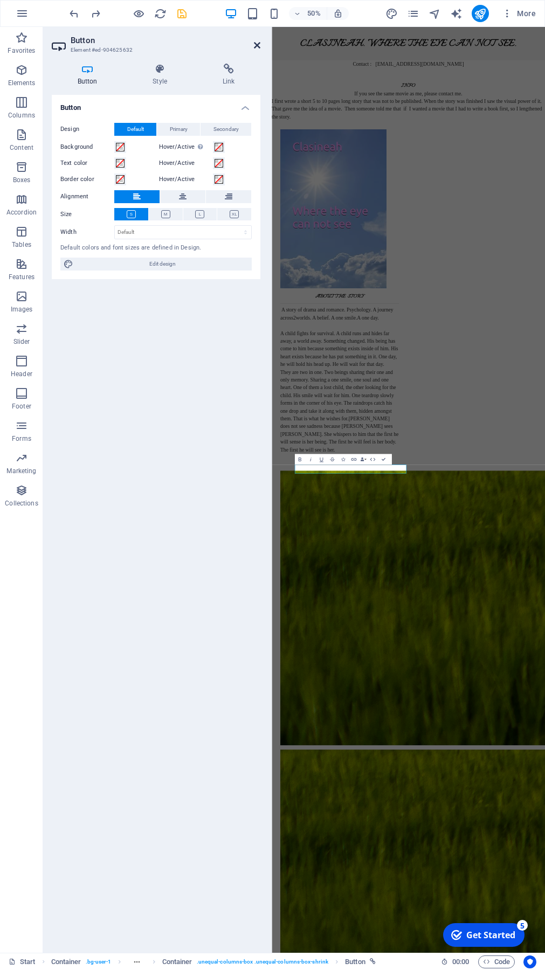
click at [259, 45] on icon at bounding box center [257, 45] width 6 height 9
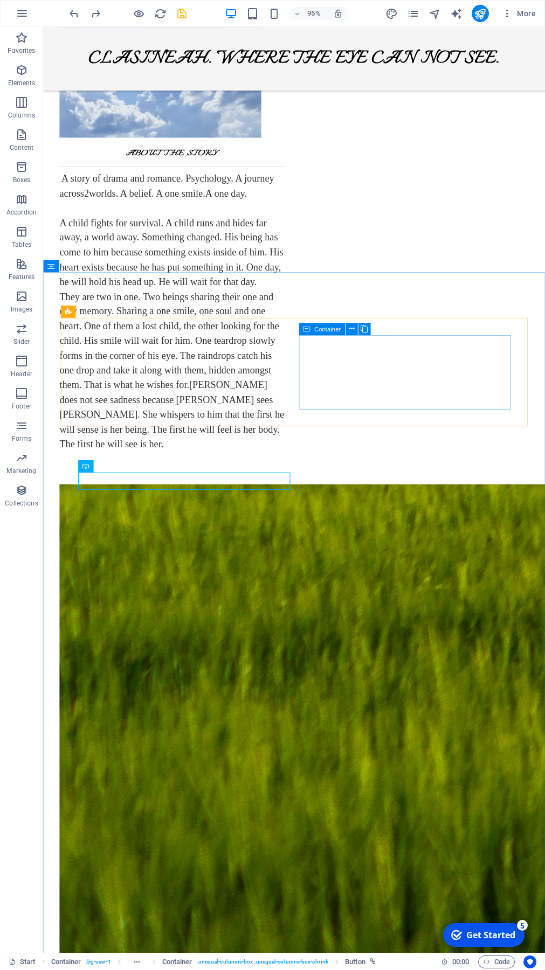
scroll to position [407, 0]
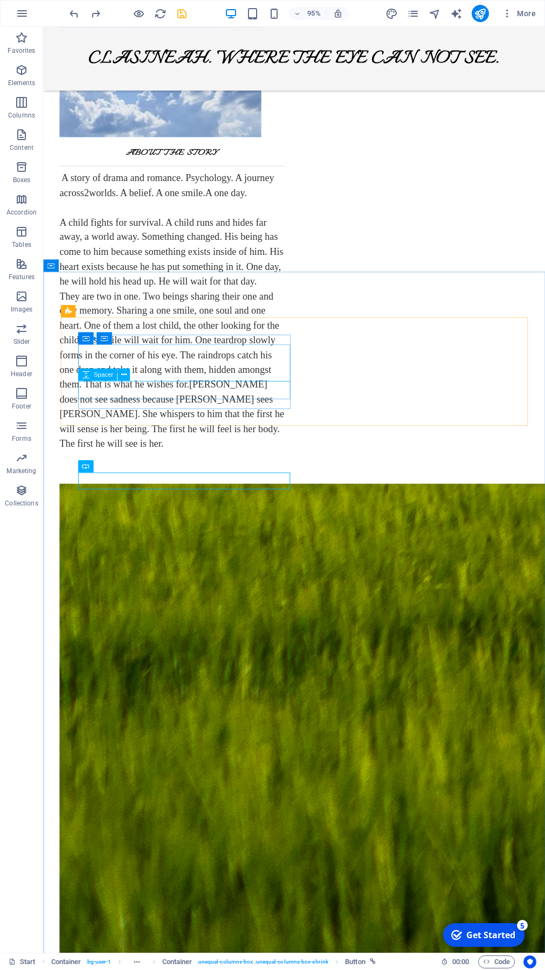
click at [101, 374] on span "Spacer" at bounding box center [102, 375] width 19 height 6
select select "px"
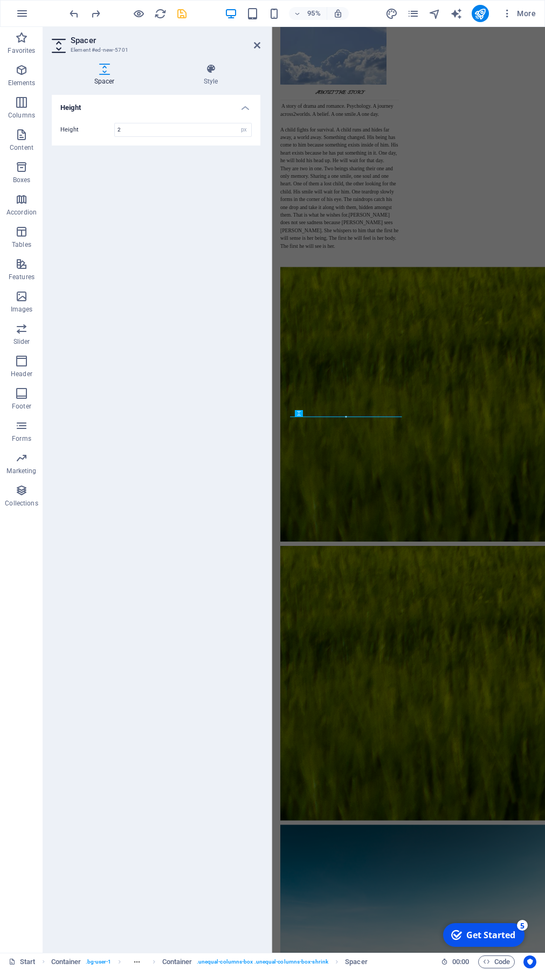
scroll to position [0, 0]
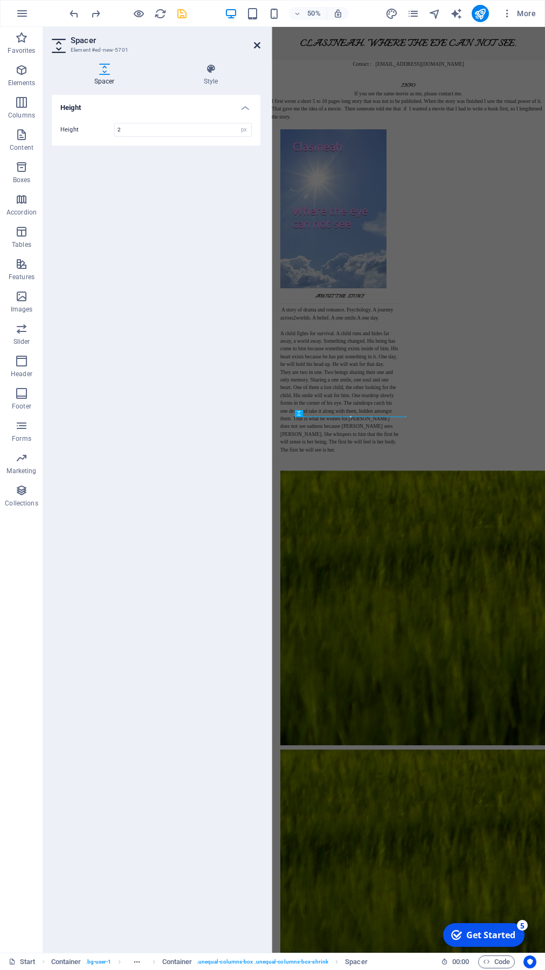
click at [260, 42] on icon at bounding box center [257, 45] width 6 height 9
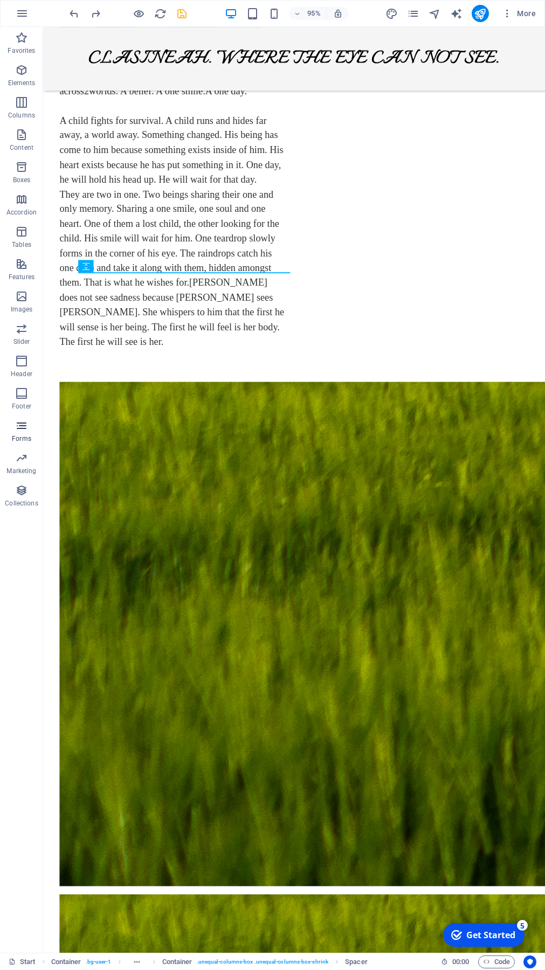
scroll to position [521, 0]
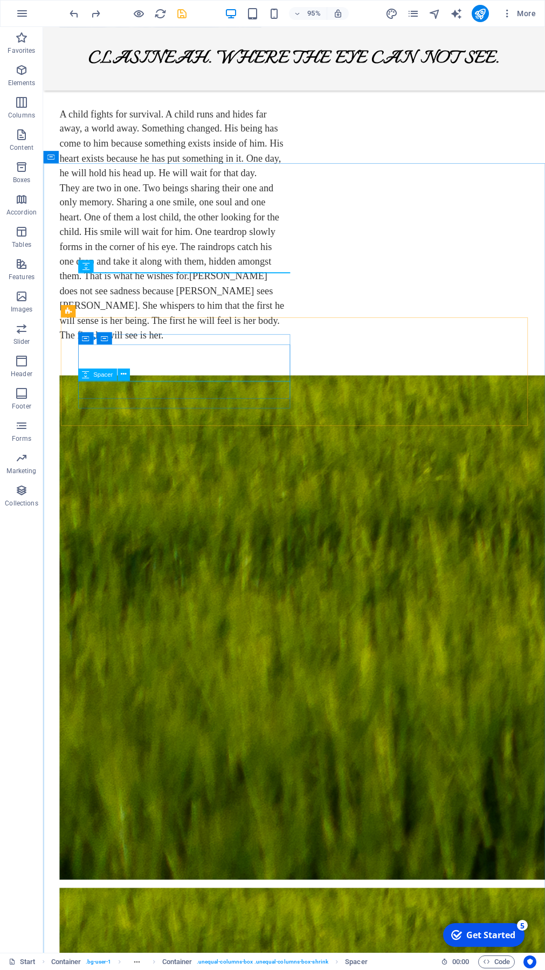
click at [95, 374] on span "Spacer" at bounding box center [102, 374] width 19 height 6
select select "px"
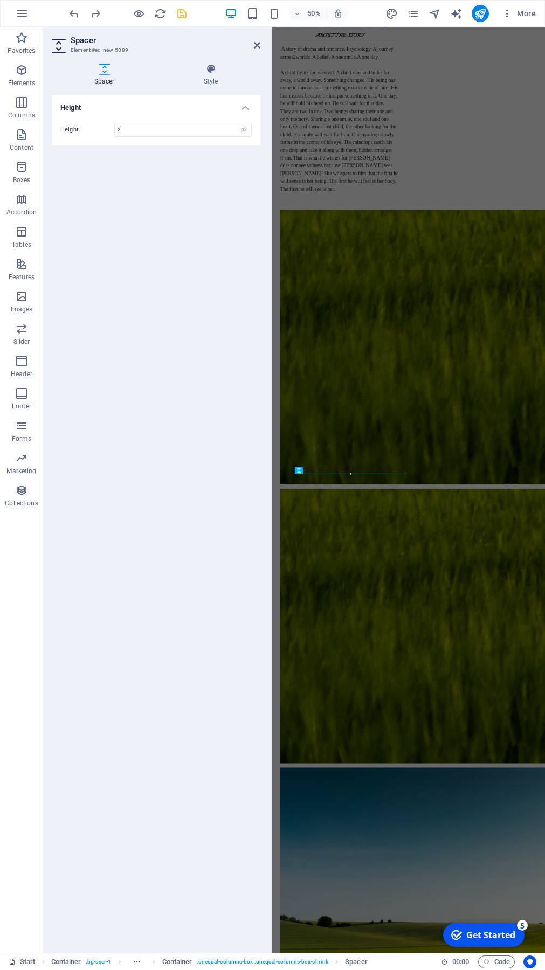
scroll to position [0, 0]
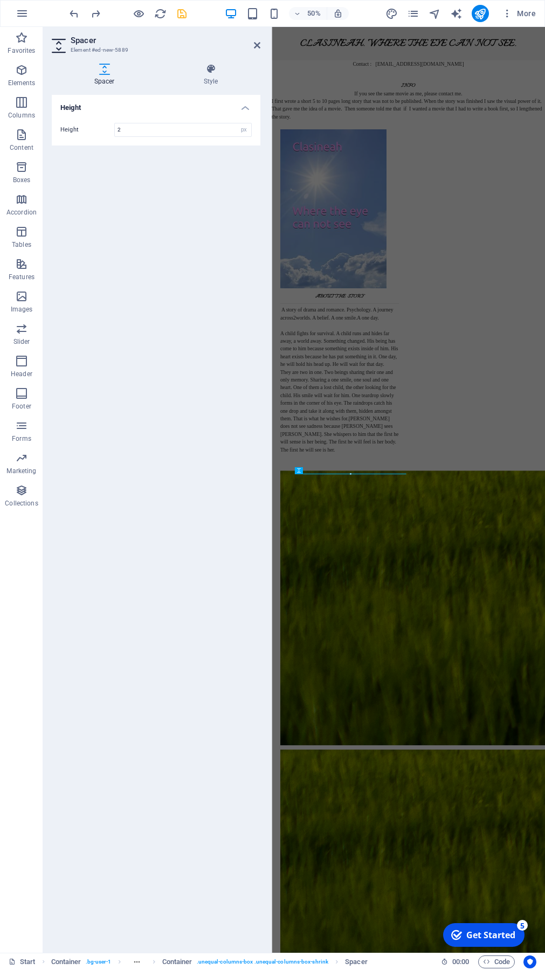
click at [254, 45] on h2 "Spacer" at bounding box center [166, 41] width 190 height 10
click at [255, 45] on icon at bounding box center [257, 45] width 6 height 9
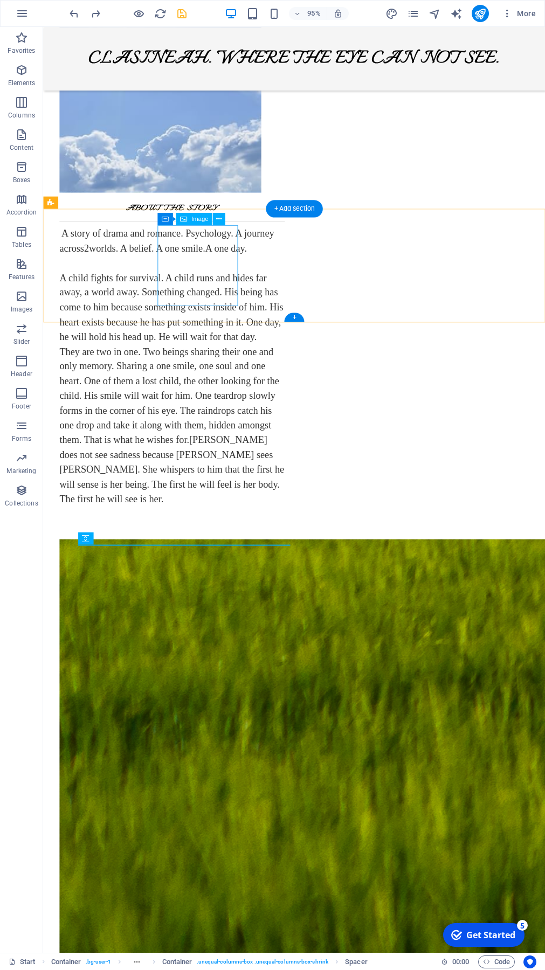
scroll to position [349, 0]
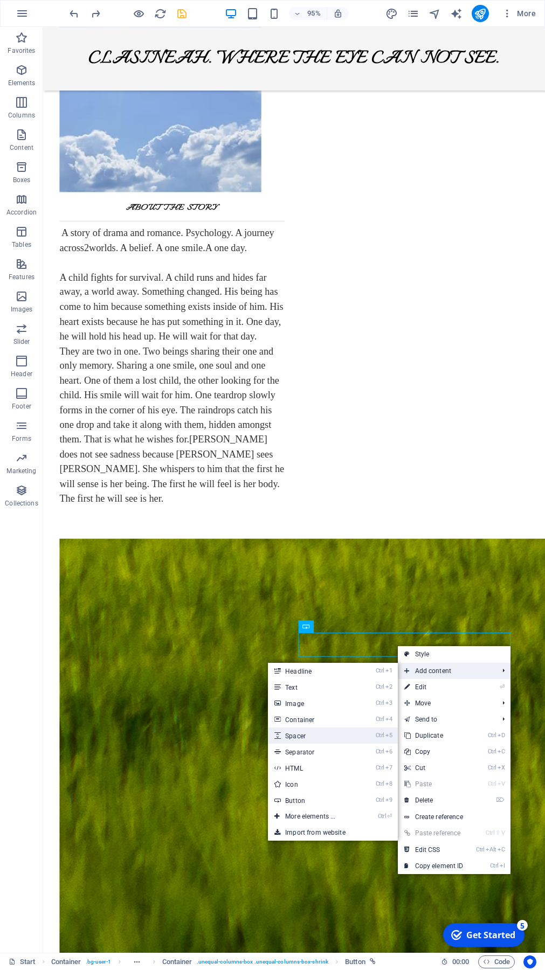
click at [304, 691] on link "Ctrl 5 Spacer" at bounding box center [312, 735] width 89 height 16
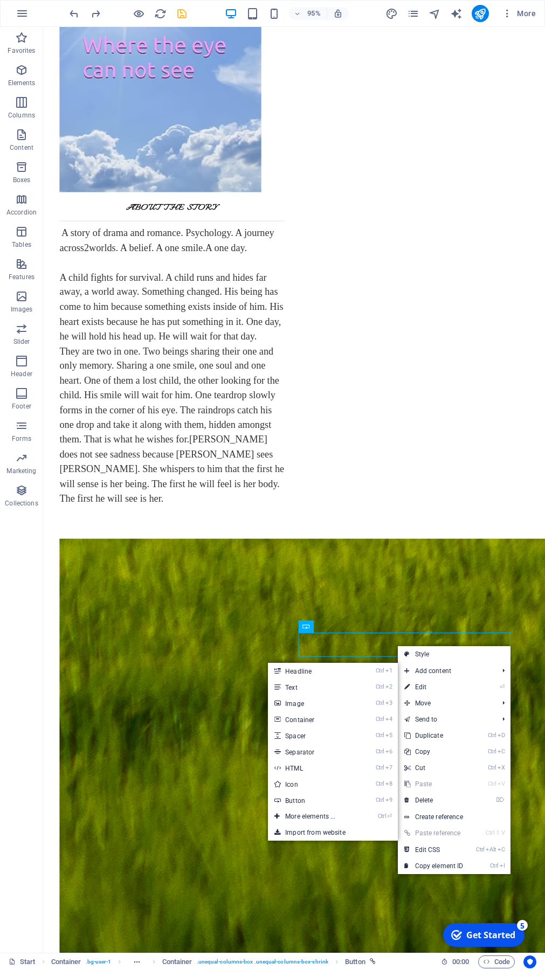
select select "px"
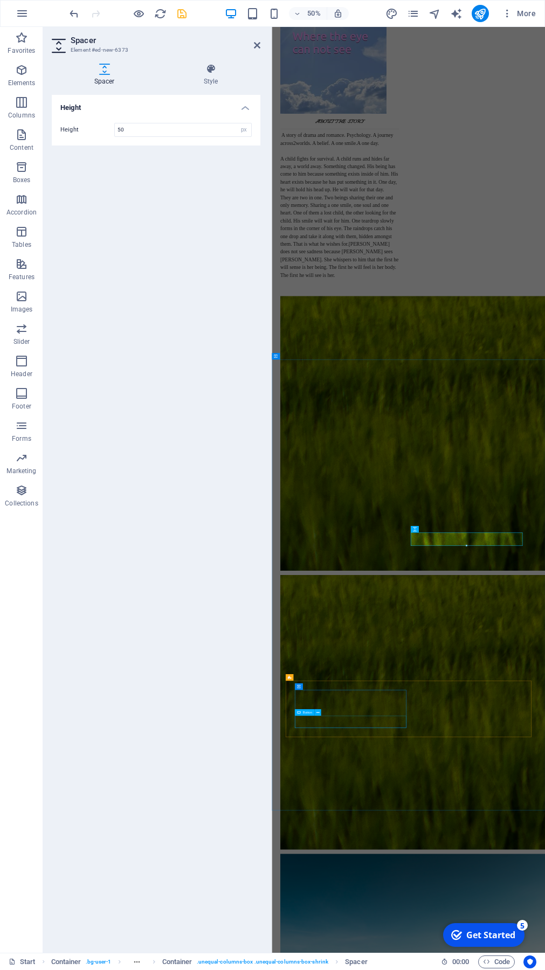
scroll to position [0, 0]
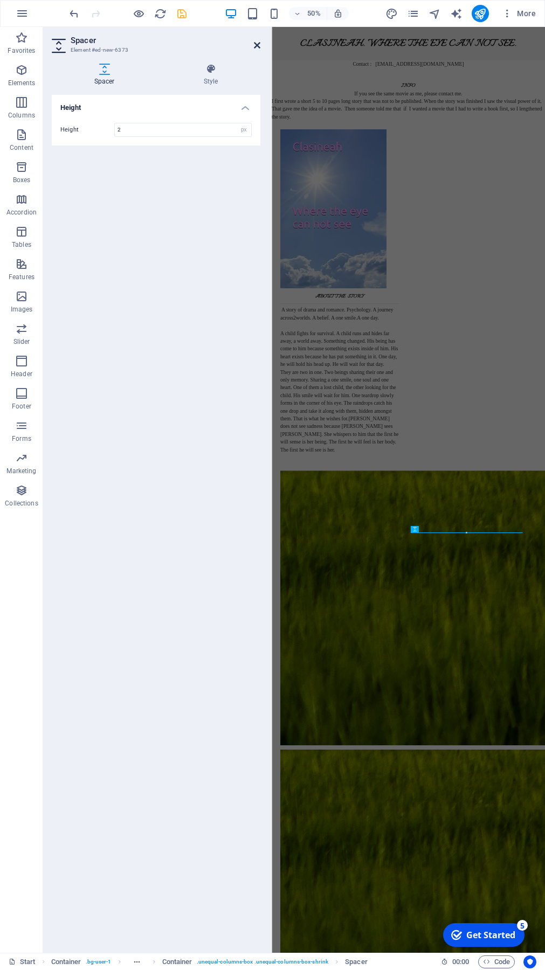
type input "2"
click at [257, 45] on icon at bounding box center [257, 45] width 6 height 9
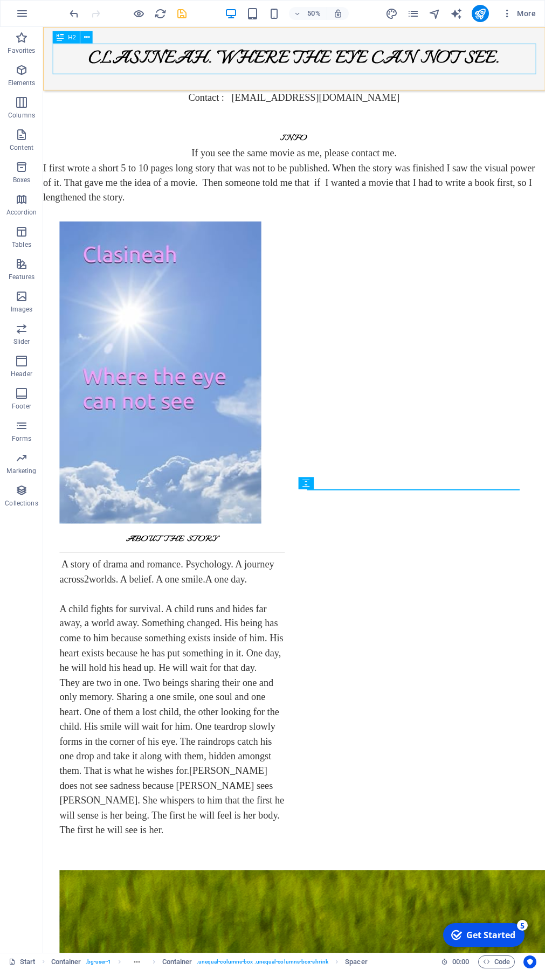
scroll to position [524, 0]
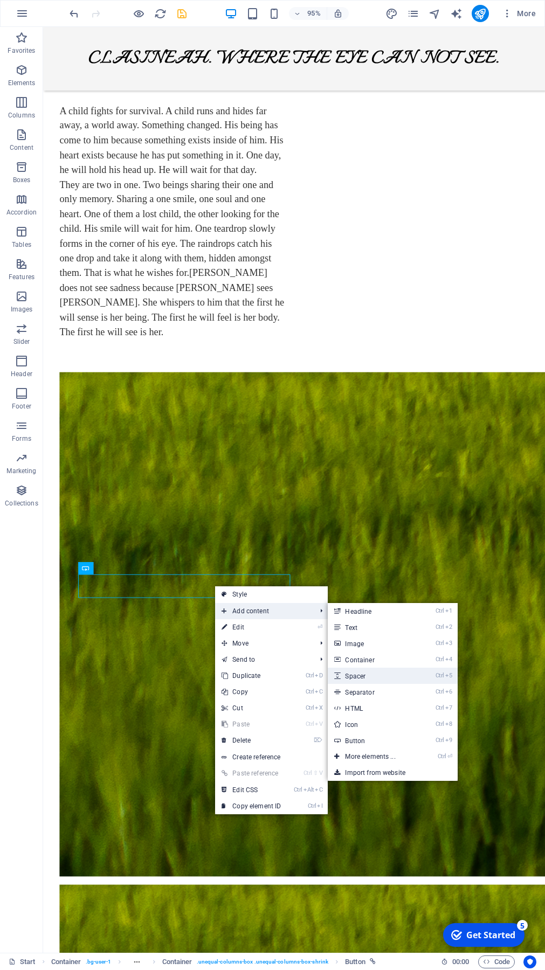
click at [362, 673] on link "Ctrl 5 Spacer" at bounding box center [372, 676] width 89 height 16
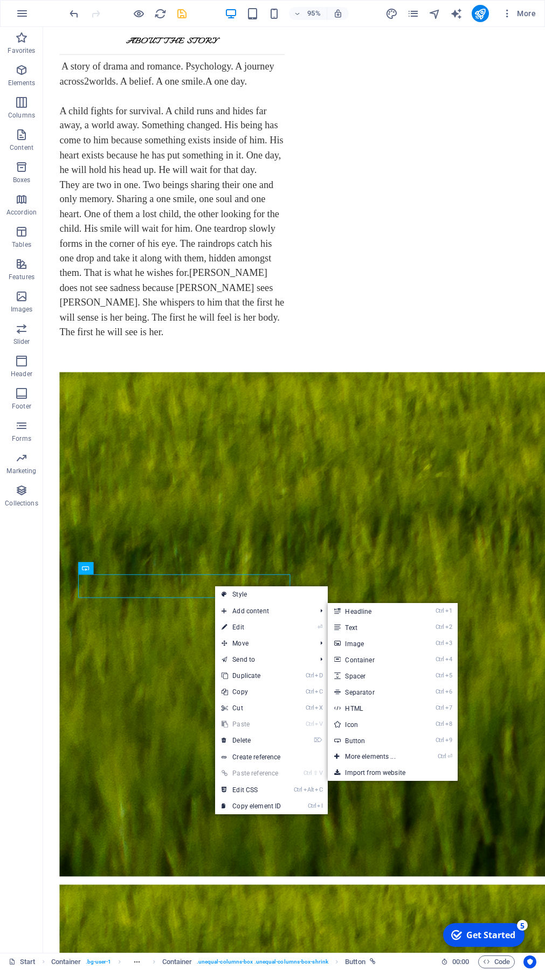
select select "px"
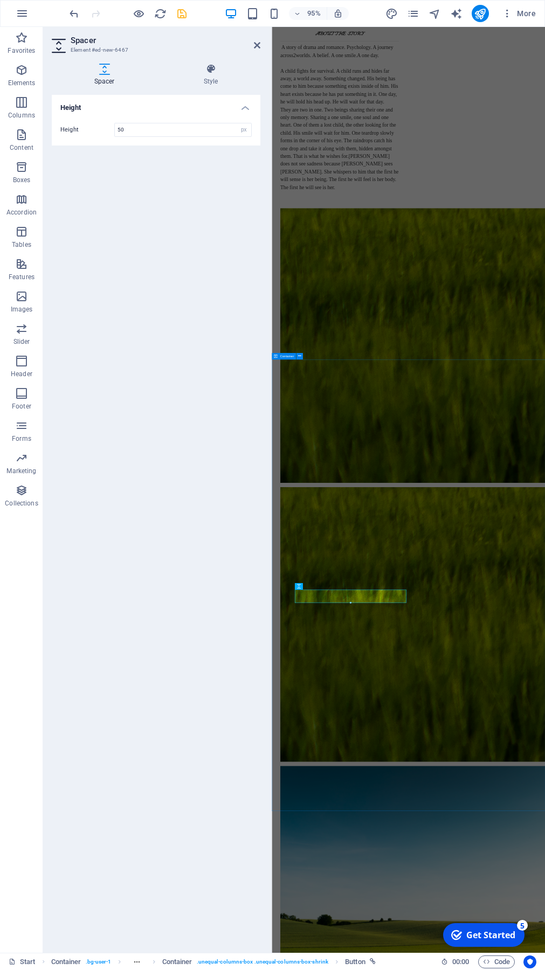
scroll to position [0, 0]
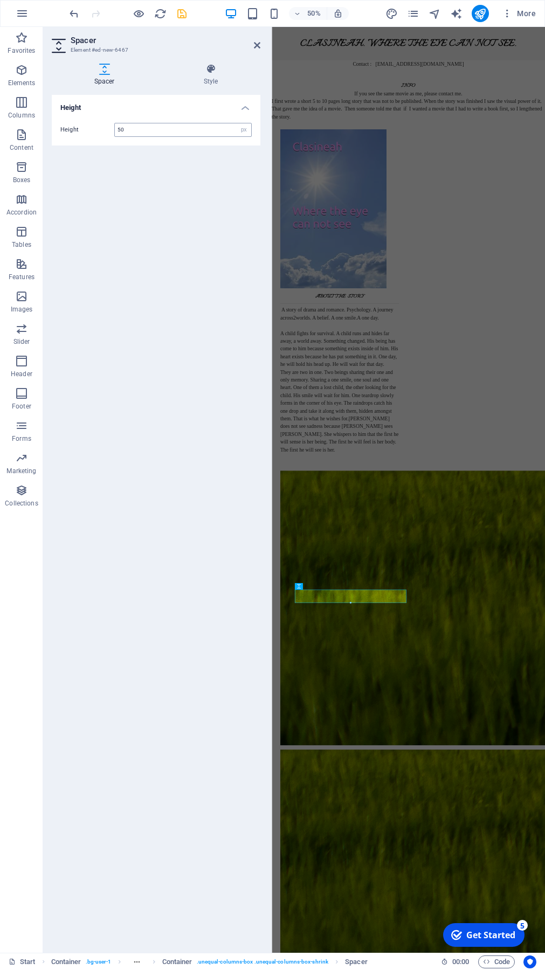
click at [137, 133] on input "50" at bounding box center [183, 129] width 136 height 13
type input "5"
type input "2"
drag, startPoint x: 259, startPoint y: 47, endPoint x: 235, endPoint y: 30, distance: 29.0
click at [259, 47] on icon at bounding box center [257, 45] width 6 height 9
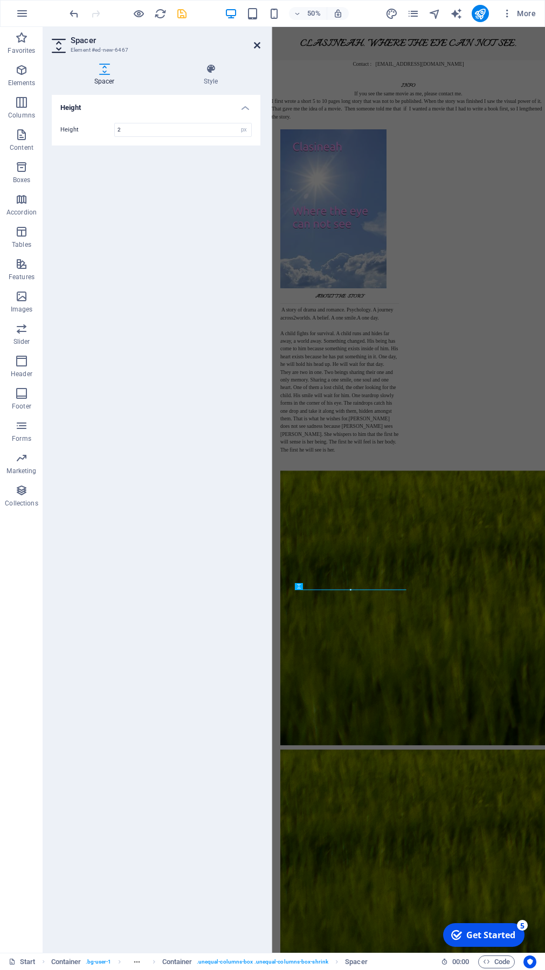
scroll to position [638, 0]
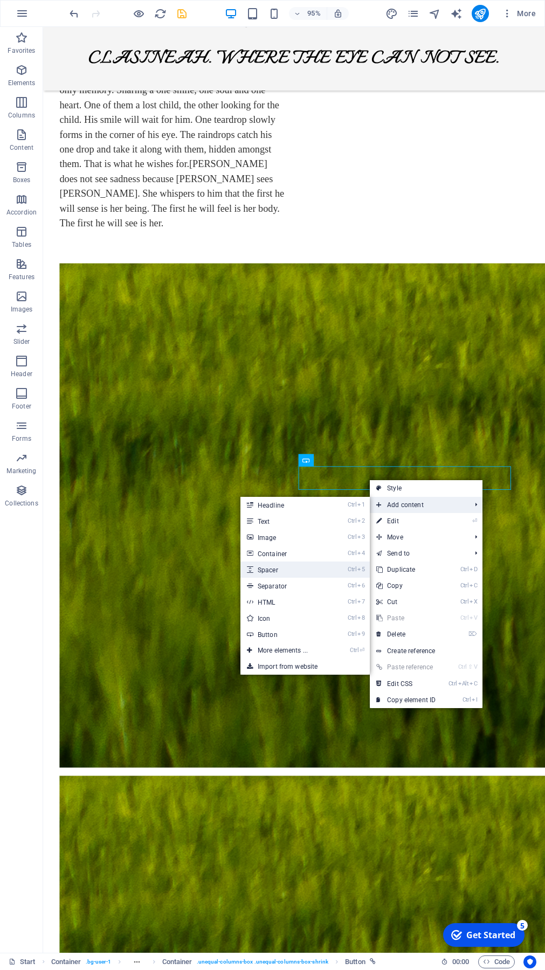
click at [286, 569] on link "Ctrl 5 Spacer" at bounding box center [284, 569] width 89 height 16
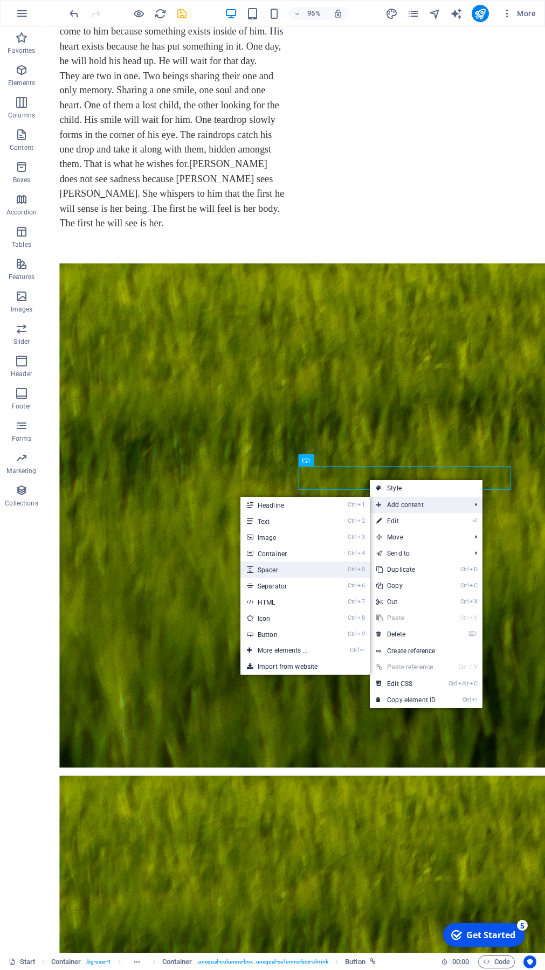
select select "px"
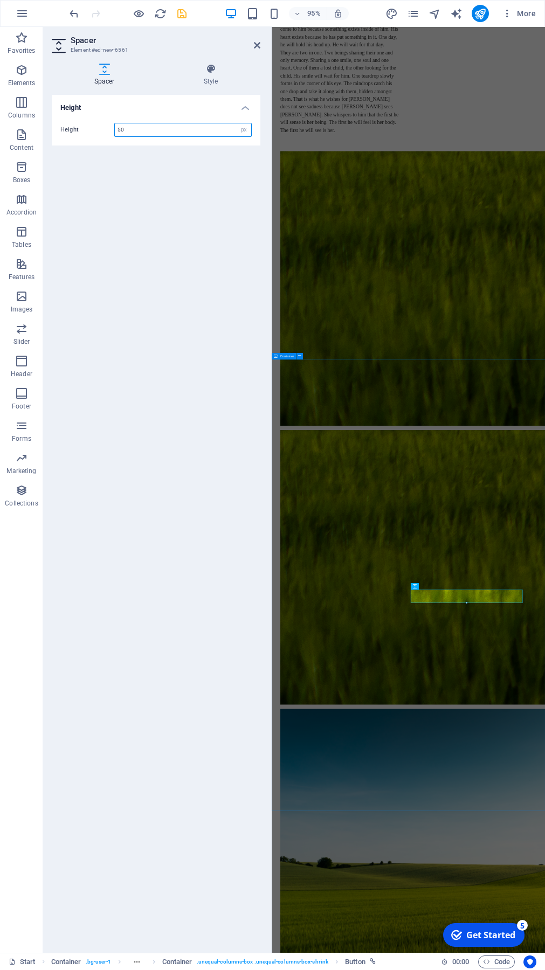
scroll to position [0, 0]
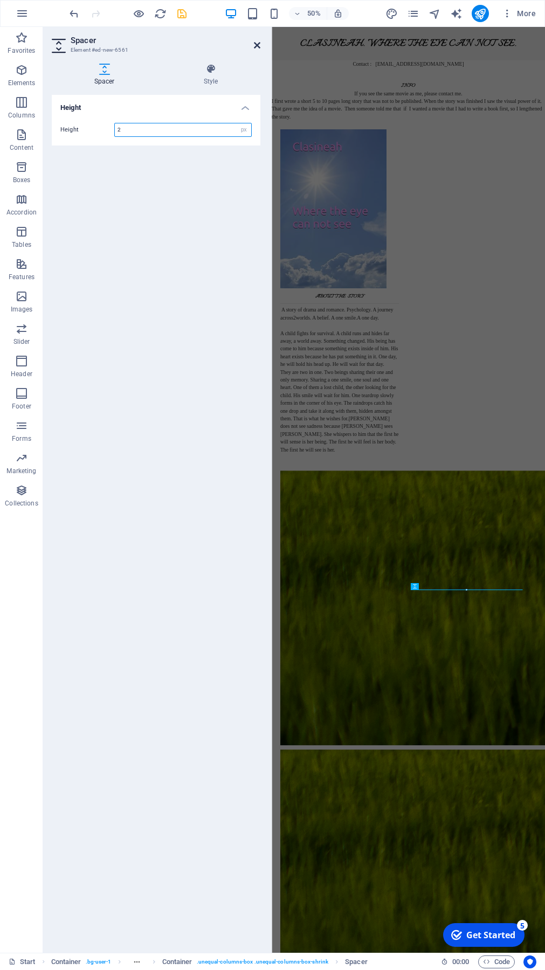
type input "2"
drag, startPoint x: 255, startPoint y: 44, endPoint x: 223, endPoint y: 17, distance: 41.7
click at [255, 44] on icon at bounding box center [257, 45] width 6 height 9
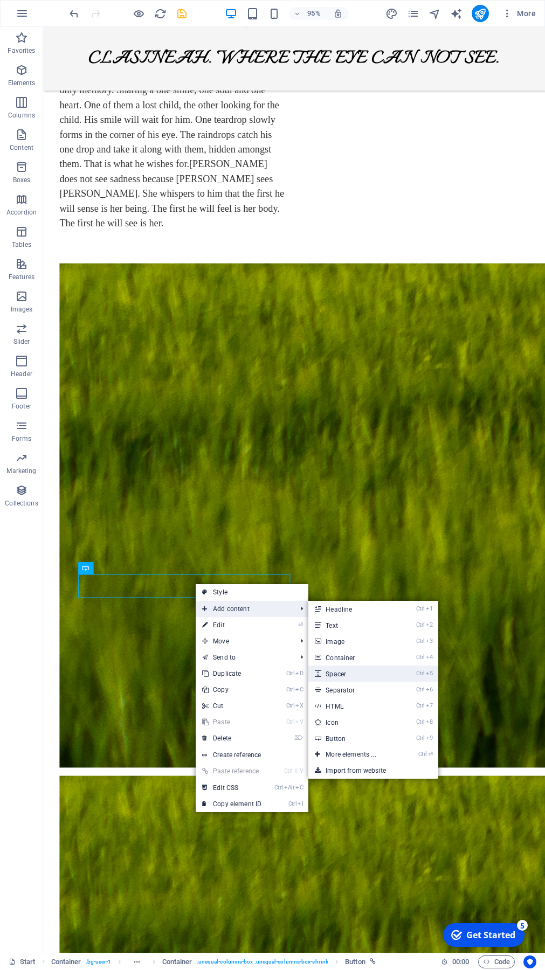
click at [331, 673] on link "Ctrl 5 Spacer" at bounding box center [352, 673] width 89 height 16
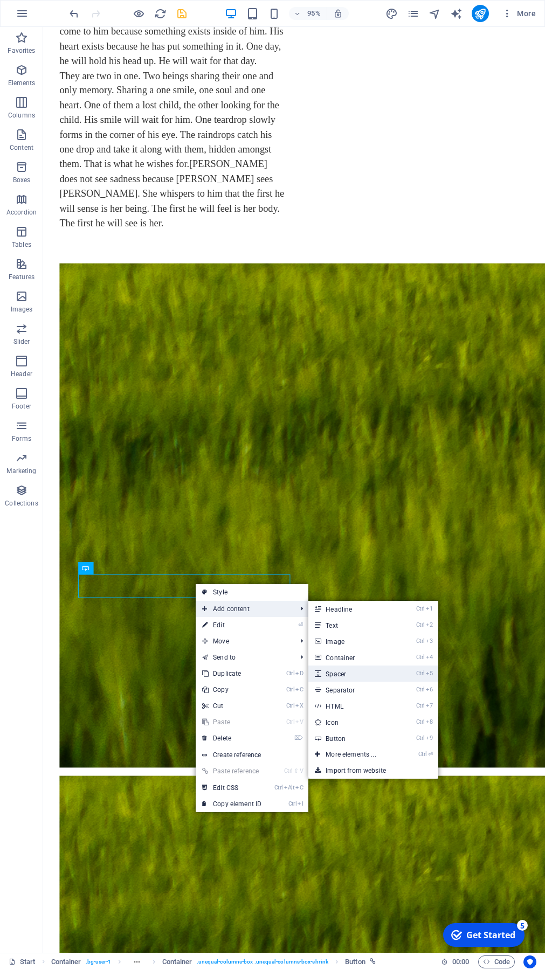
select select "px"
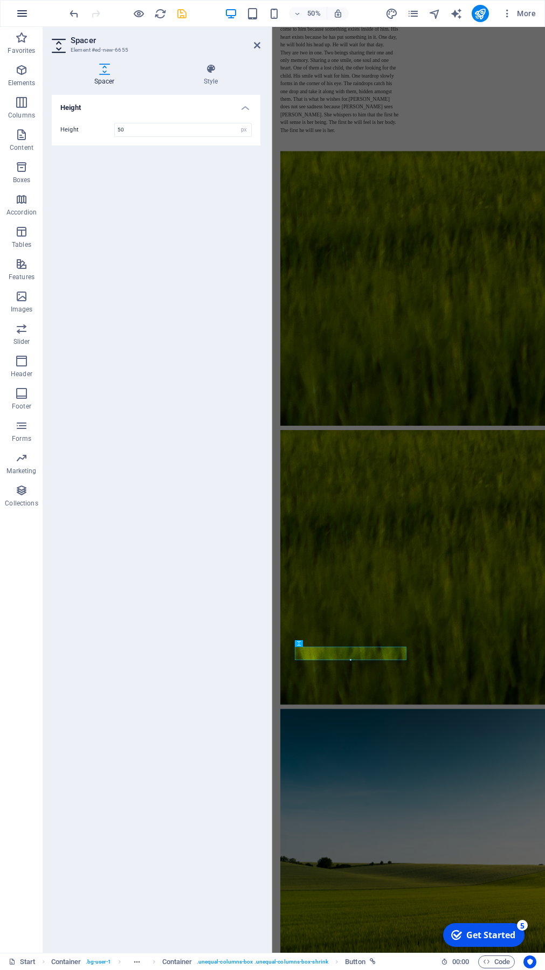
scroll to position [0, 0]
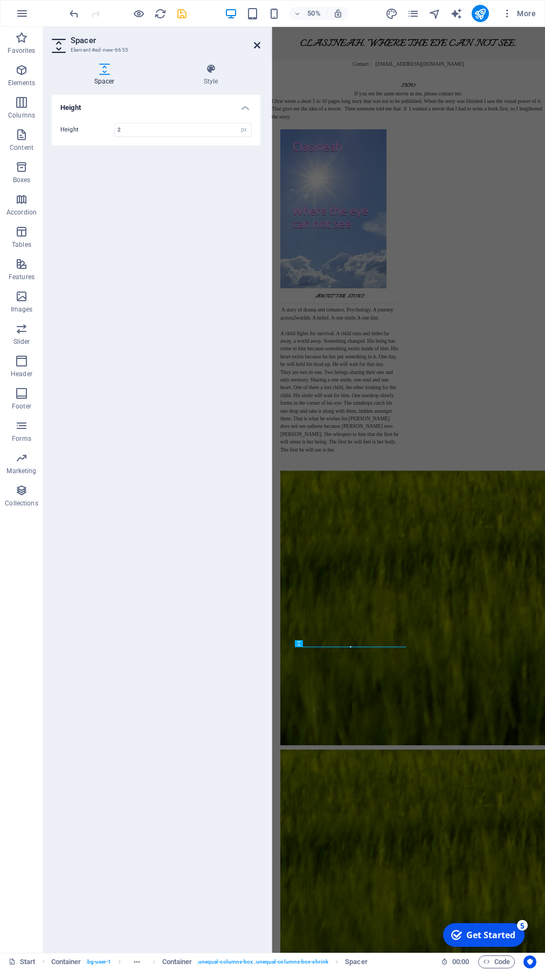
type input "2"
click at [258, 44] on icon at bounding box center [257, 45] width 6 height 9
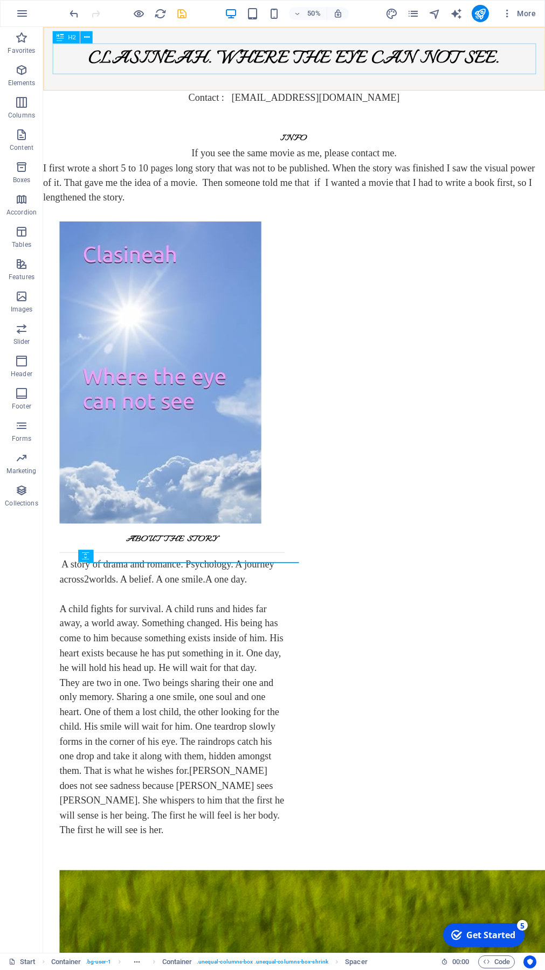
scroll to position [676, 0]
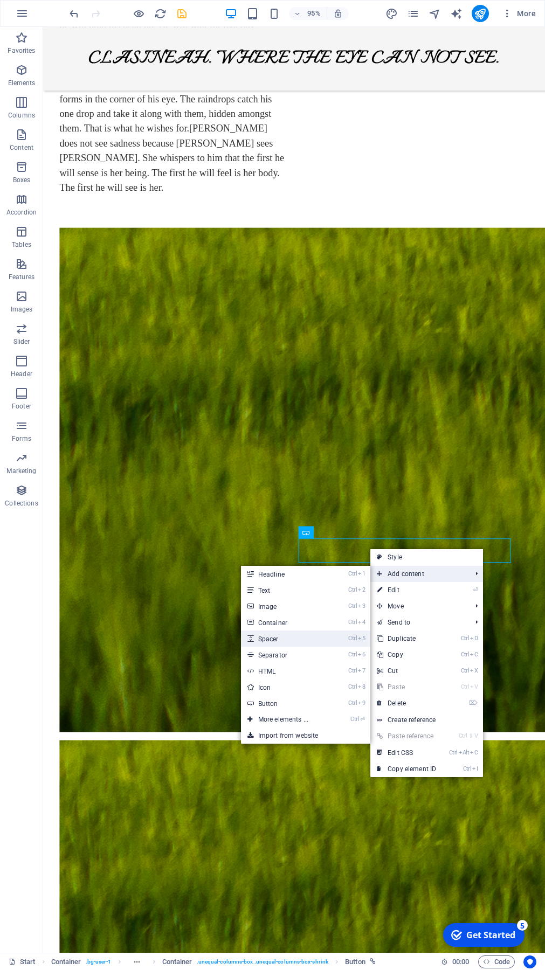
click at [284, 640] on link "Ctrl 5 Spacer" at bounding box center [285, 638] width 89 height 16
select select "px"
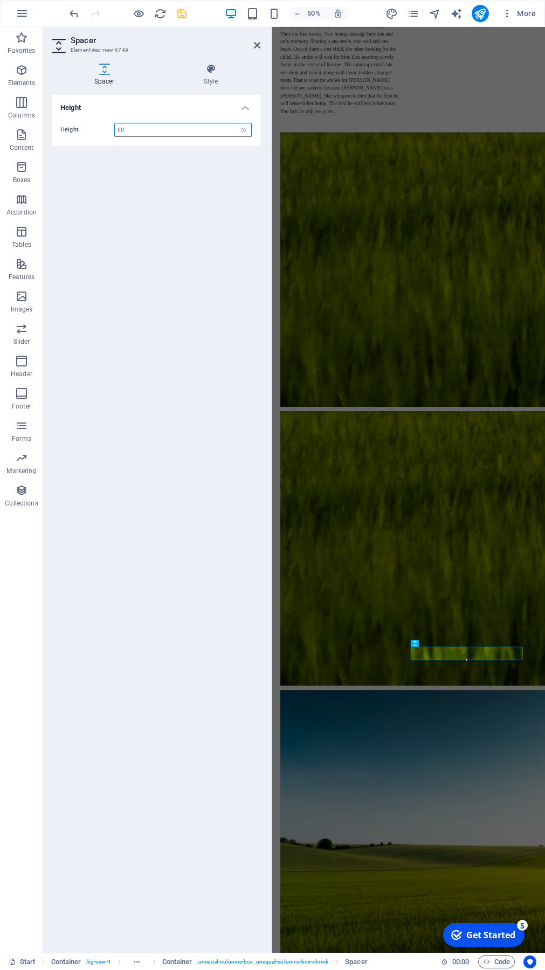
scroll to position [0, 0]
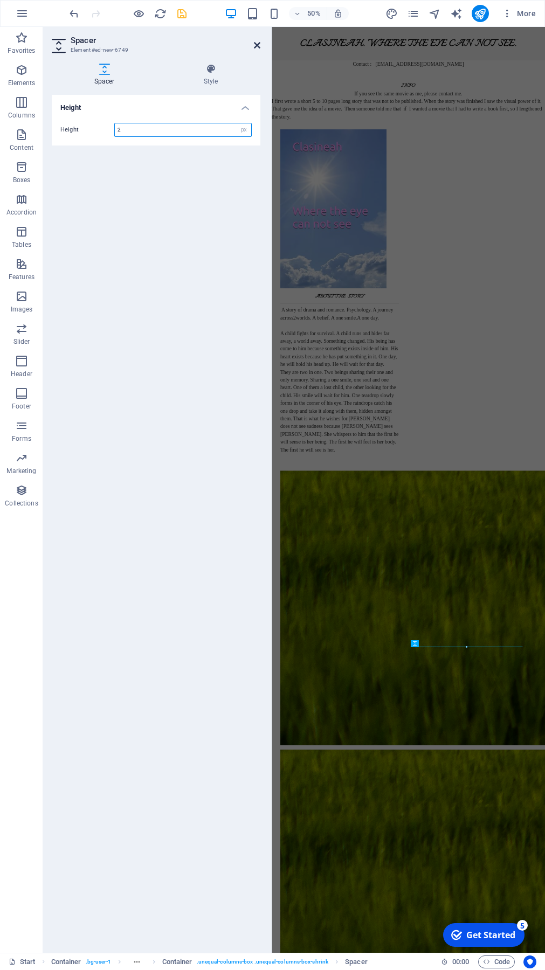
type input "2"
click at [255, 46] on icon at bounding box center [257, 45] width 6 height 9
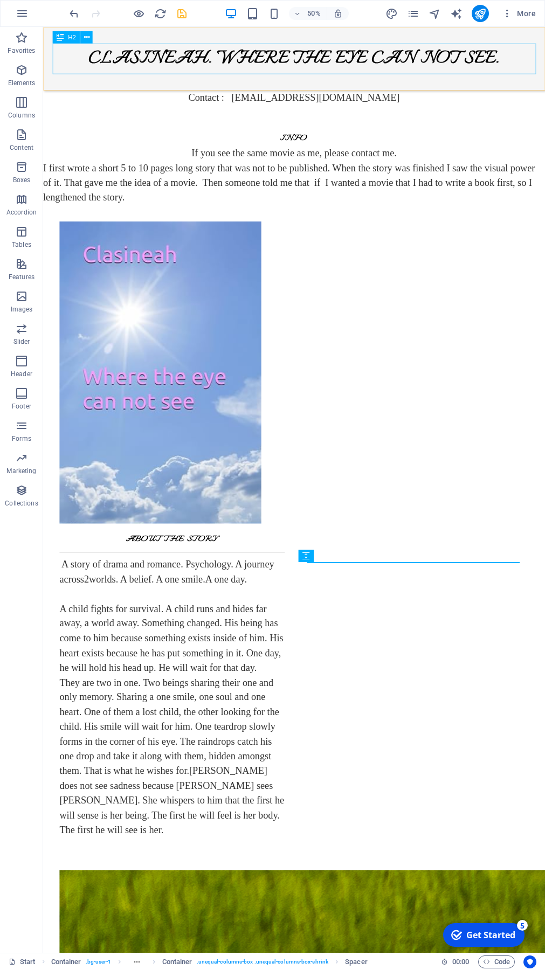
scroll to position [676, 0]
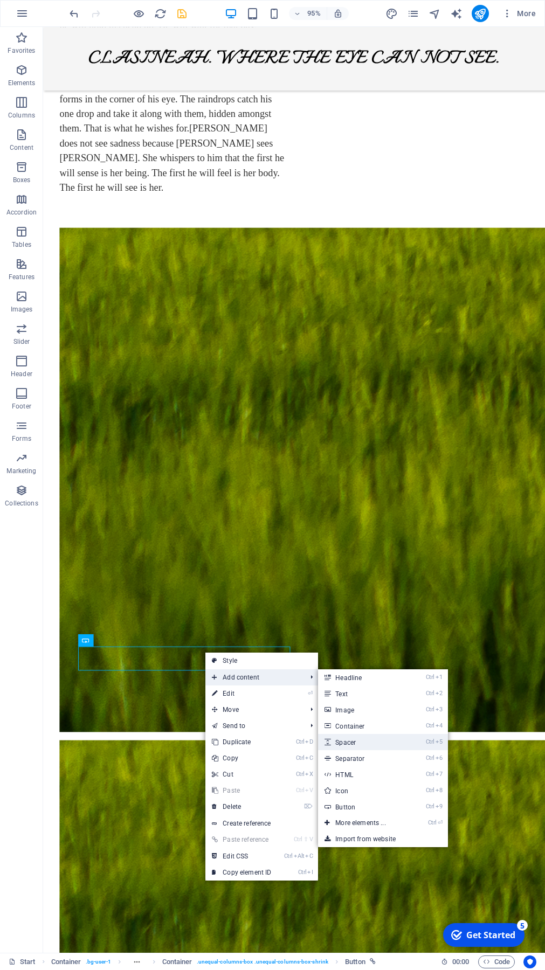
click at [362, 691] on link "Ctrl 5 Spacer" at bounding box center [362, 742] width 89 height 16
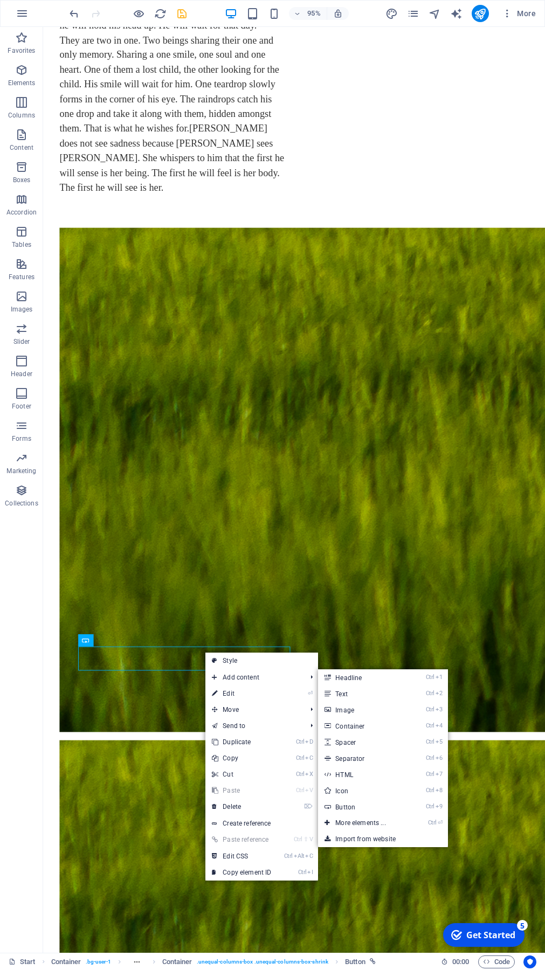
select select "px"
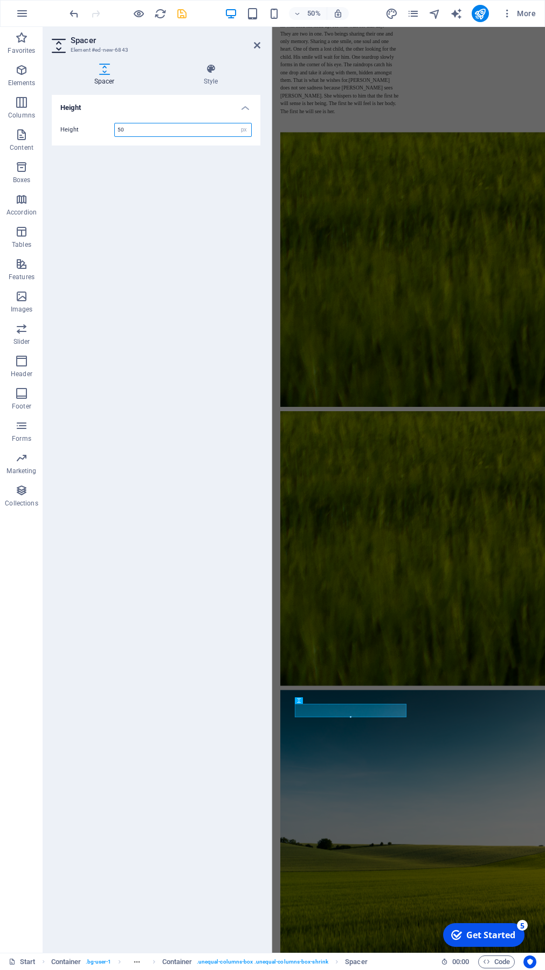
scroll to position [0, 0]
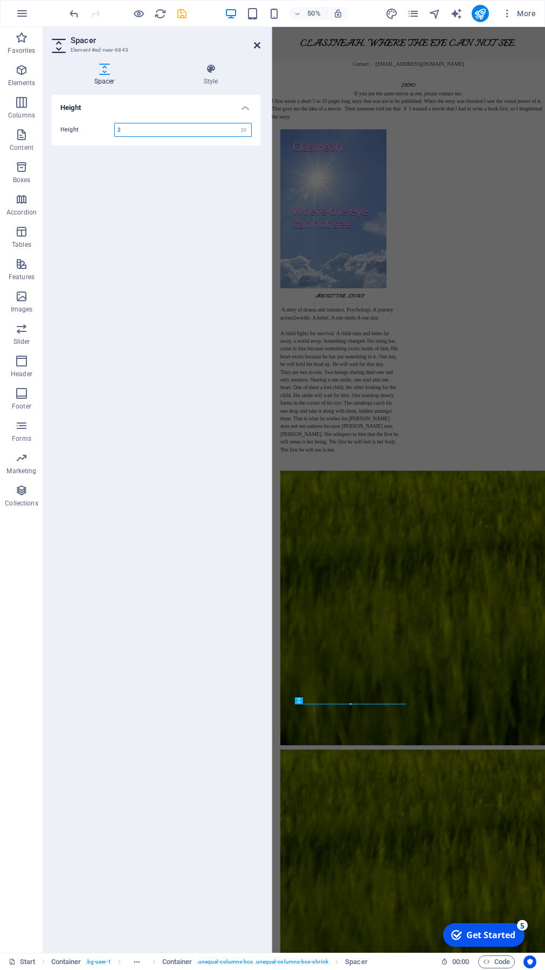
type input "2"
click at [256, 46] on icon at bounding box center [257, 45] width 6 height 9
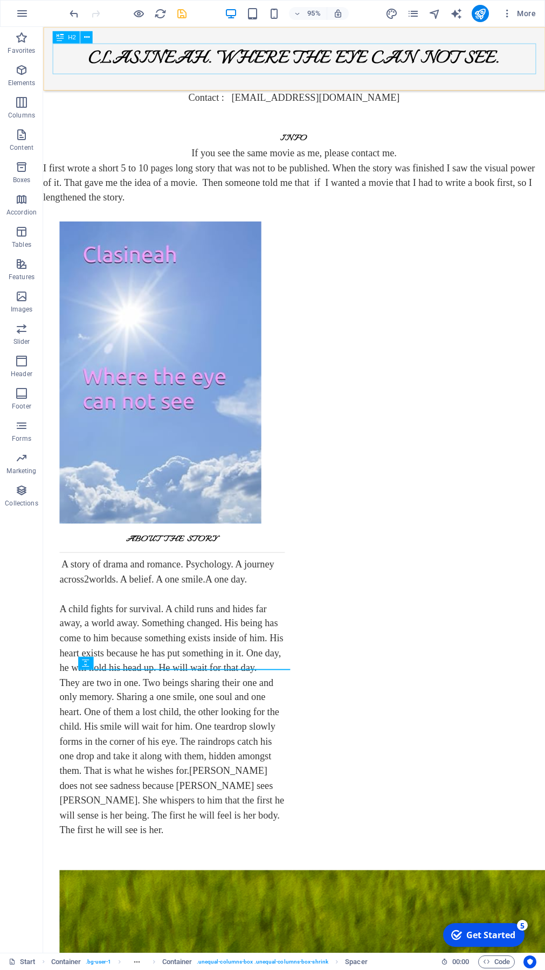
scroll to position [677, 0]
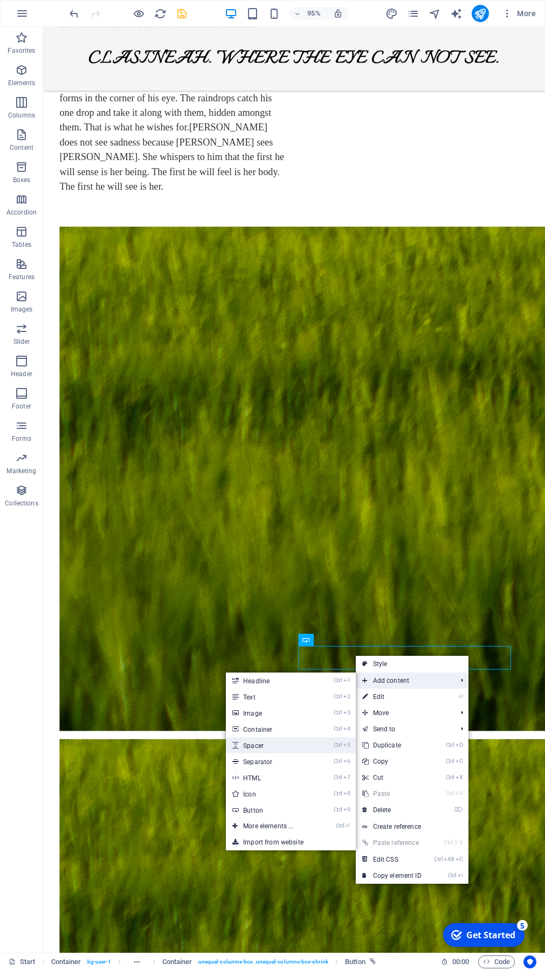
click at [260, 691] on link "Ctrl 5 Spacer" at bounding box center [270, 745] width 89 height 16
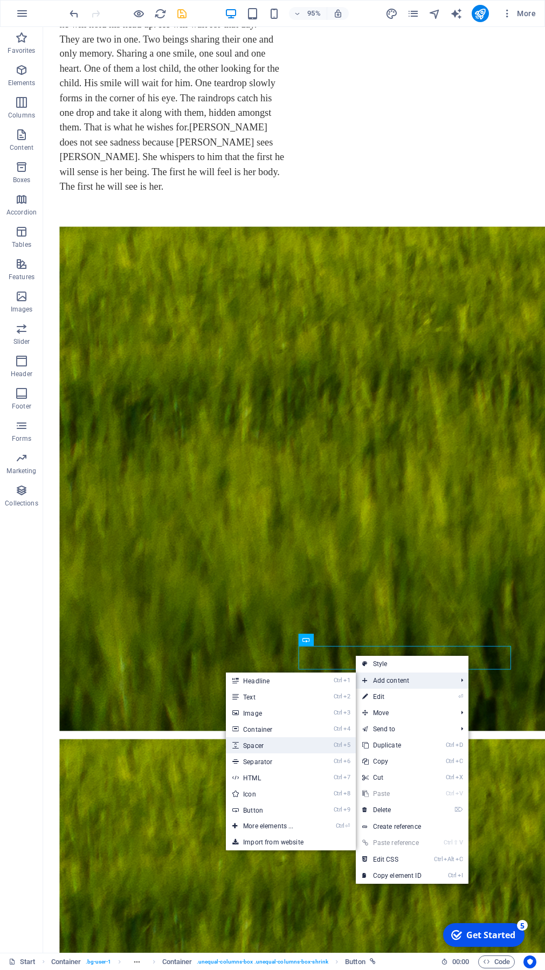
select select "px"
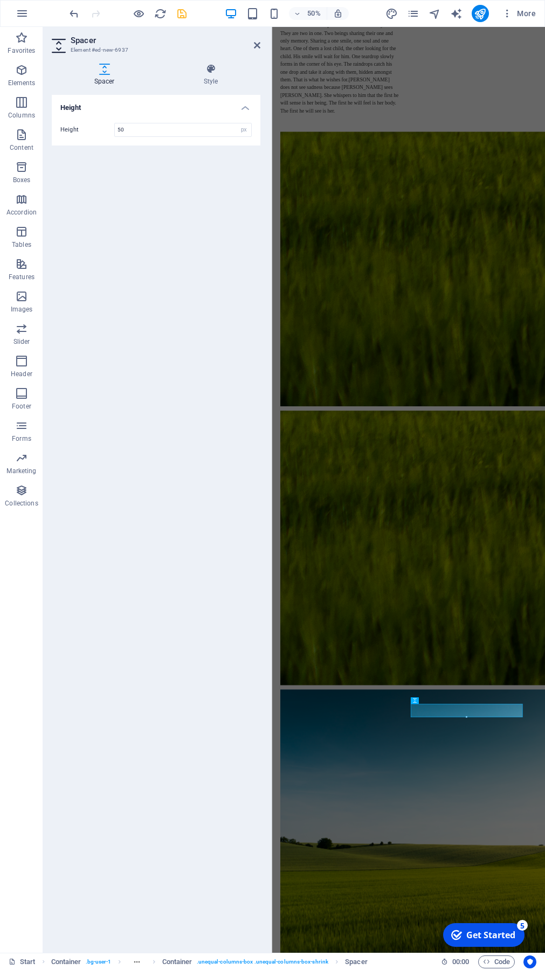
scroll to position [0, 0]
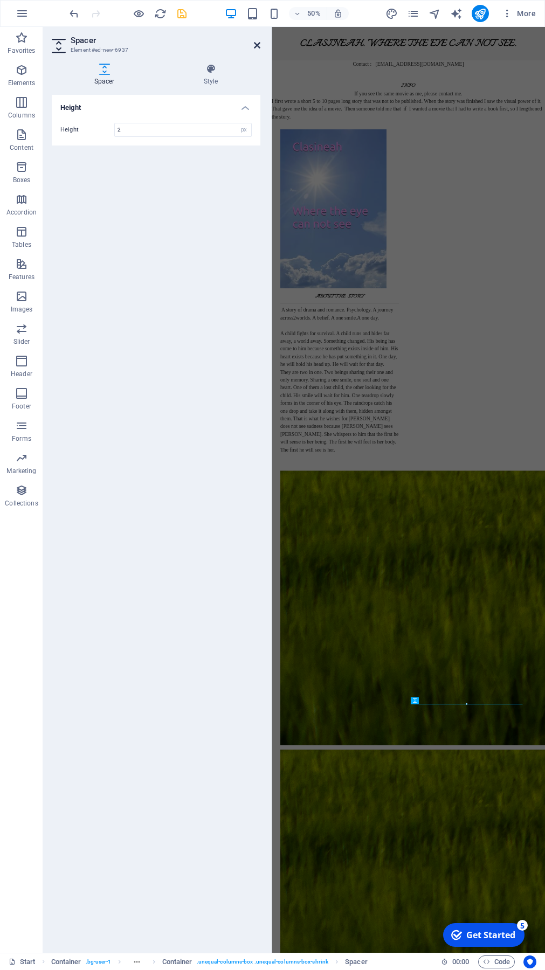
type input "2"
drag, startPoint x: 258, startPoint y: 45, endPoint x: 226, endPoint y: 19, distance: 41.4
click at [258, 45] on icon at bounding box center [257, 45] width 6 height 9
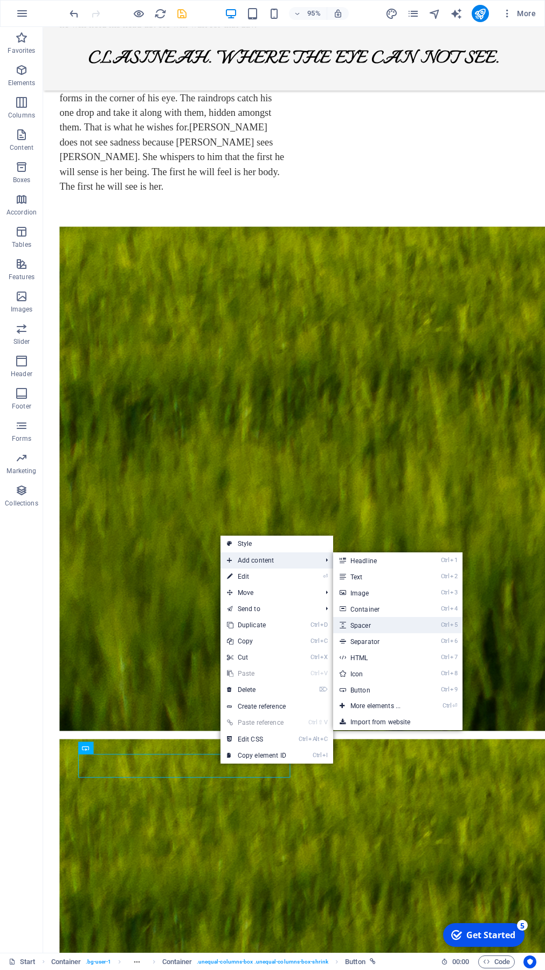
click at [373, 623] on link "Ctrl 5 Spacer" at bounding box center [377, 625] width 89 height 16
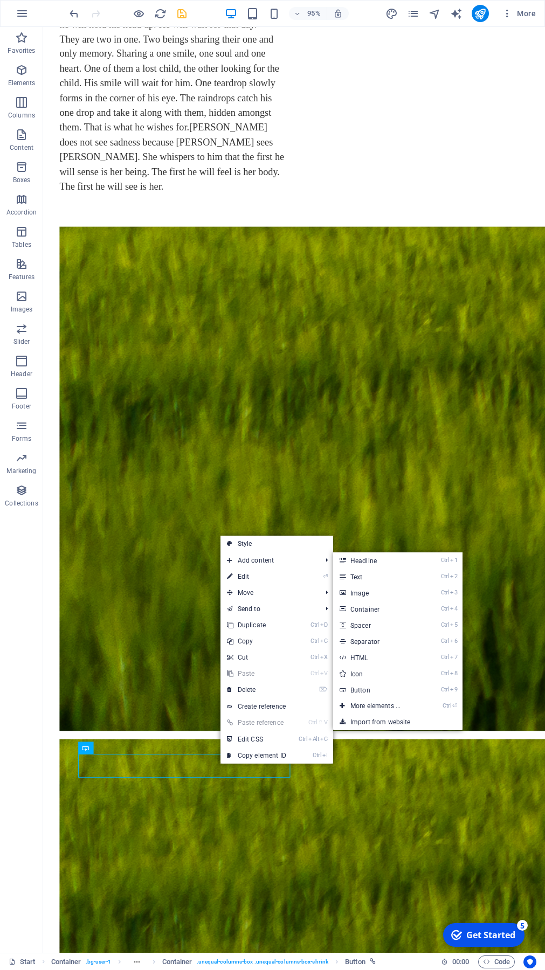
select select "px"
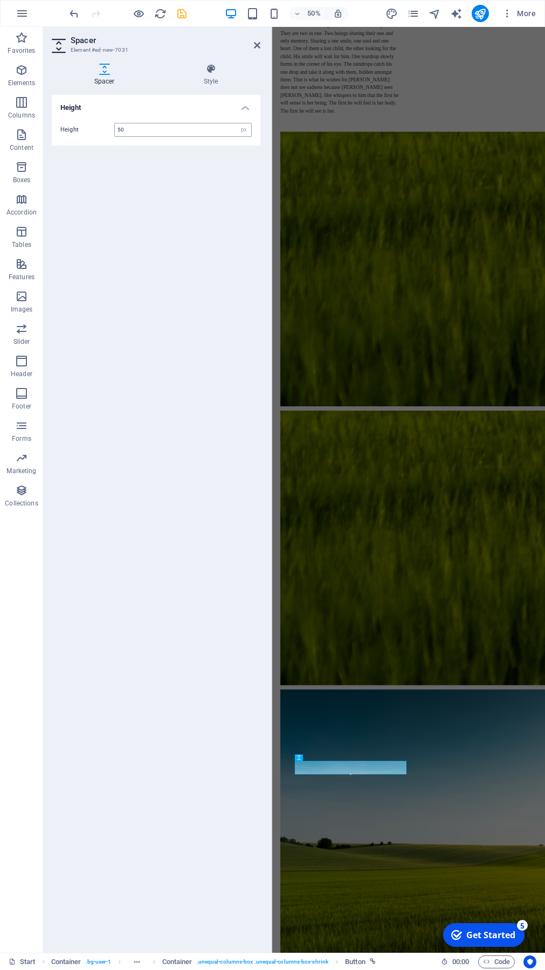
scroll to position [0, 0]
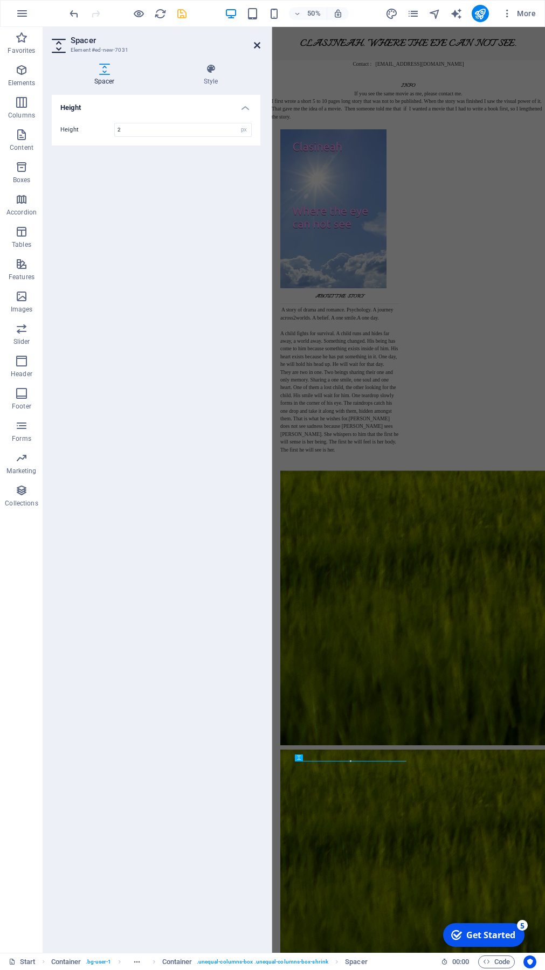
type input "2"
click at [254, 46] on icon at bounding box center [257, 45] width 6 height 9
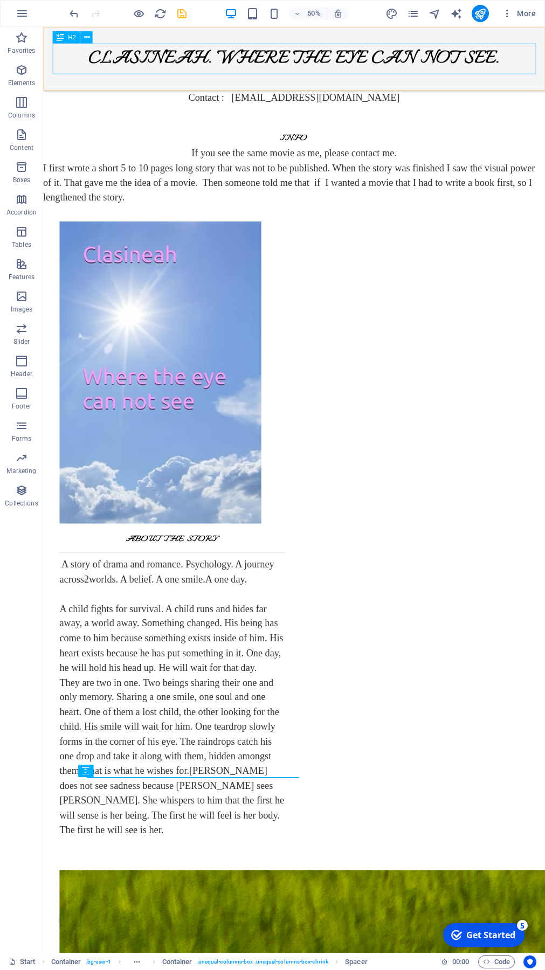
scroll to position [678, 0]
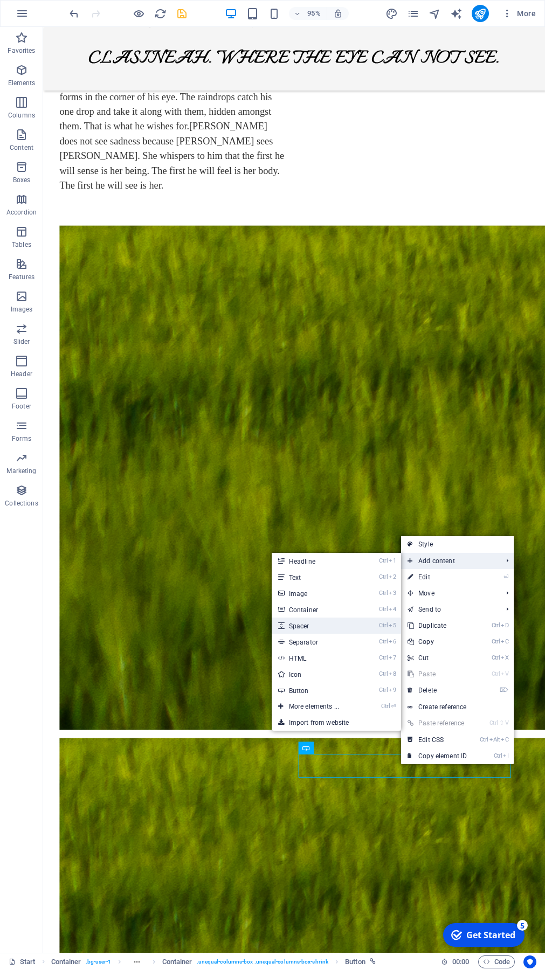
drag, startPoint x: 307, startPoint y: 627, endPoint x: 4, endPoint y: 828, distance: 363.7
click at [307, 627] on link "Ctrl 5 Spacer" at bounding box center [316, 625] width 89 height 16
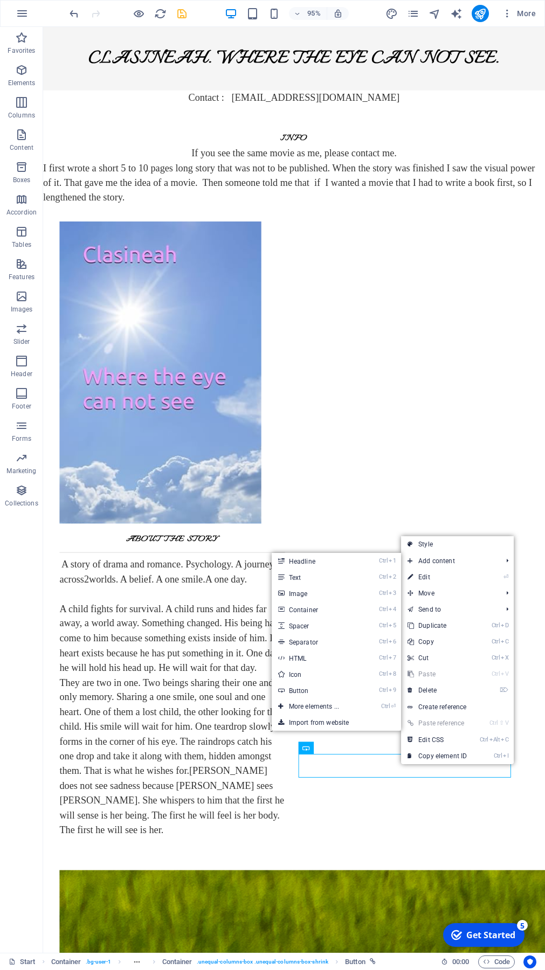
select select "px"
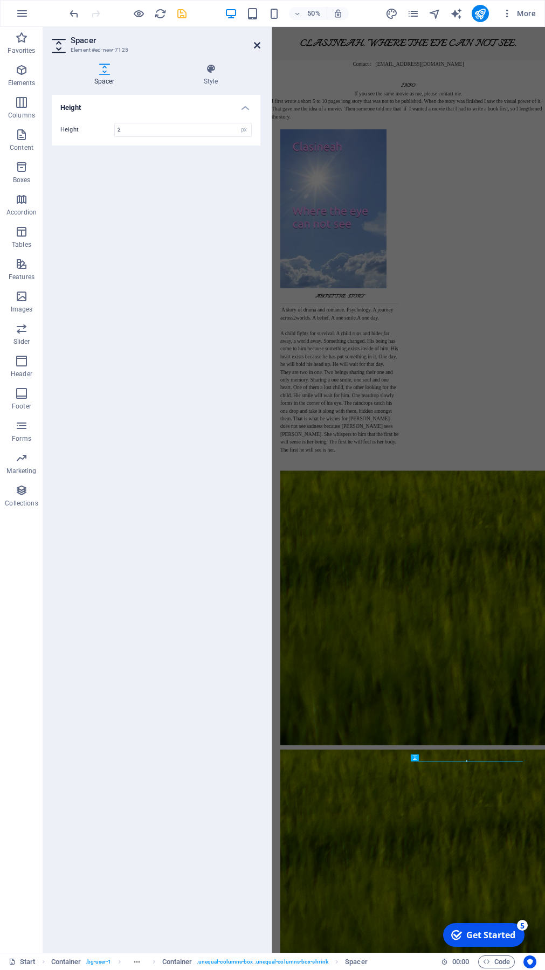
type input "2"
click at [258, 45] on icon at bounding box center [257, 45] width 6 height 9
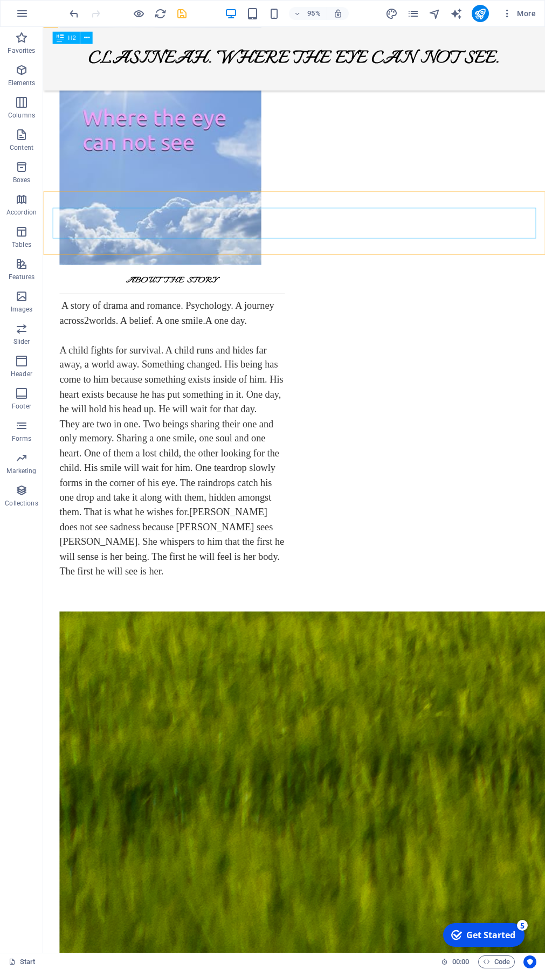
scroll to position [272, 0]
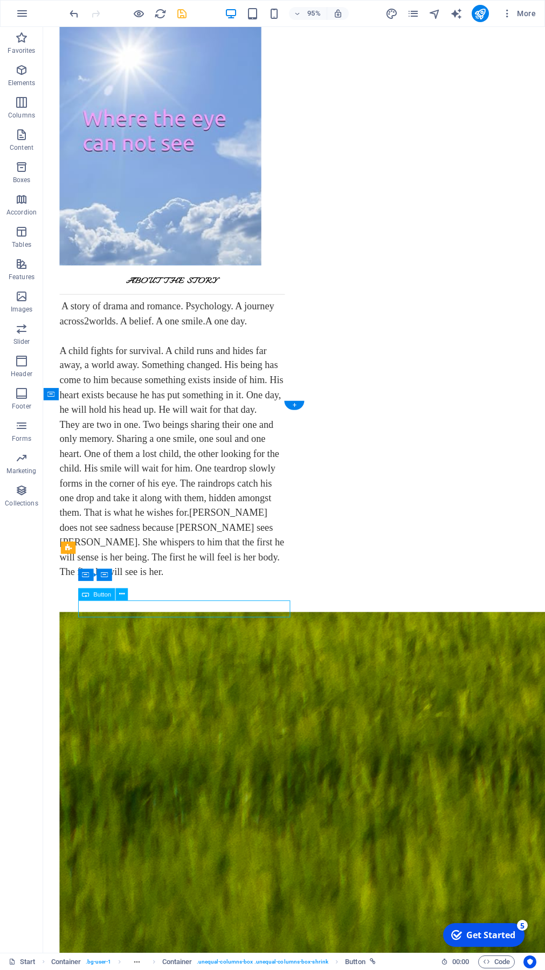
scroll to position [0, 0]
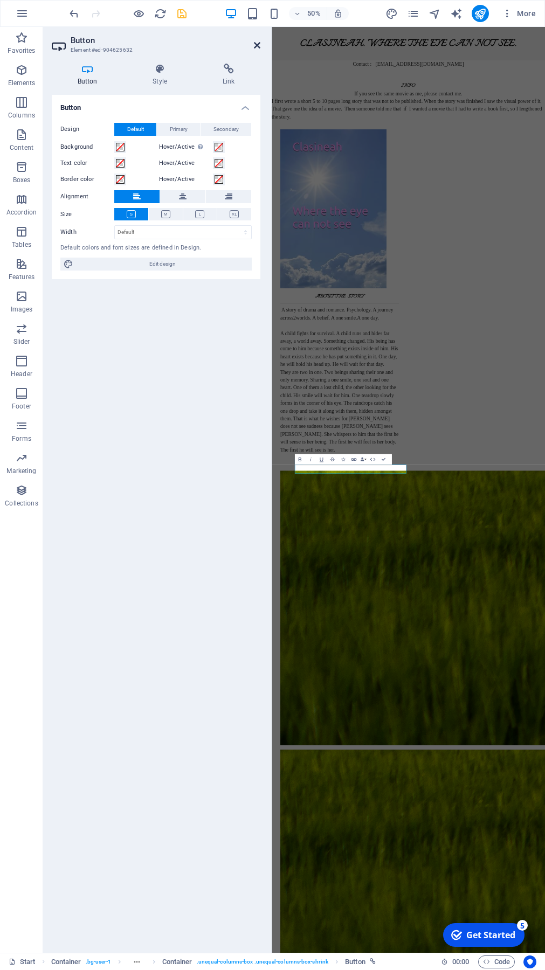
click at [256, 45] on icon at bounding box center [257, 45] width 6 height 9
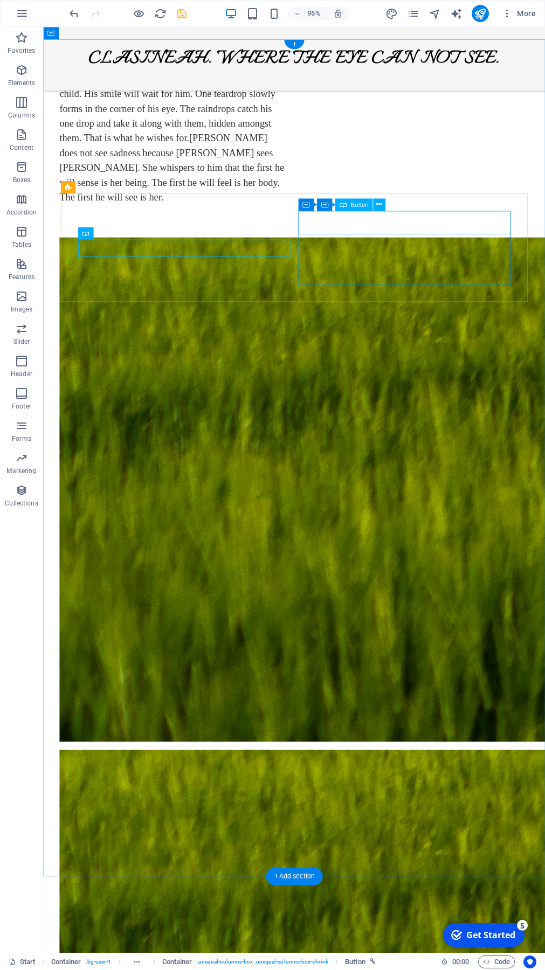
scroll to position [678, 0]
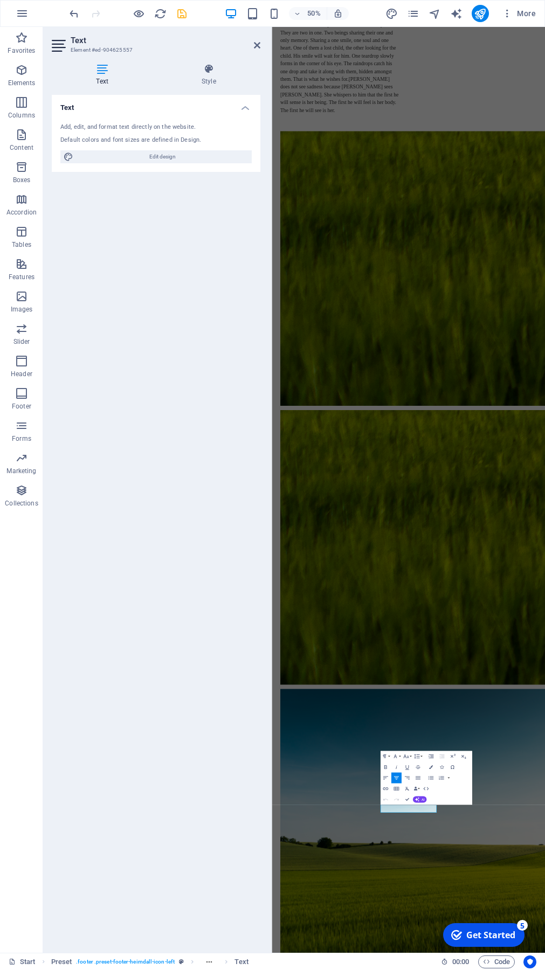
scroll to position [0, 0]
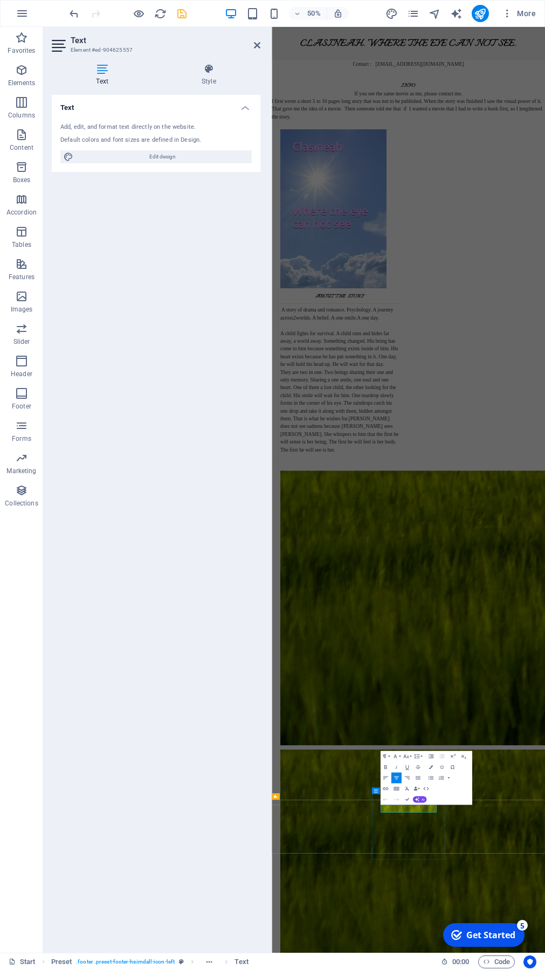
click at [261, 49] on aside "Text Element #ed-904625557 Text Style Text Add, edit, and format text directly …" at bounding box center [157, 490] width 228 height 926
click at [260, 43] on icon at bounding box center [257, 45] width 6 height 9
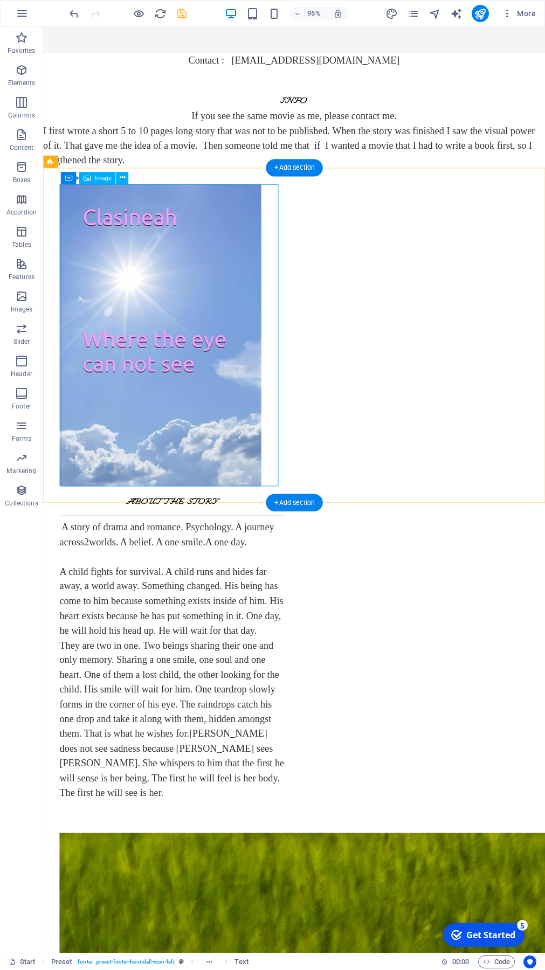
scroll to position [39, 0]
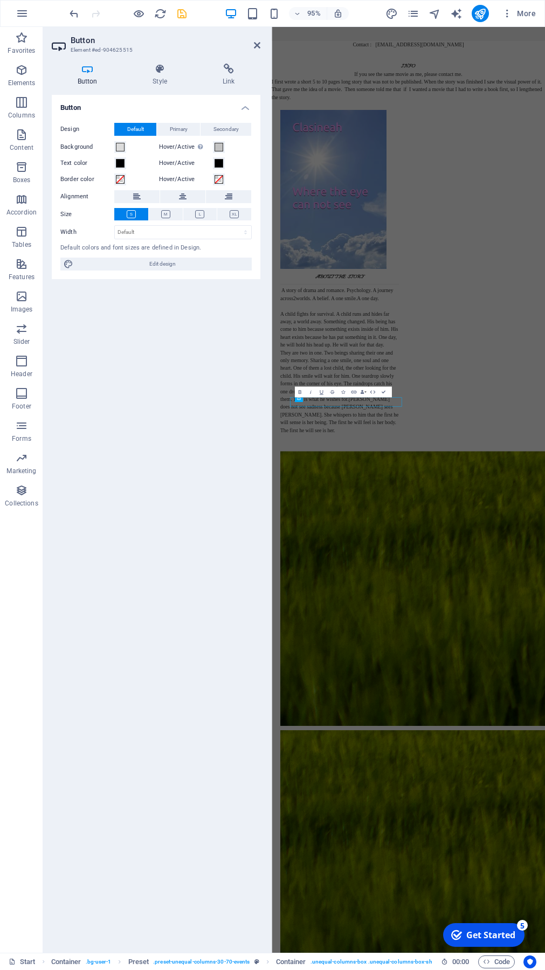
scroll to position [0, 0]
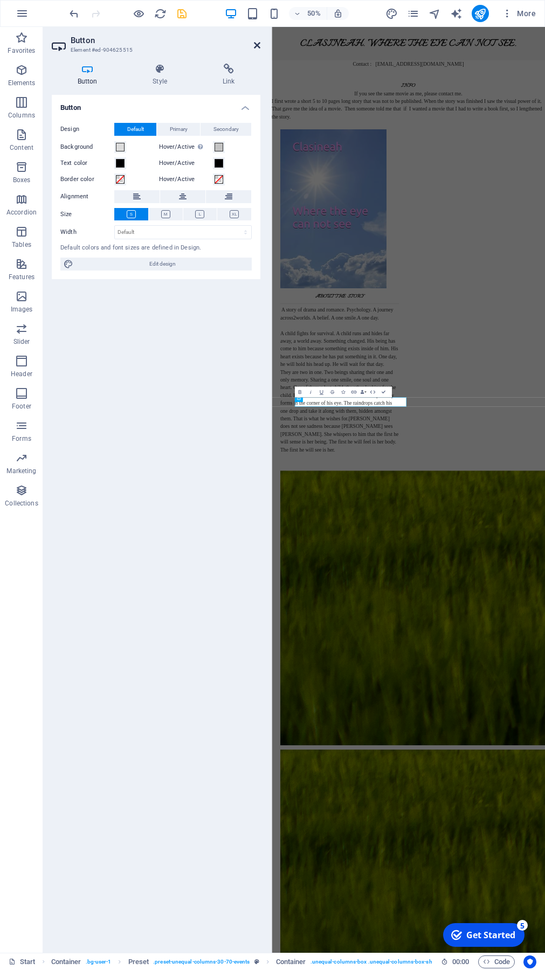
click at [257, 46] on icon at bounding box center [257, 45] width 6 height 9
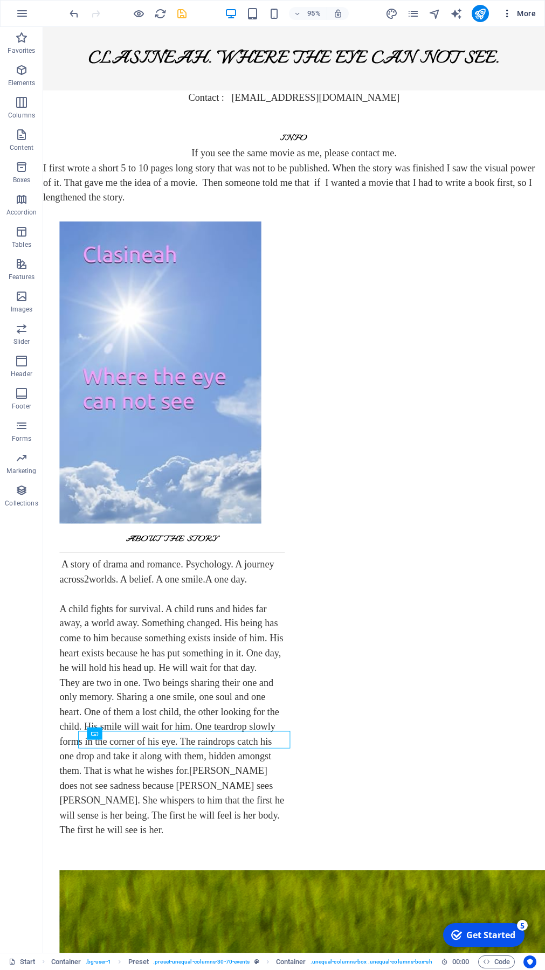
click at [520, 12] on span "More" at bounding box center [519, 13] width 34 height 11
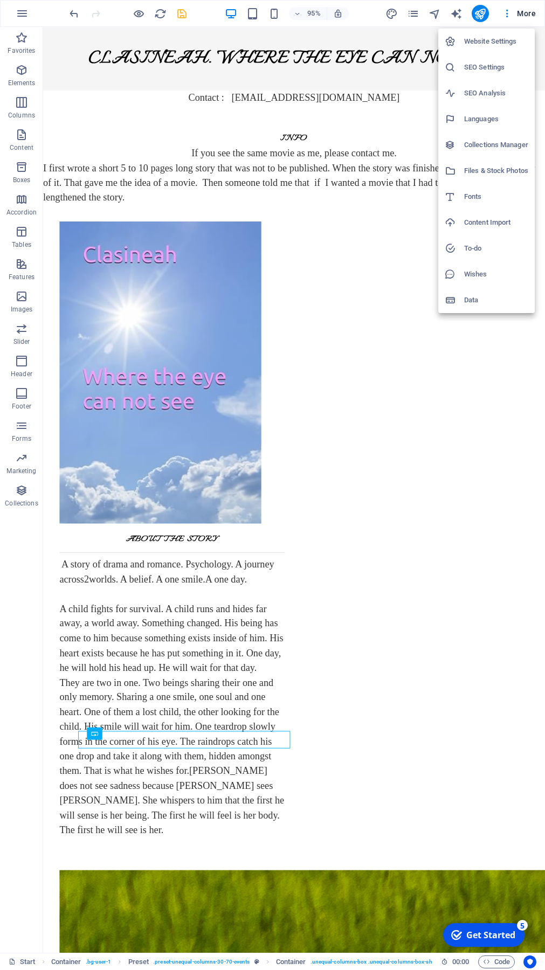
click at [490, 43] on h6 "Website Settings" at bounding box center [496, 41] width 64 height 13
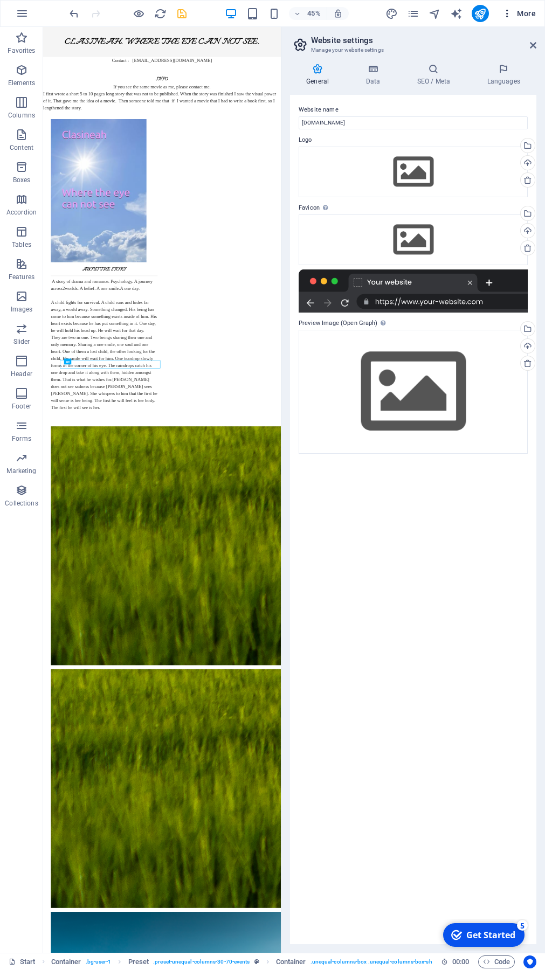
click at [529, 16] on span "More" at bounding box center [519, 13] width 34 height 11
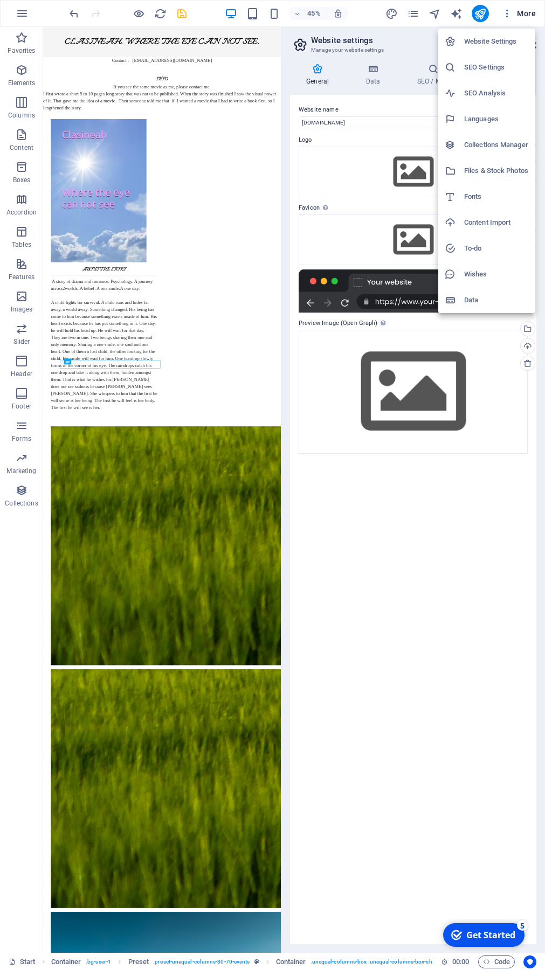
click at [478, 194] on h6 "Fonts" at bounding box center [496, 196] width 64 height 13
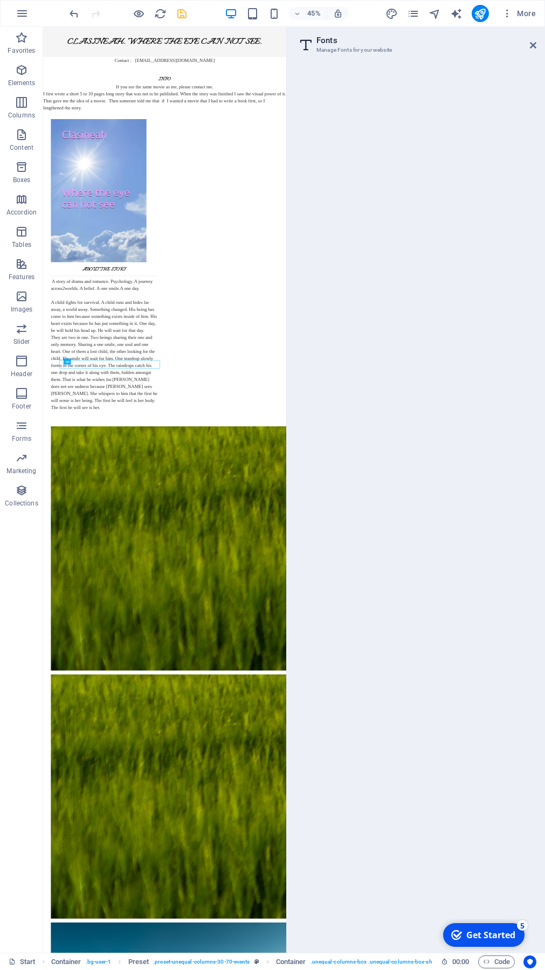
select select "popularity"
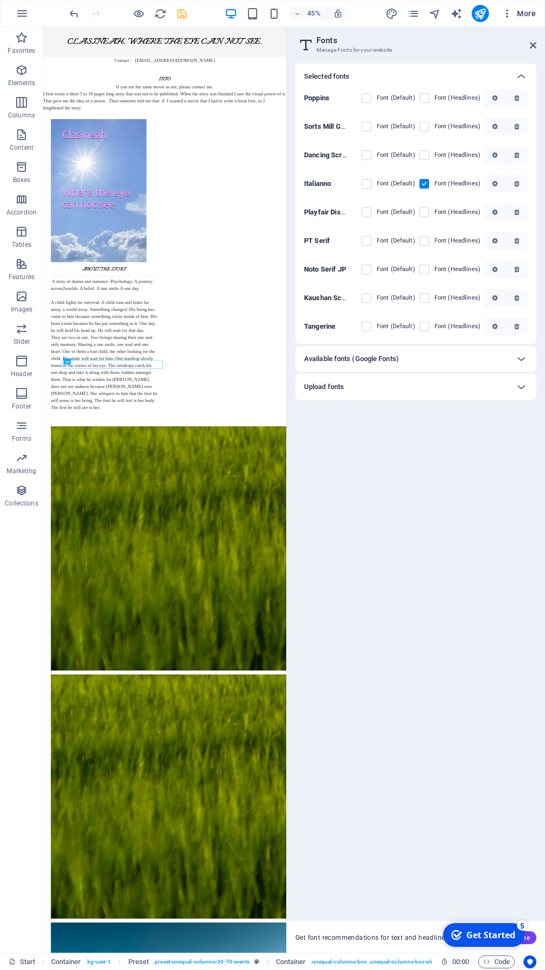
click at [526, 14] on span "More" at bounding box center [519, 13] width 34 height 11
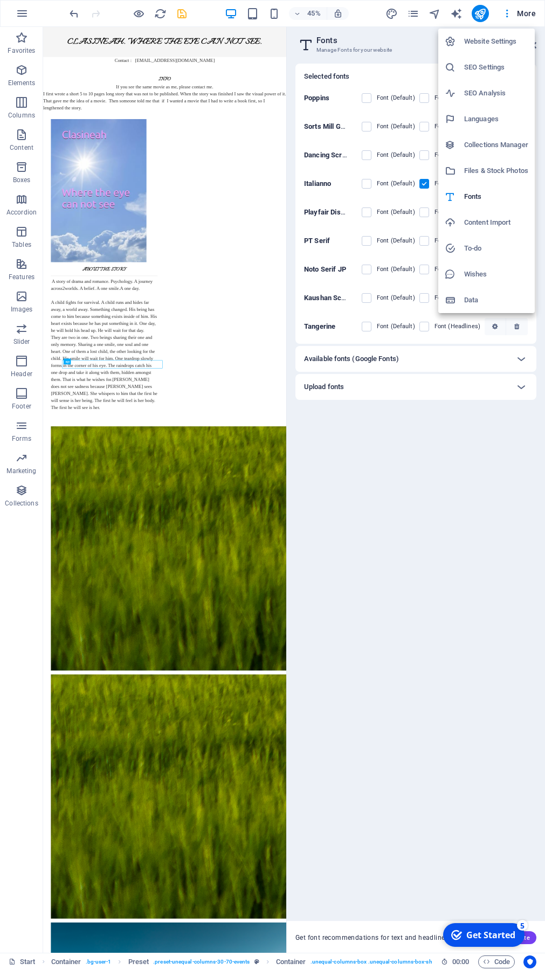
drag, startPoint x: 430, startPoint y: 465, endPoint x: 450, endPoint y: 413, distance: 55.6
click at [431, 462] on div at bounding box center [272, 485] width 545 height 970
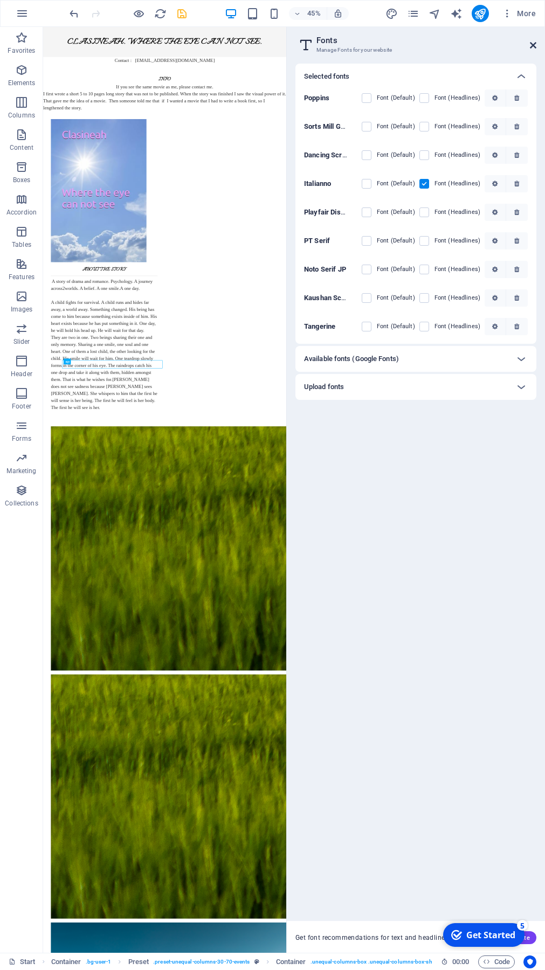
drag, startPoint x: 536, startPoint y: 45, endPoint x: 428, endPoint y: 151, distance: 151.6
click at [536, 45] on icon at bounding box center [533, 45] width 6 height 9
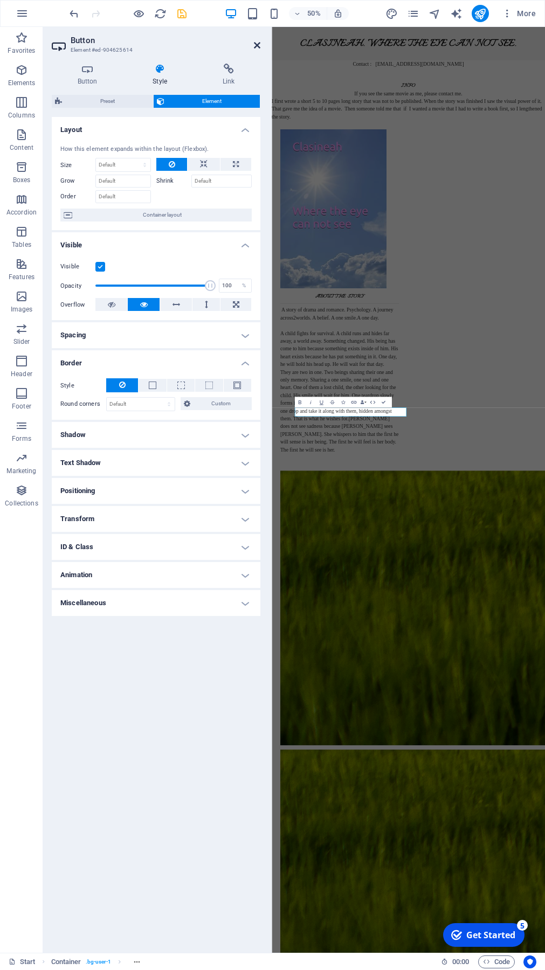
click at [256, 45] on icon at bounding box center [257, 45] width 6 height 9
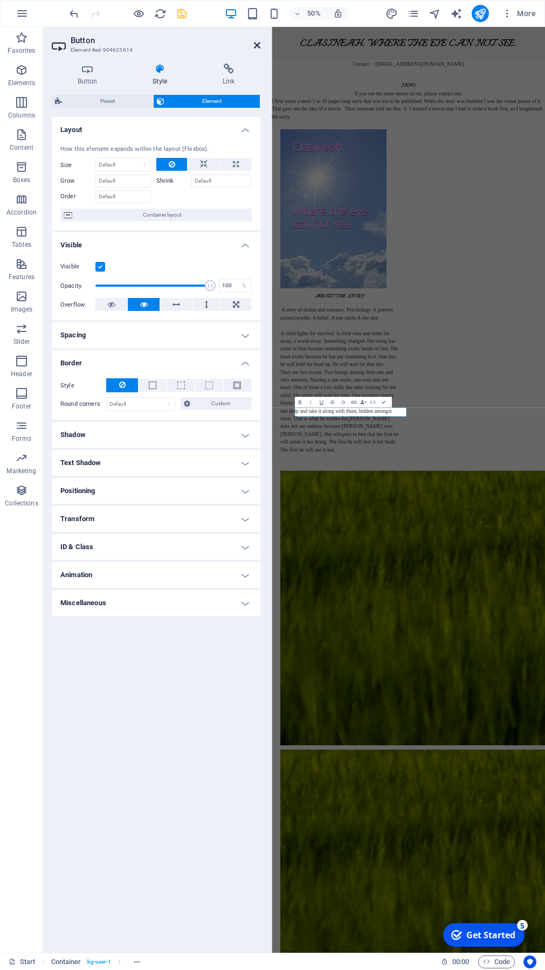
click at [257, 45] on icon at bounding box center [257, 45] width 6 height 9
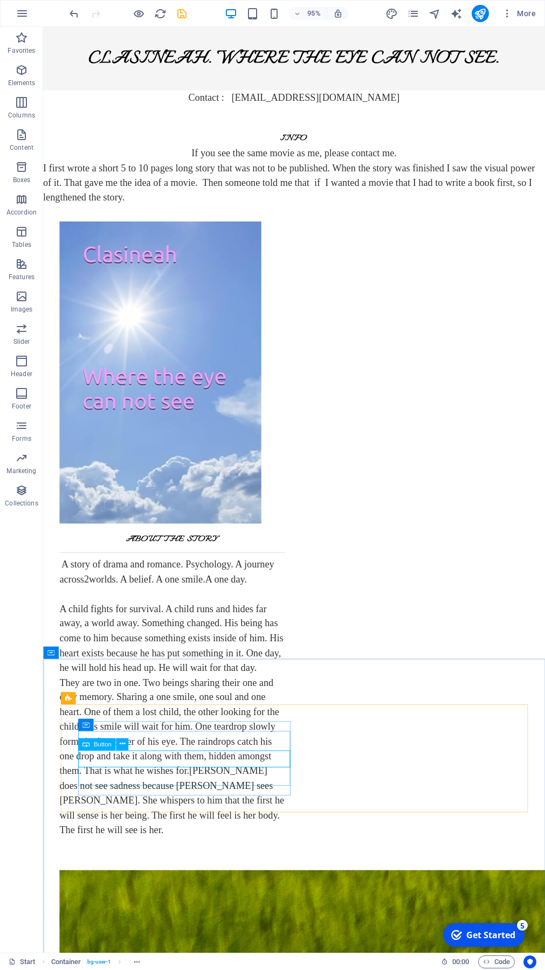
click at [113, 691] on div "Button" at bounding box center [96, 744] width 37 height 12
click at [0, 0] on icon at bounding box center [0, 0] width 0 height 0
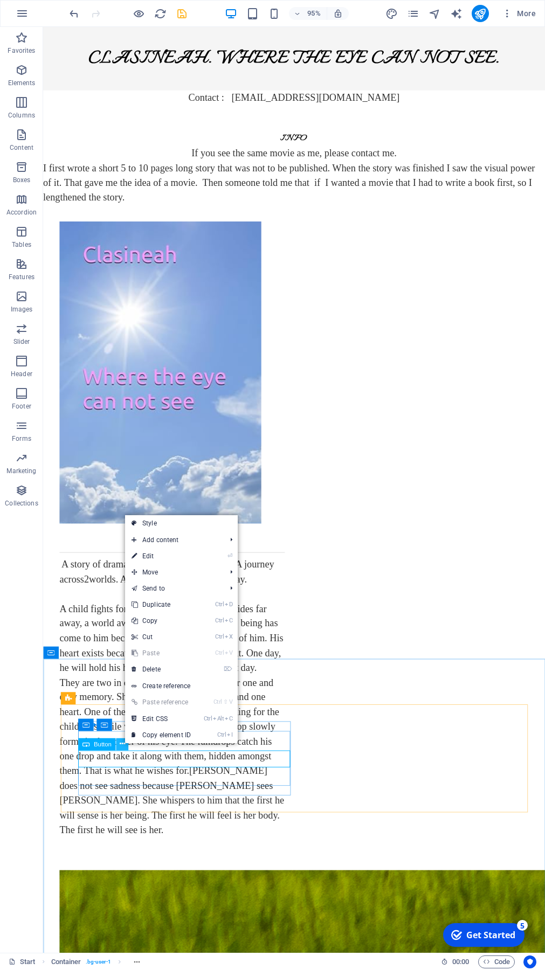
click at [0, 0] on icon at bounding box center [0, 0] width 0 height 0
click at [155, 523] on link "Style" at bounding box center [181, 523] width 113 height 16
select select "preset-unequal-columns-30-70-events"
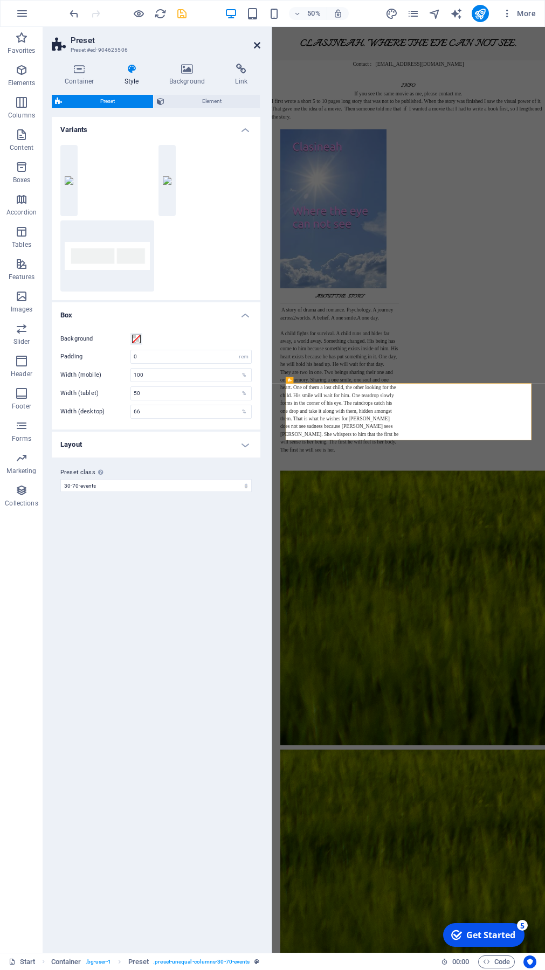
click at [259, 44] on icon at bounding box center [257, 45] width 6 height 9
